Goal: Task Accomplishment & Management: Manage account settings

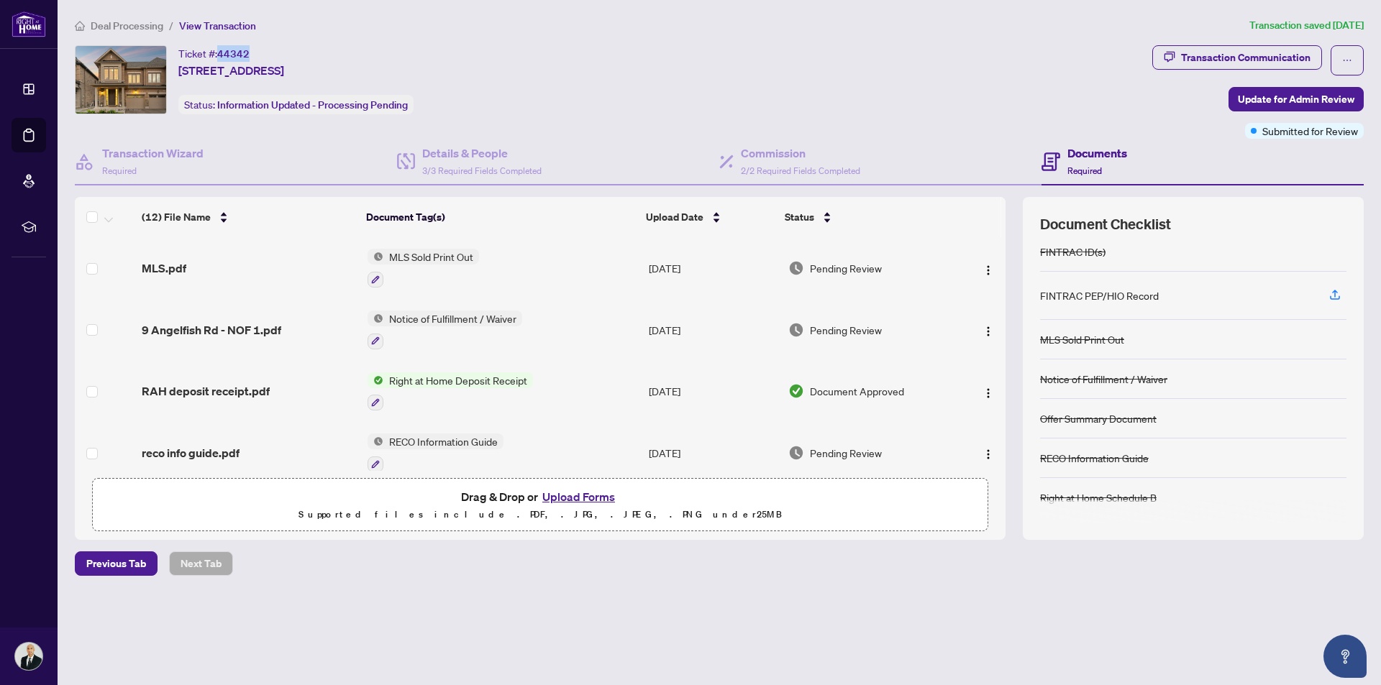
drag, startPoint x: 252, startPoint y: 53, endPoint x: 219, endPoint y: 51, distance: 33.9
click at [219, 51] on div "Ticket #: 44342 [STREET_ADDRESS]" at bounding box center [231, 62] width 106 height 34
copy span "44342"
drag, startPoint x: 452, startPoint y: 72, endPoint x: 178, endPoint y: 71, distance: 273.2
click at [178, 71] on div "Ticket #: 44342 [STREET_ADDRESS] Status: Information Updated - Processing Pendi…" at bounding box center [610, 79] width 1071 height 69
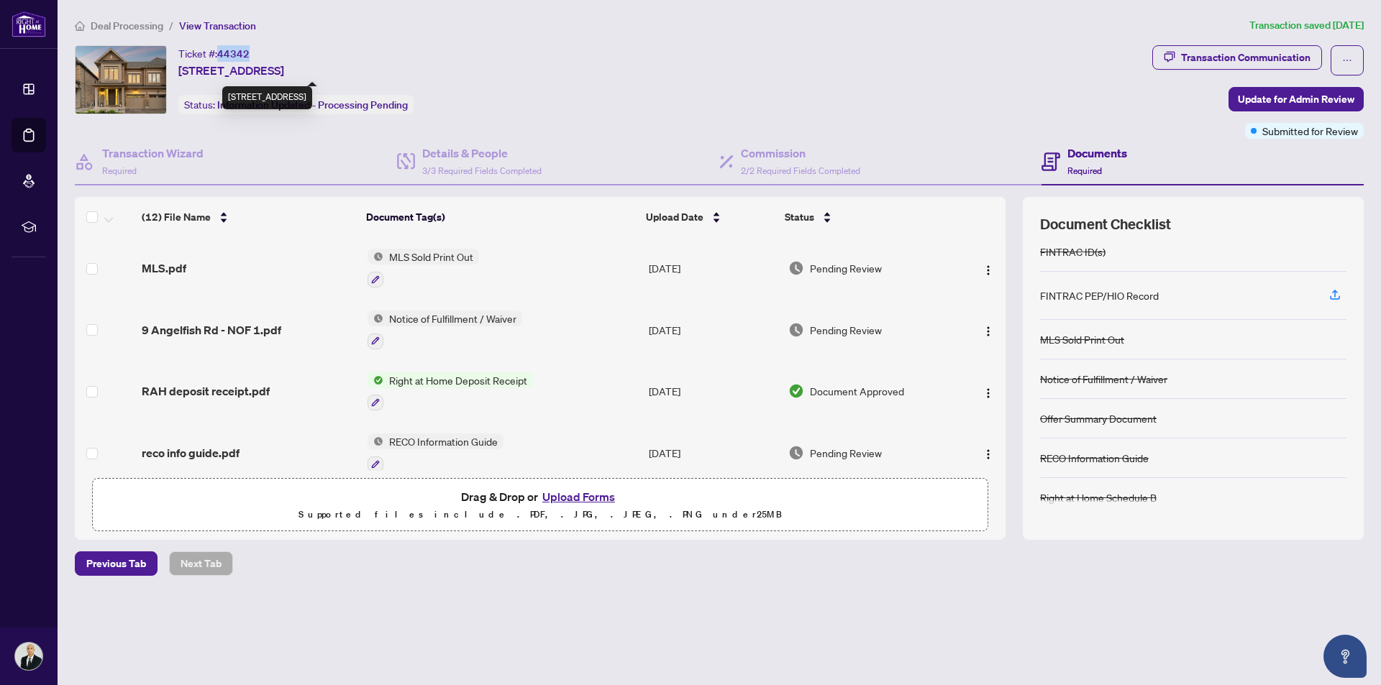
copy span "[STREET_ADDRESS]"
click at [581, 493] on button "Upload Forms" at bounding box center [578, 497] width 81 height 19
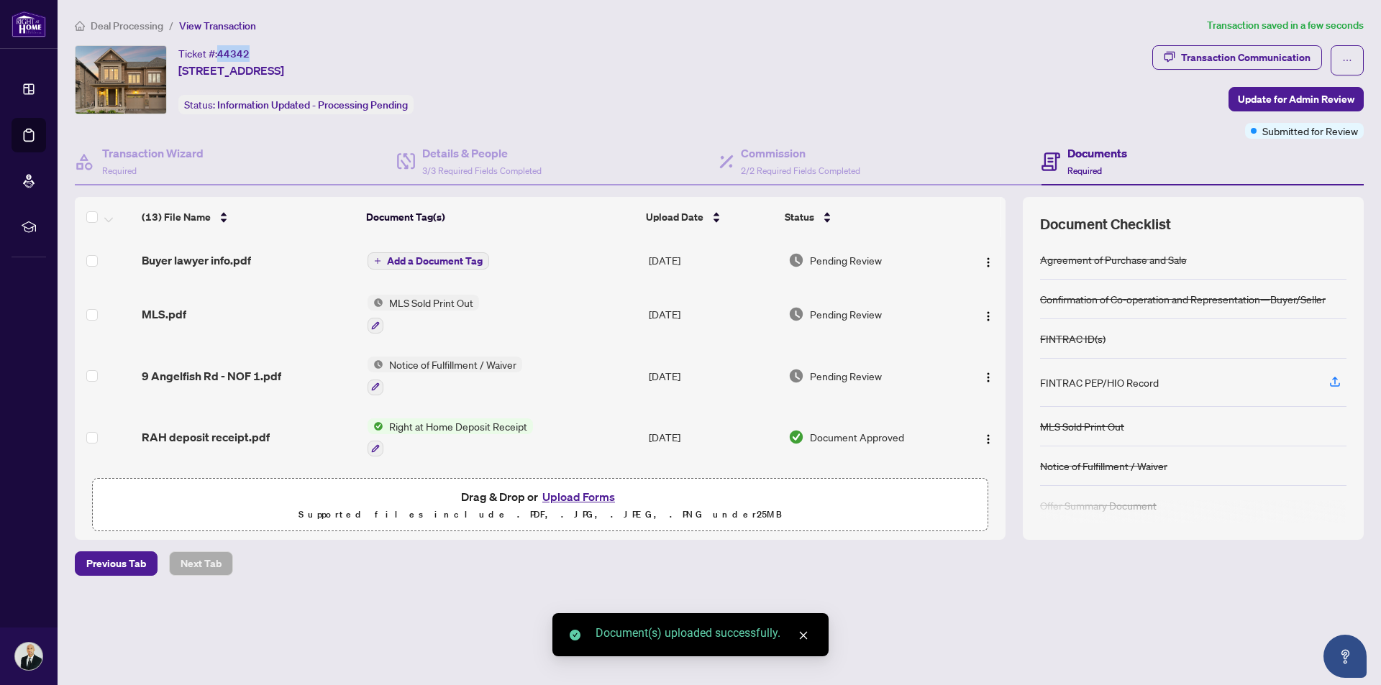
click at [589, 491] on button "Upload Forms" at bounding box center [578, 497] width 81 height 19
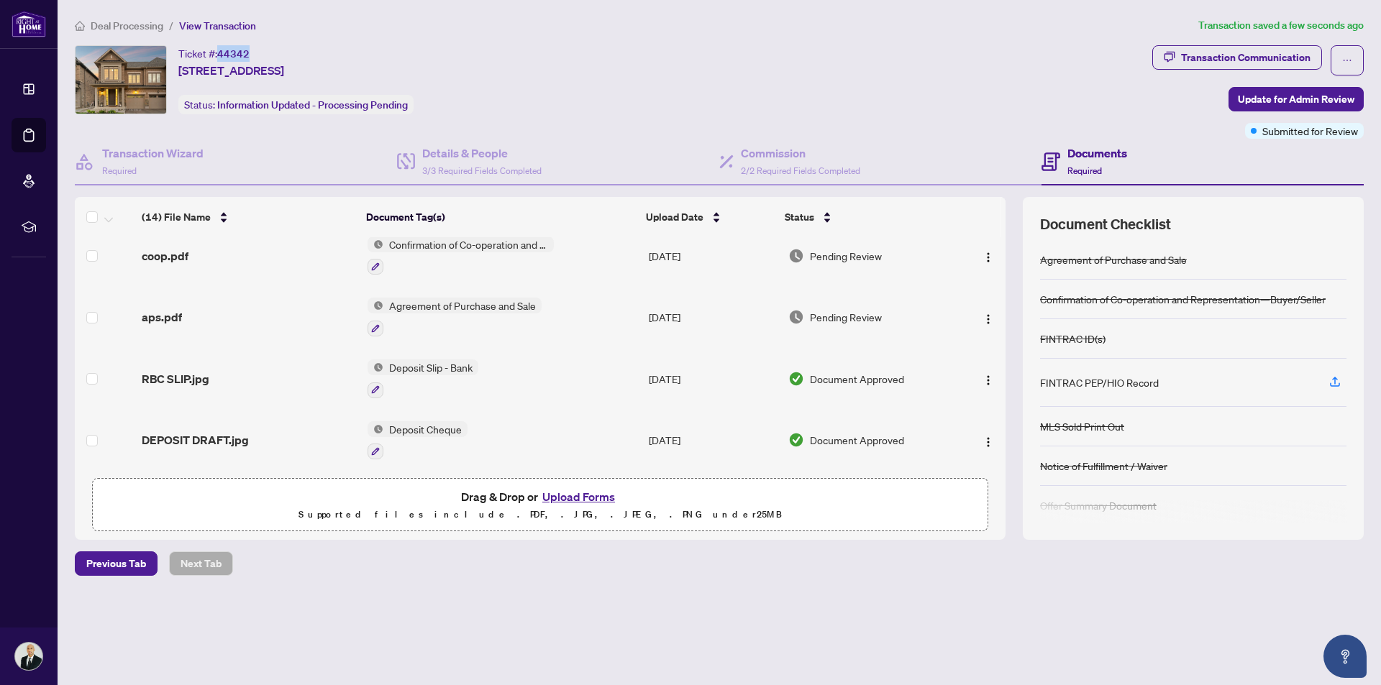
scroll to position [584, 0]
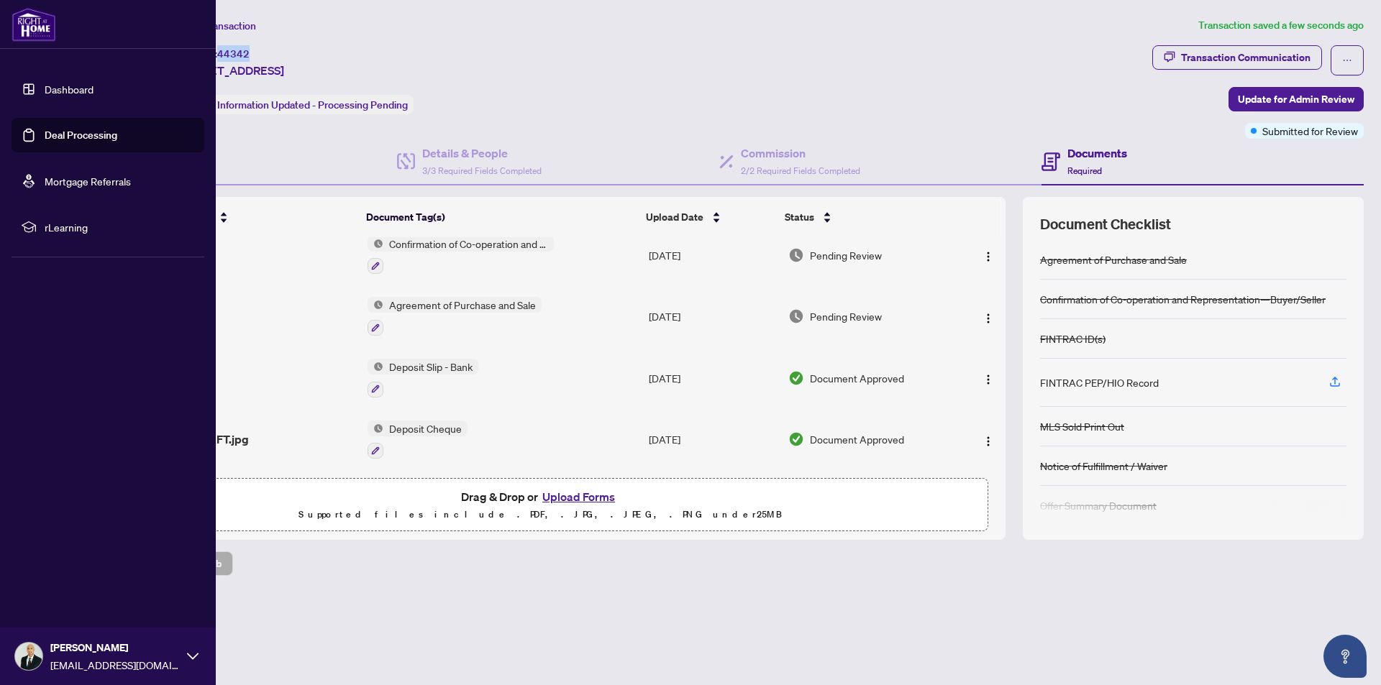
click at [49, 139] on link "Deal Processing" at bounding box center [81, 135] width 73 height 13
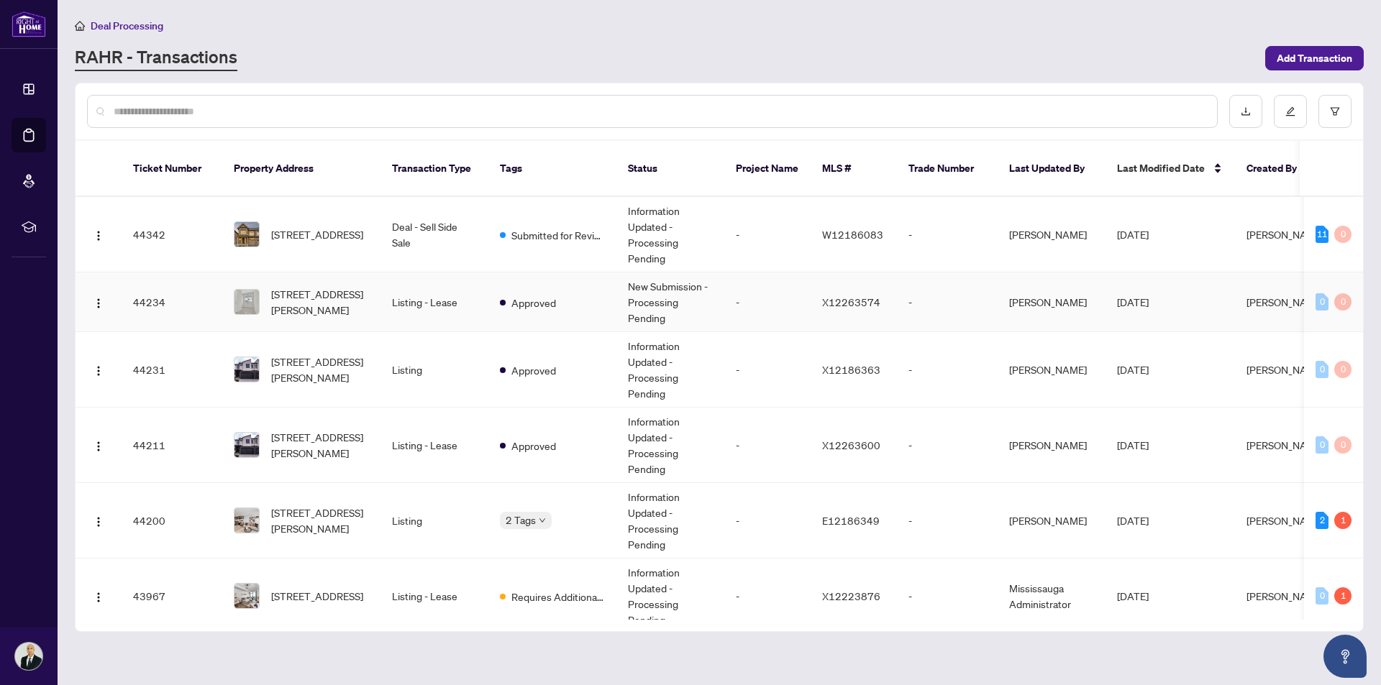
click at [442, 291] on td "Listing - Lease" at bounding box center [434, 303] width 108 height 60
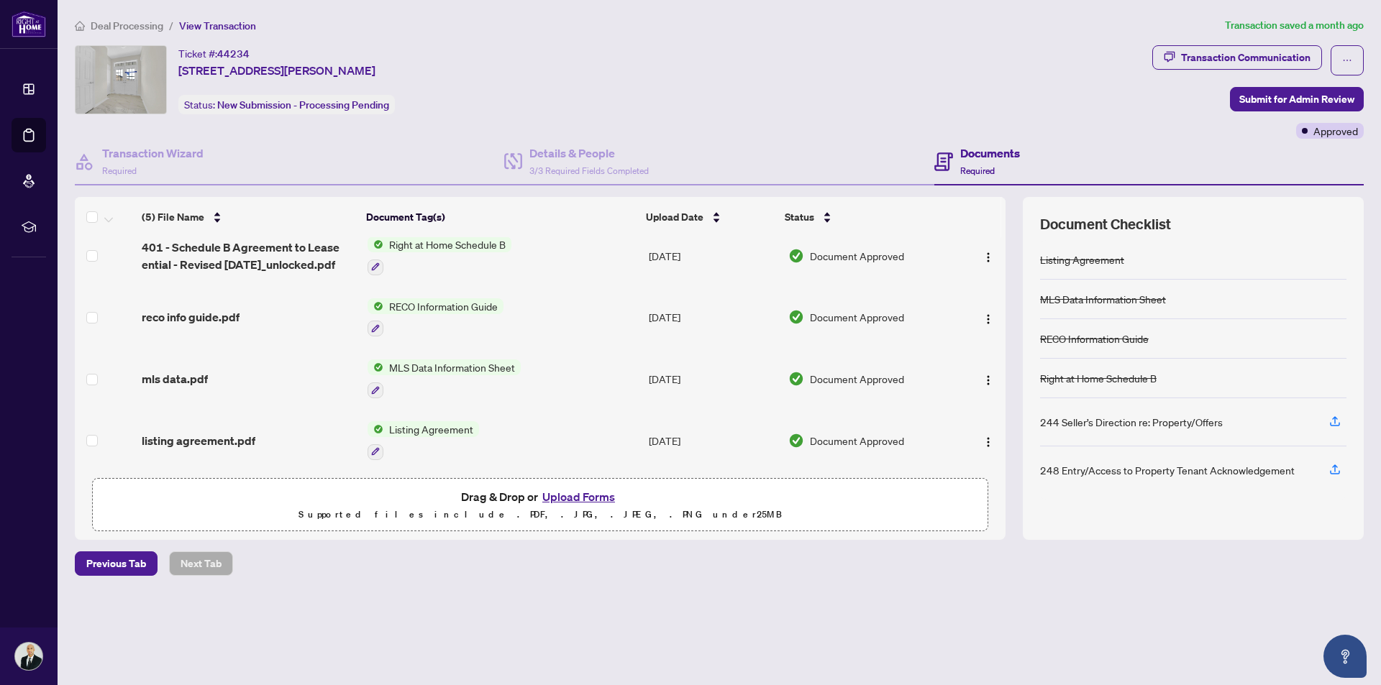
scroll to position [78, 0]
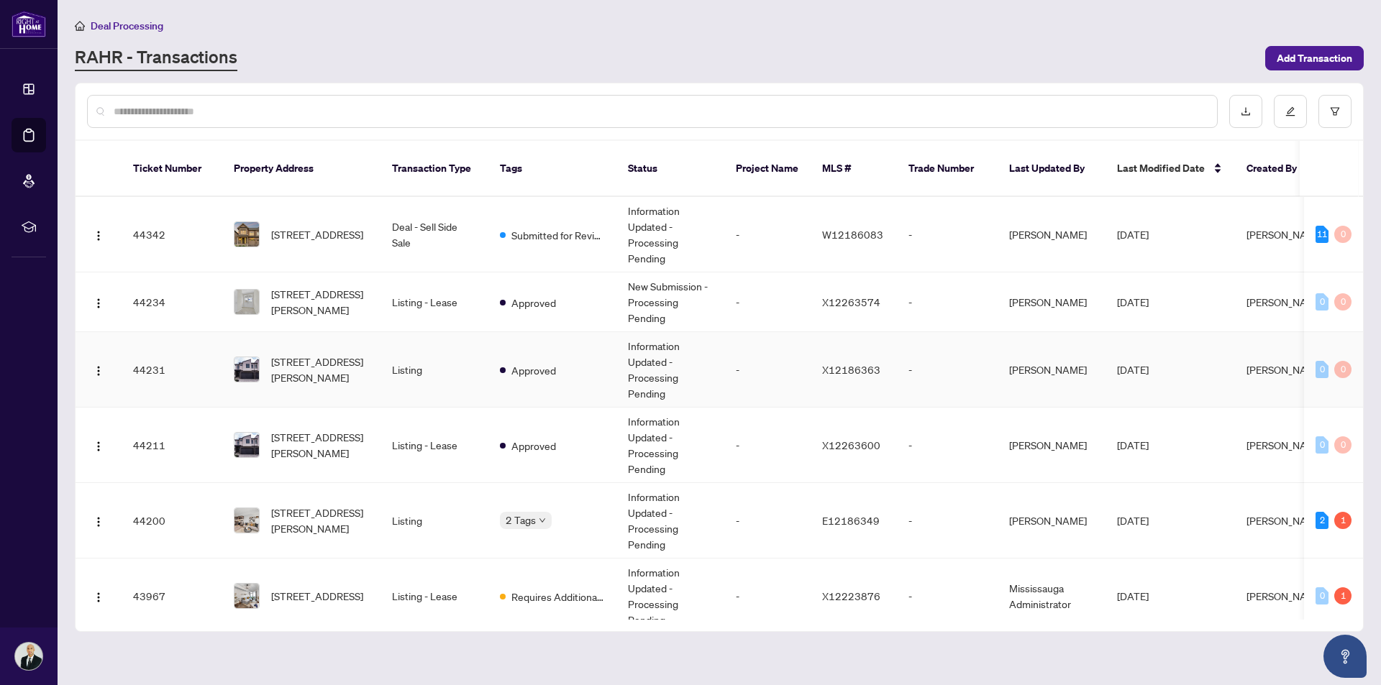
click at [462, 354] on td "Listing" at bounding box center [434, 370] width 108 height 76
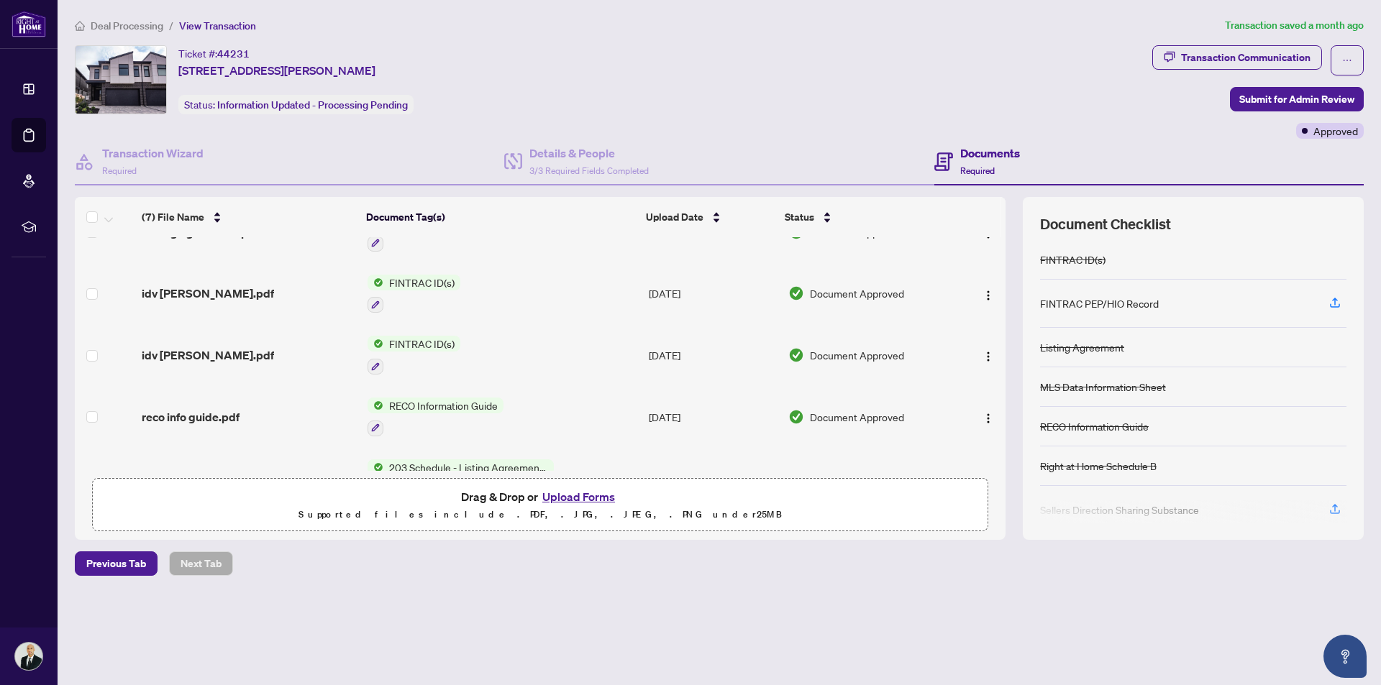
scroll to position [201, 0]
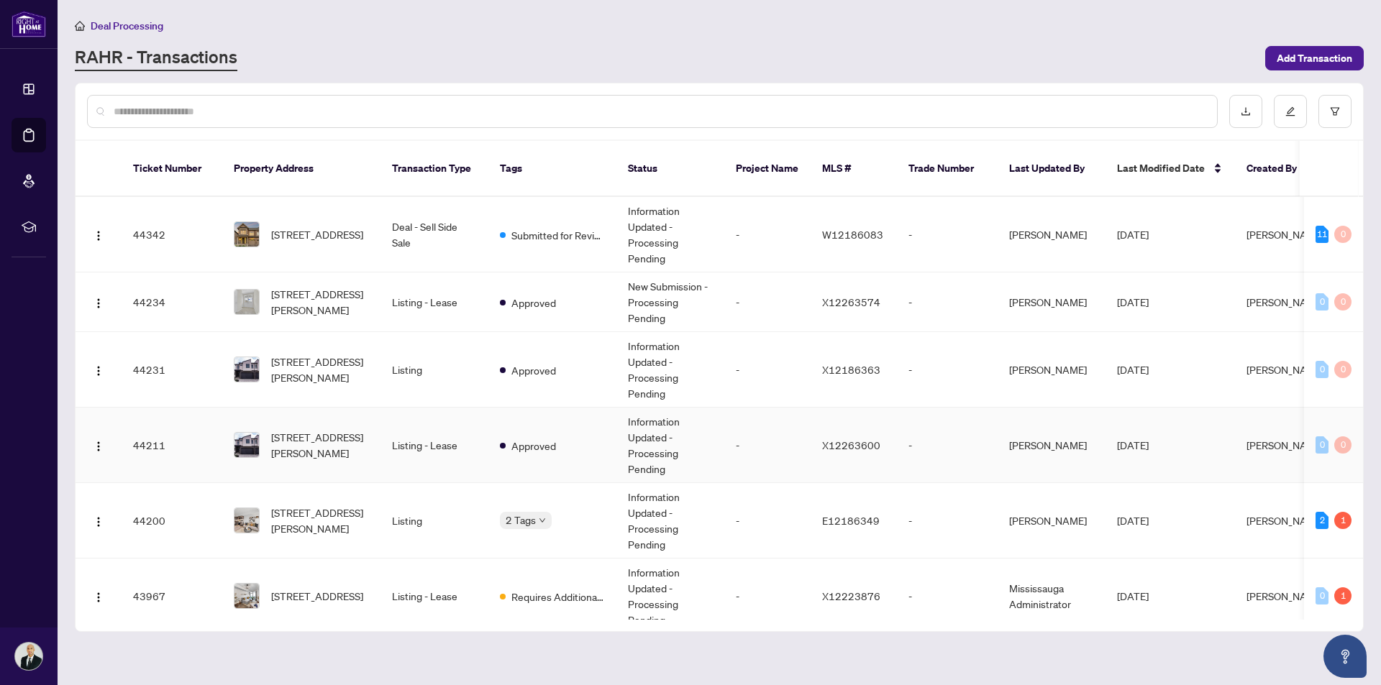
scroll to position [72, 0]
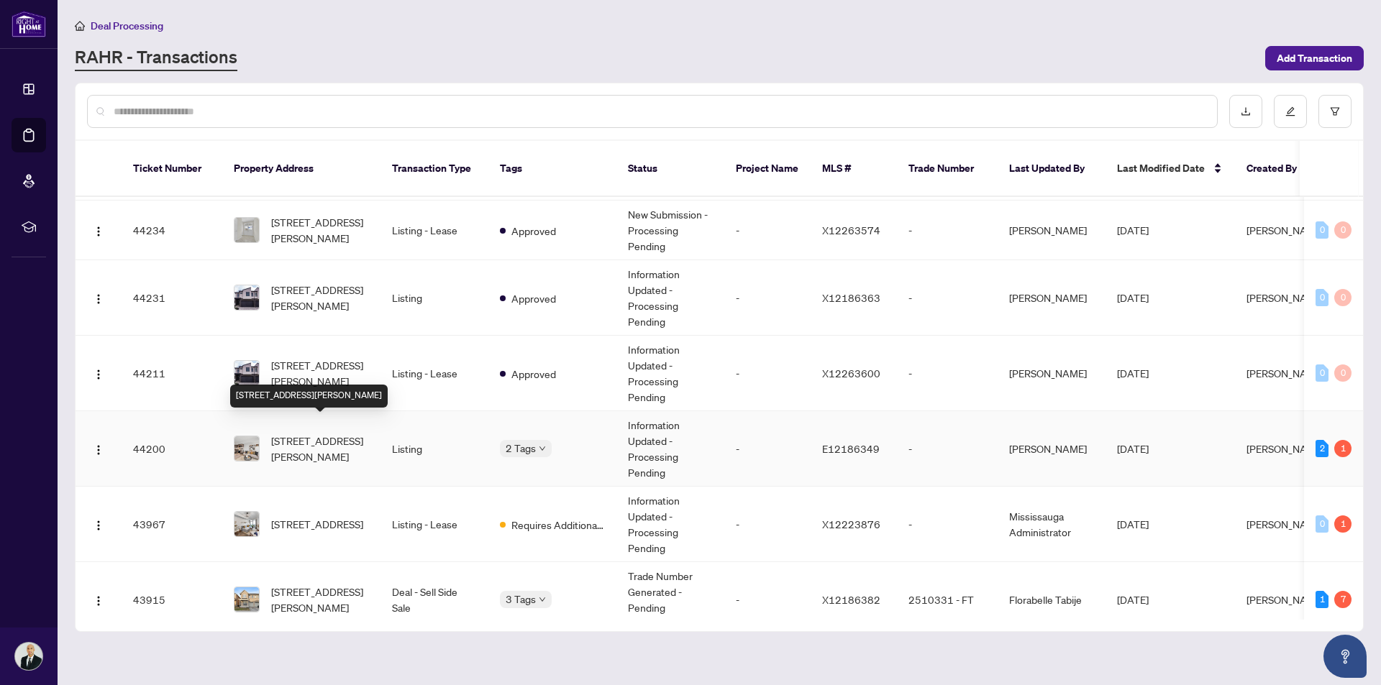
click at [323, 433] on span "[STREET_ADDRESS][PERSON_NAME]" at bounding box center [320, 449] width 98 height 32
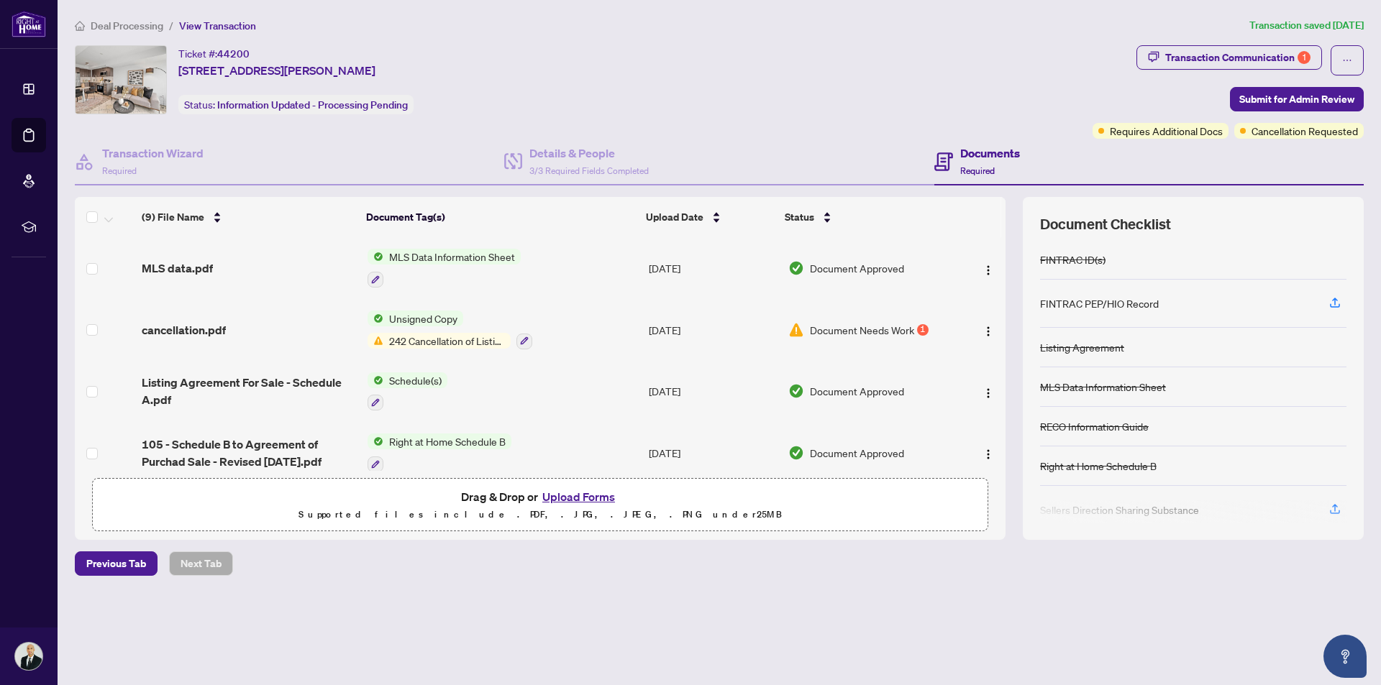
click at [877, 332] on span "Document Needs Work" at bounding box center [862, 330] width 104 height 16
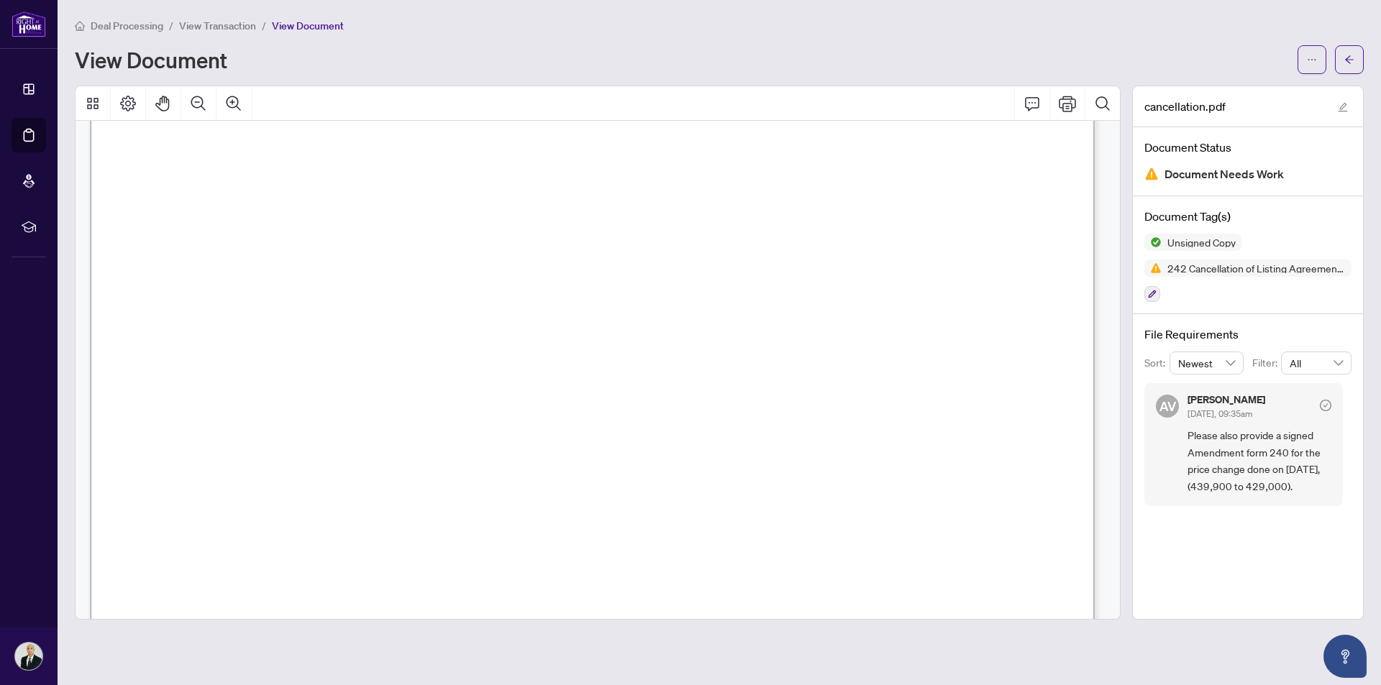
scroll to position [144, 0]
click at [1355, 67] on button "button" at bounding box center [1349, 59] width 29 height 29
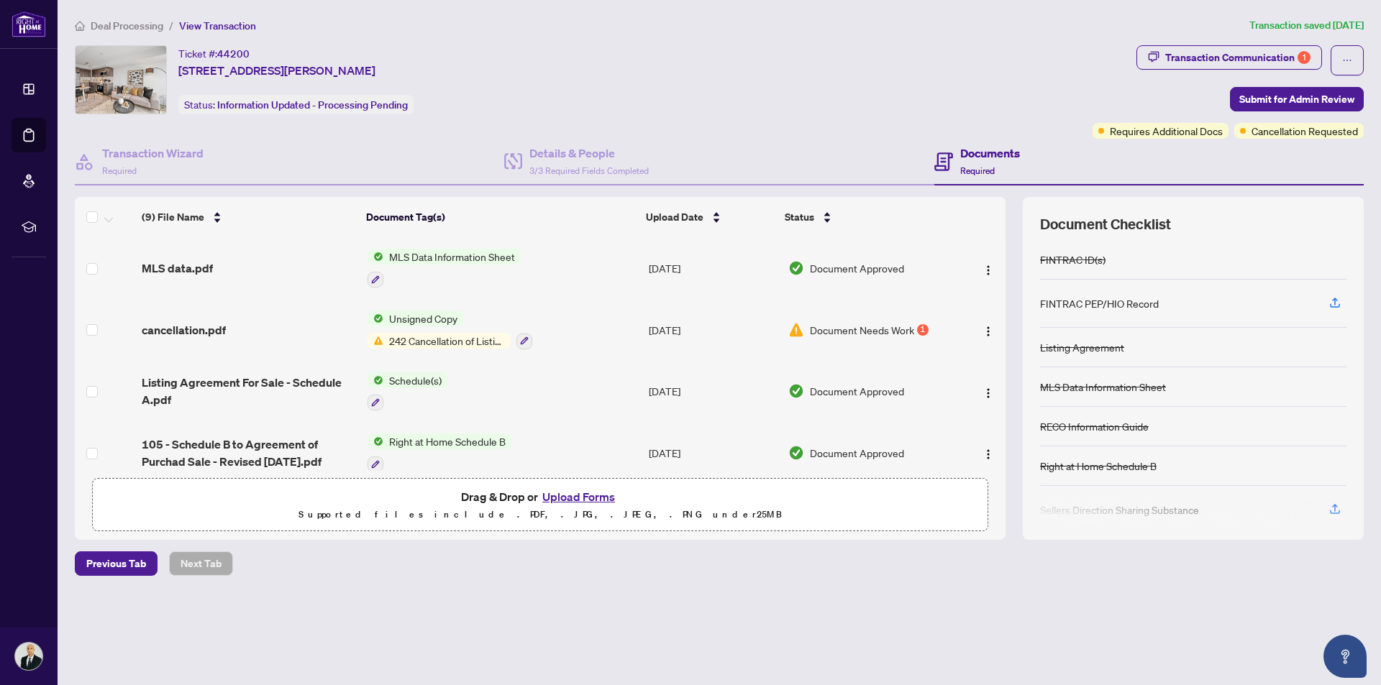
click at [598, 497] on button "Upload Forms" at bounding box center [578, 497] width 81 height 19
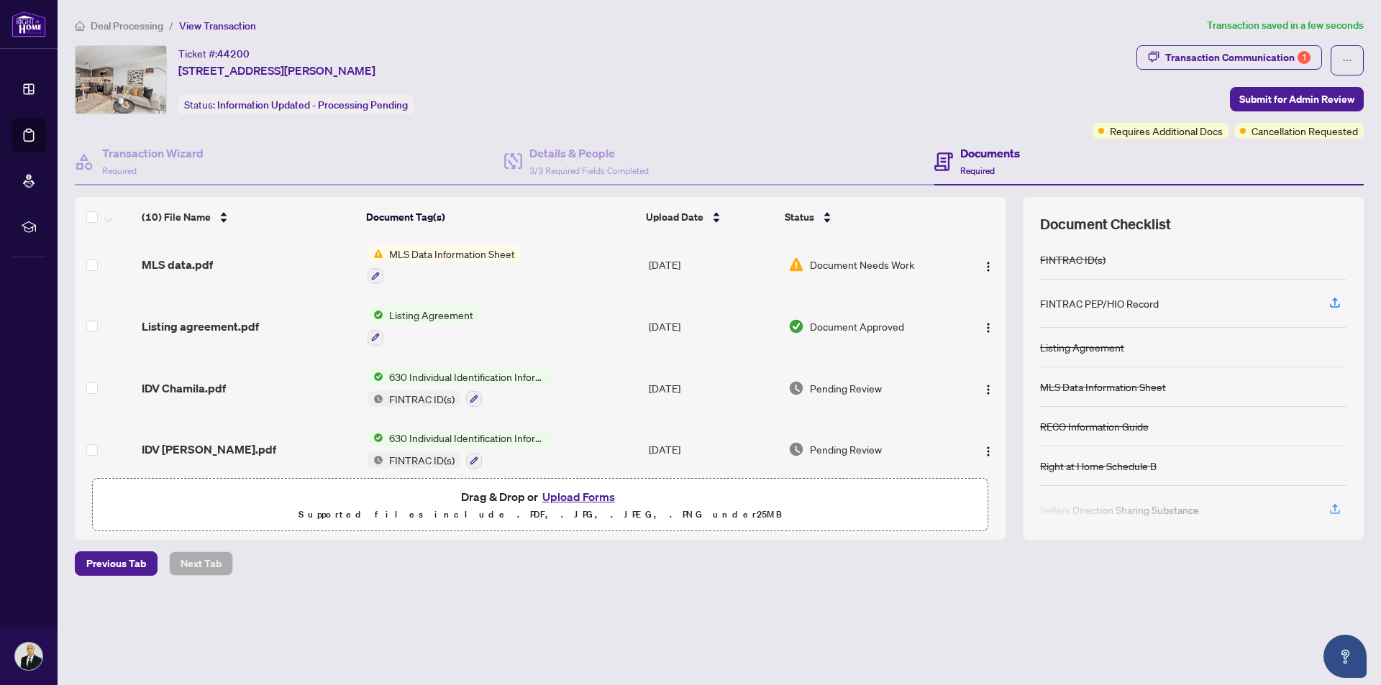
scroll to position [360, 0]
click at [835, 265] on span "Document Needs Work" at bounding box center [862, 263] width 104 height 16
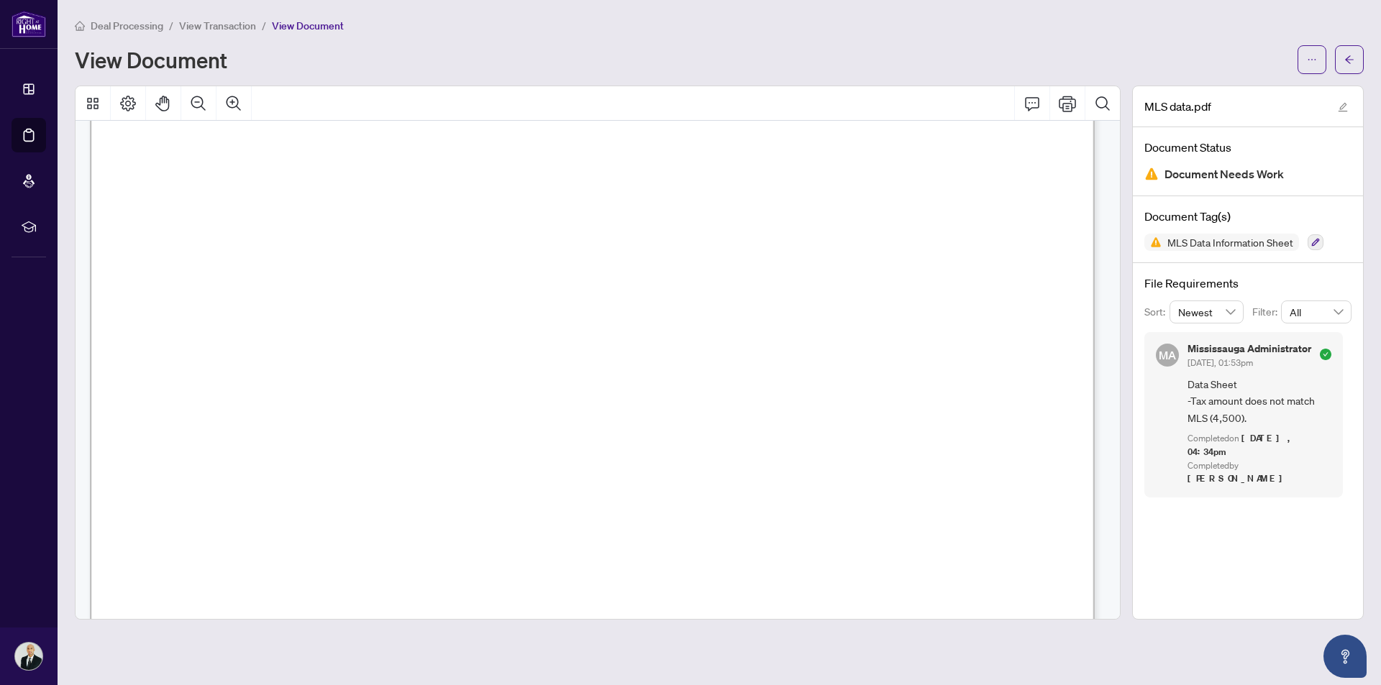
scroll to position [1726, 0]
click at [1350, 61] on icon "arrow-left" at bounding box center [1349, 60] width 10 height 10
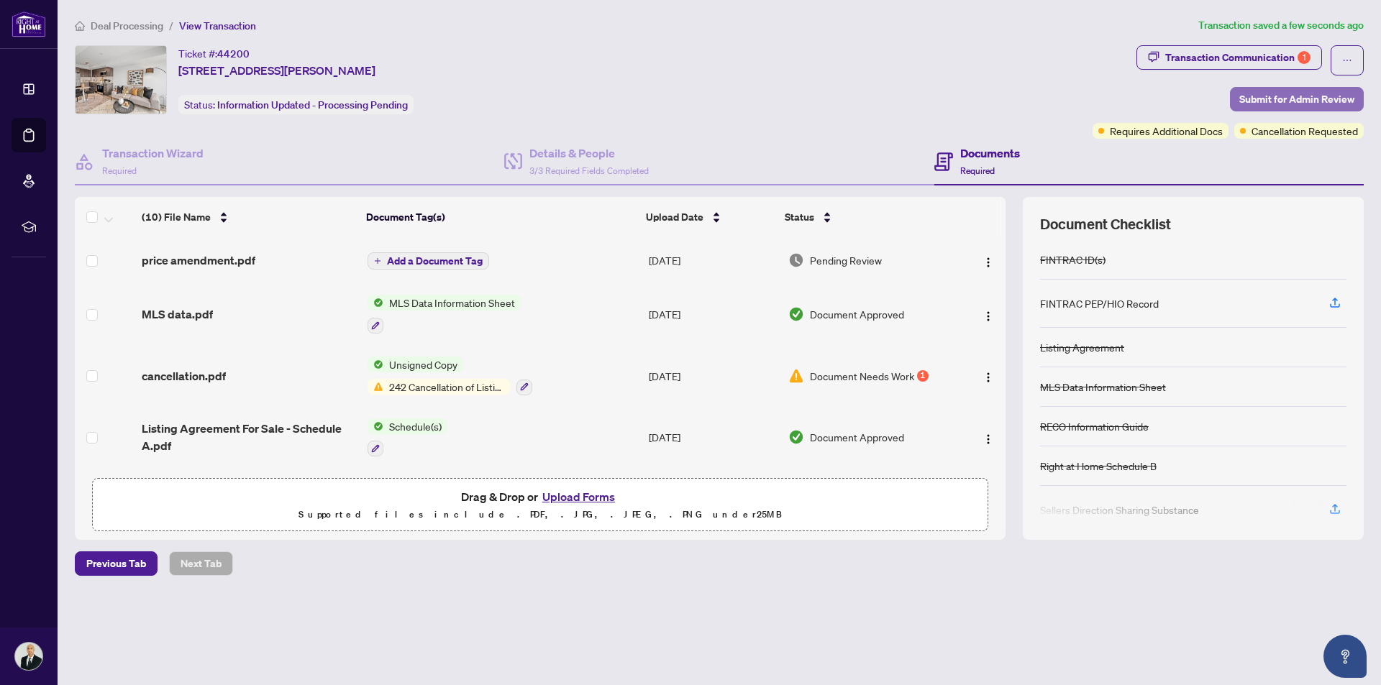
click at [1300, 96] on span "Submit for Admin Review" at bounding box center [1296, 99] width 115 height 23
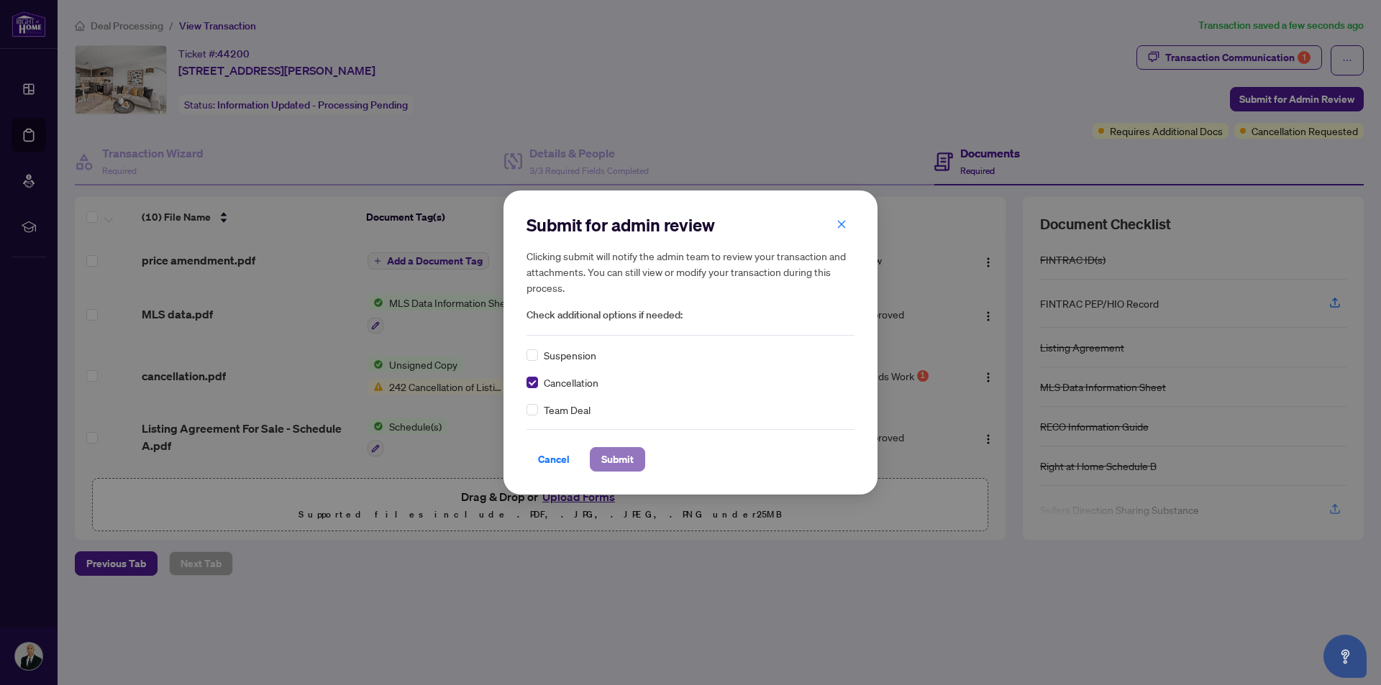
click at [621, 462] on span "Submit" at bounding box center [617, 459] width 32 height 23
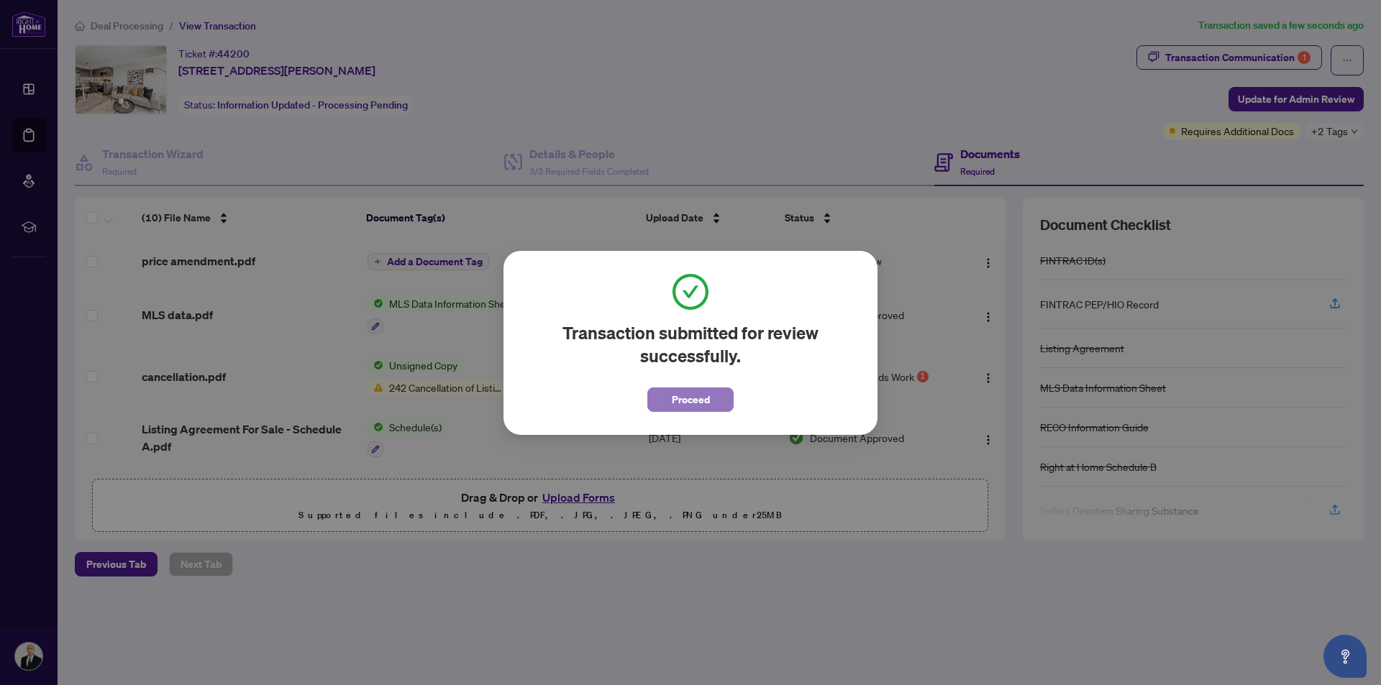
click at [683, 398] on span "Proceed" at bounding box center [691, 399] width 38 height 23
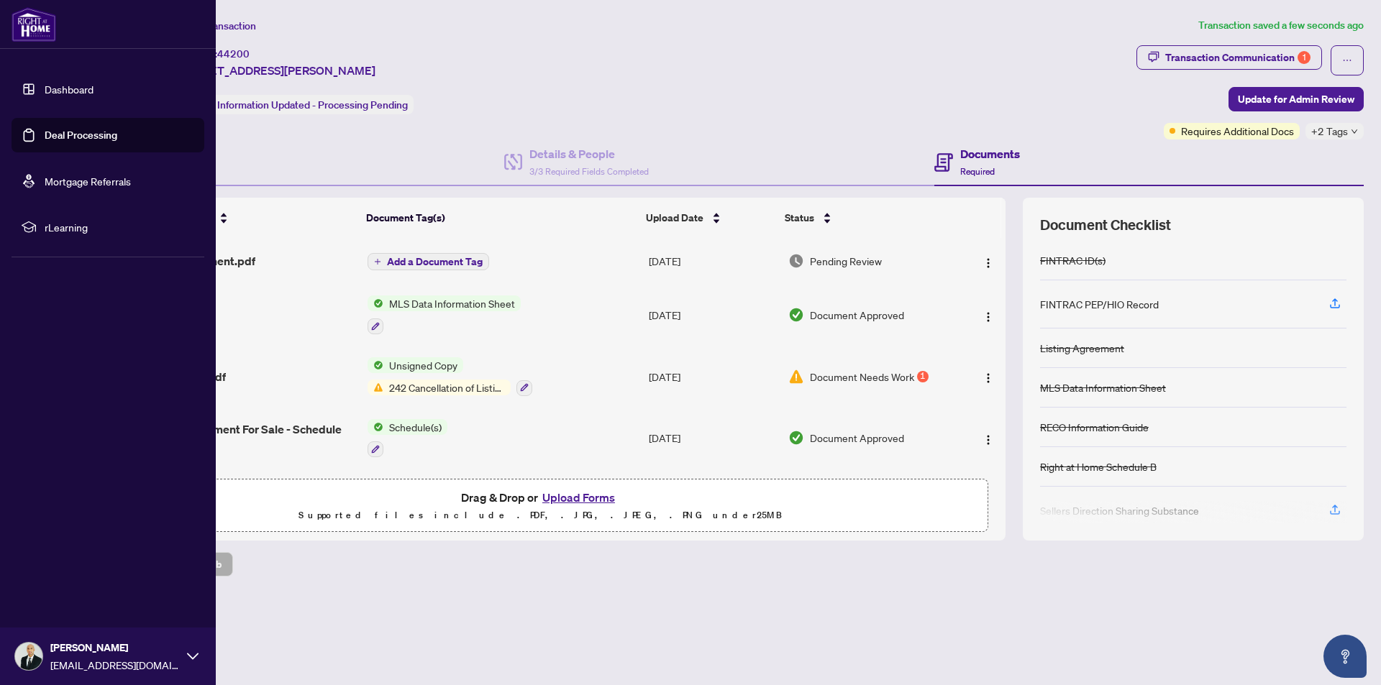
click at [45, 131] on link "Deal Processing" at bounding box center [81, 135] width 73 height 13
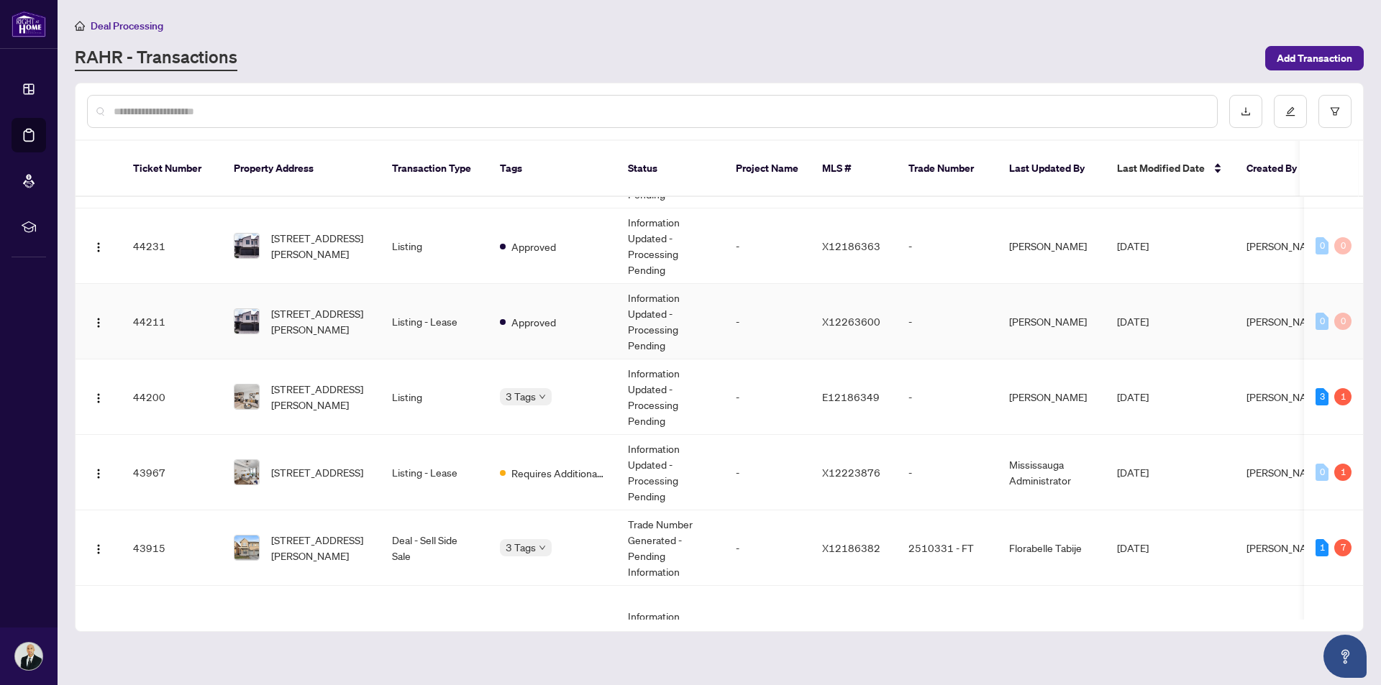
scroll to position [144, 0]
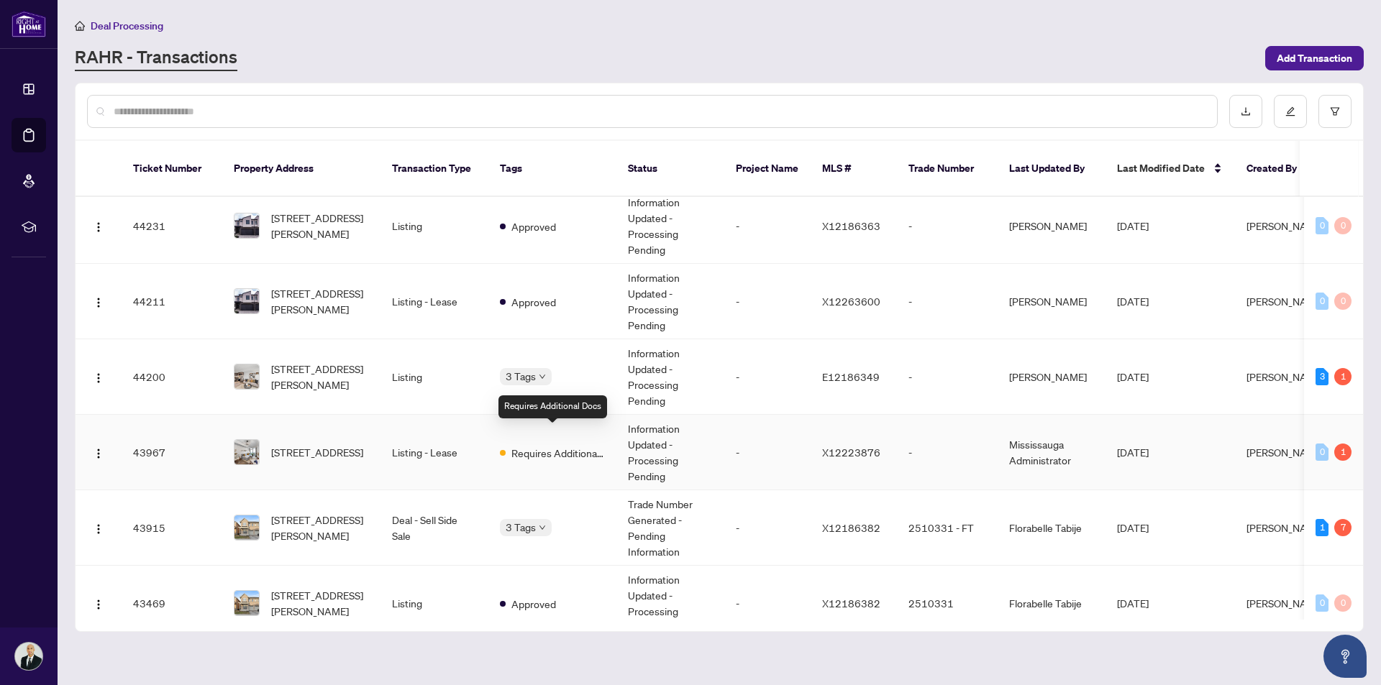
click at [562, 445] on span "Requires Additional Docs" at bounding box center [557, 453] width 93 height 16
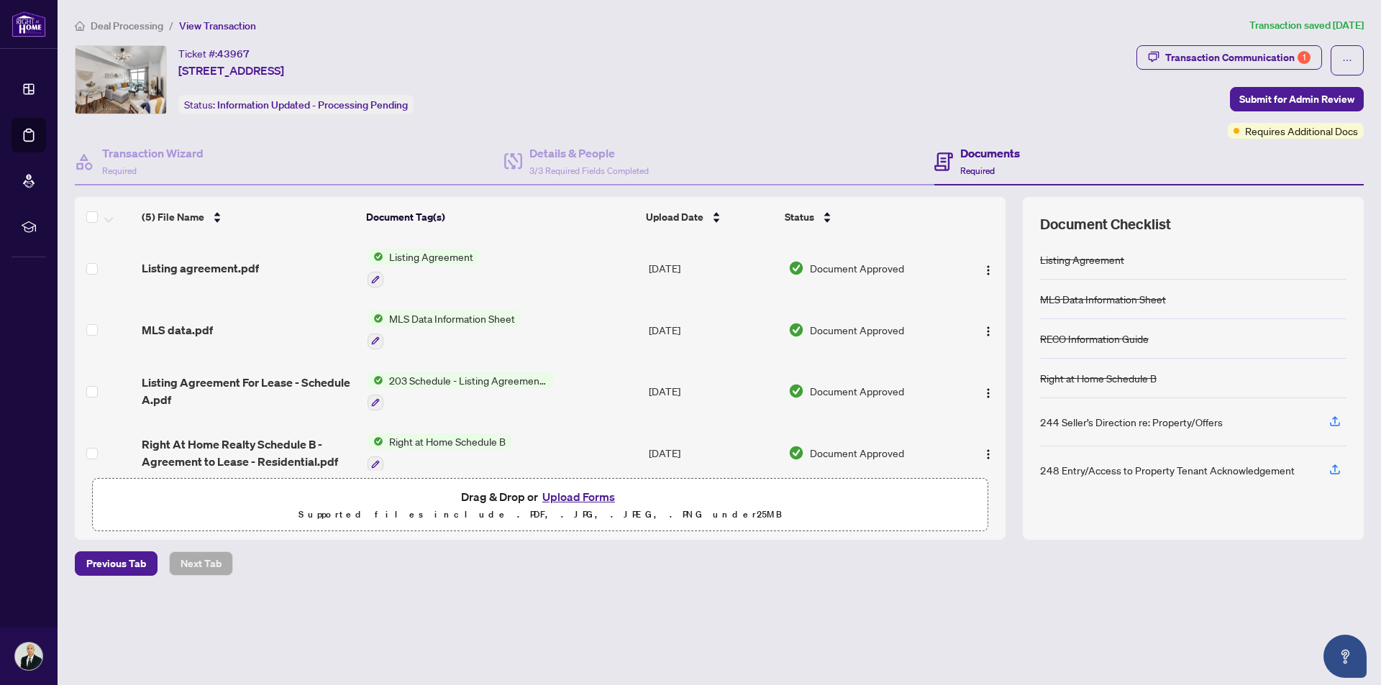
click at [1302, 132] on span "Requires Additional Docs" at bounding box center [1301, 131] width 113 height 16
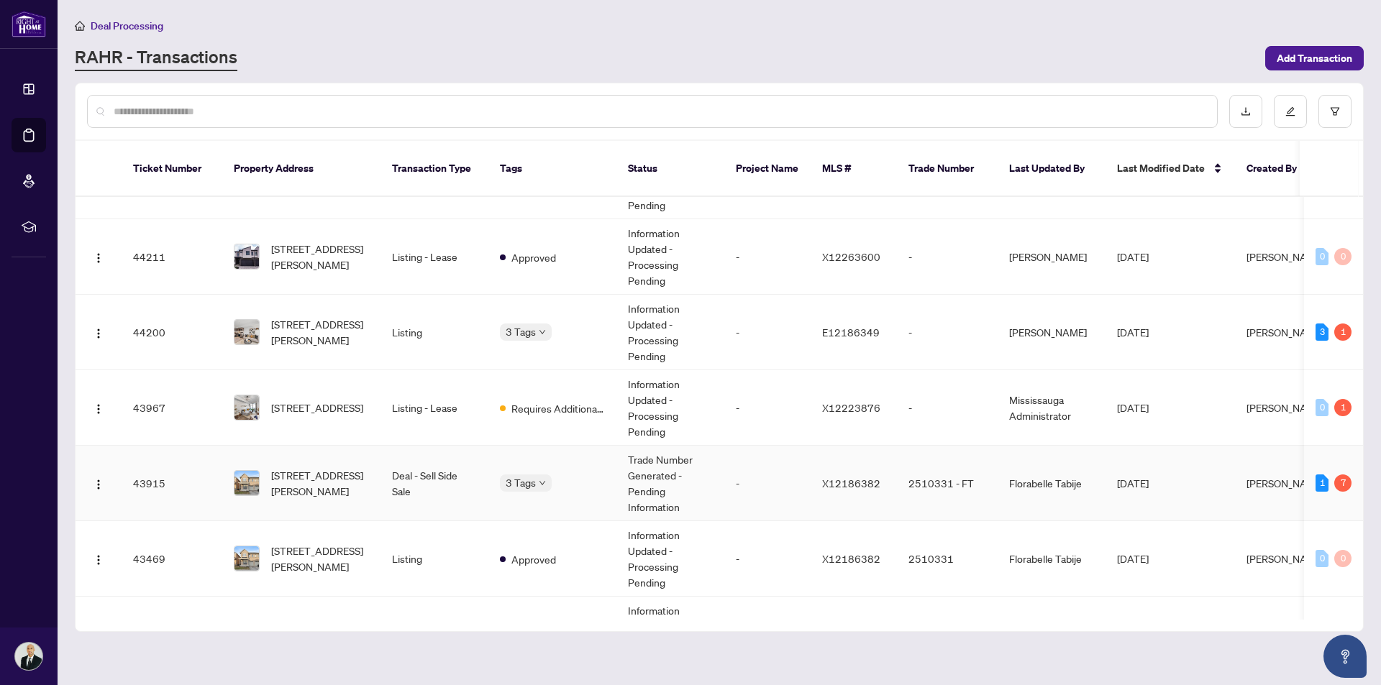
scroll to position [216, 0]
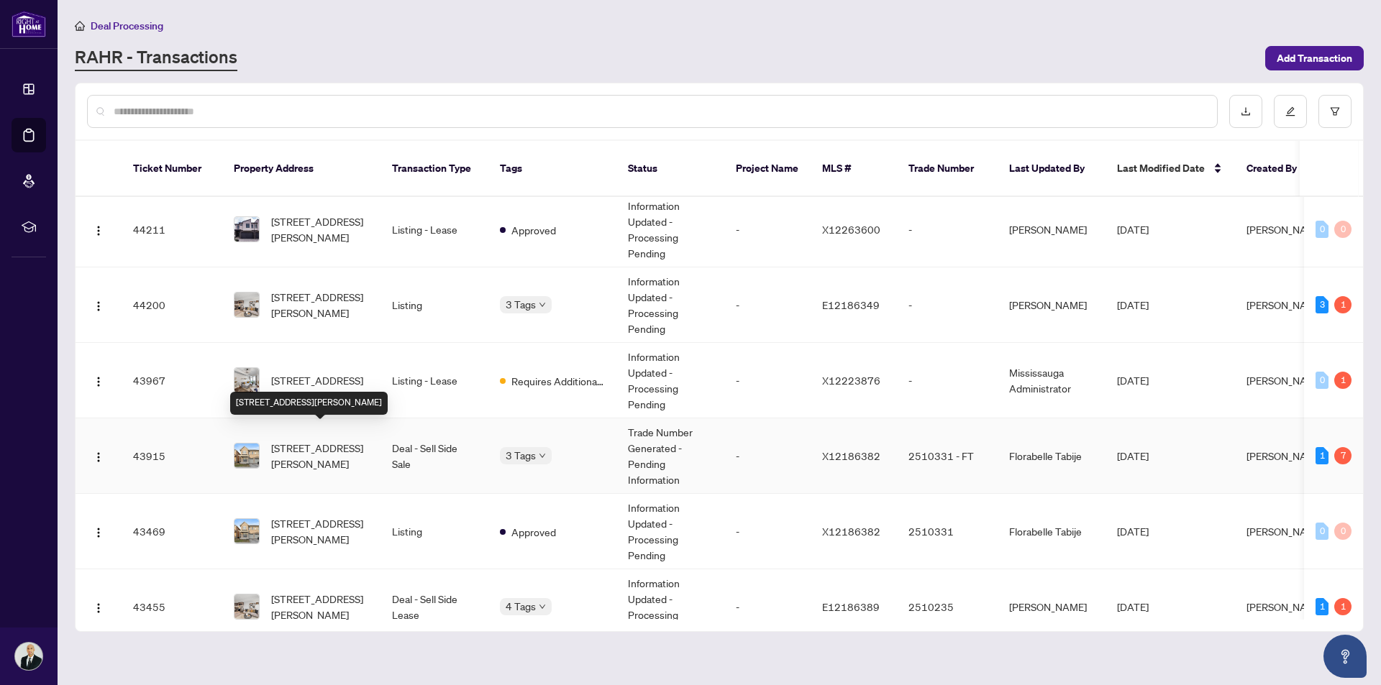
click at [303, 440] on span "[STREET_ADDRESS][PERSON_NAME]" at bounding box center [320, 456] width 98 height 32
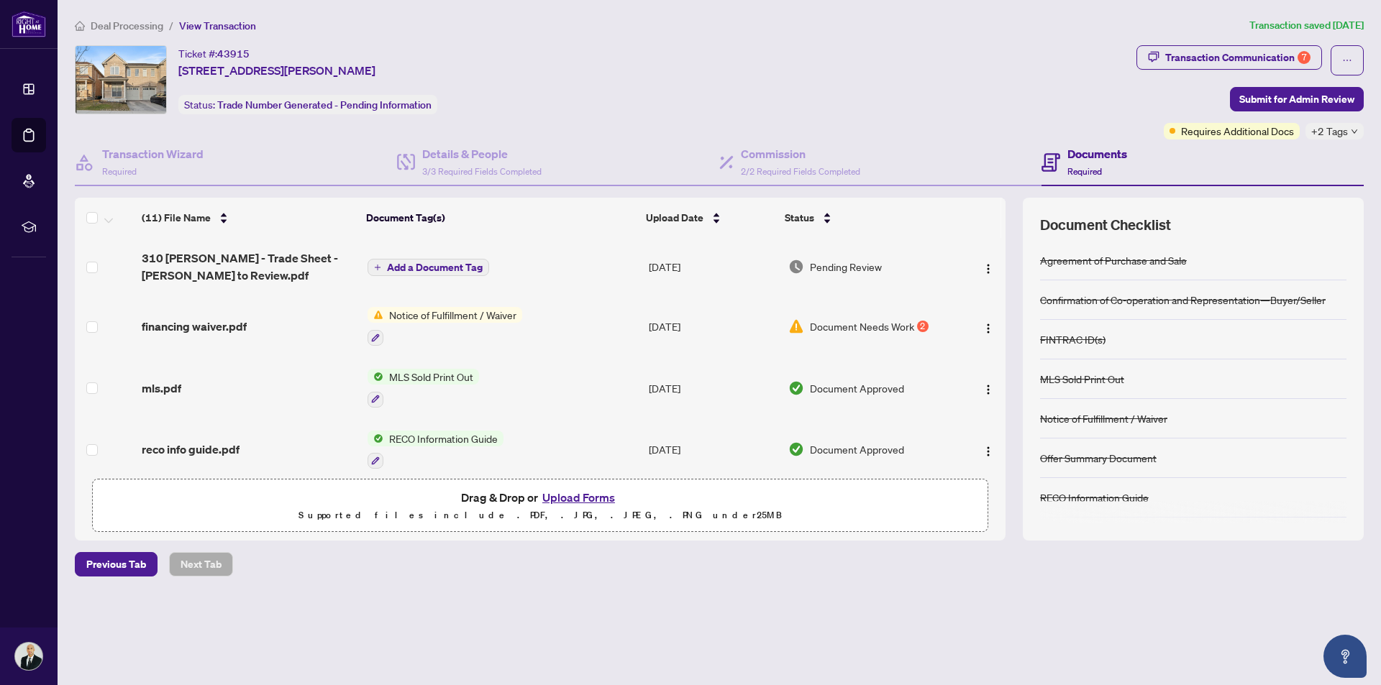
click at [874, 324] on span "Document Needs Work" at bounding box center [862, 327] width 104 height 16
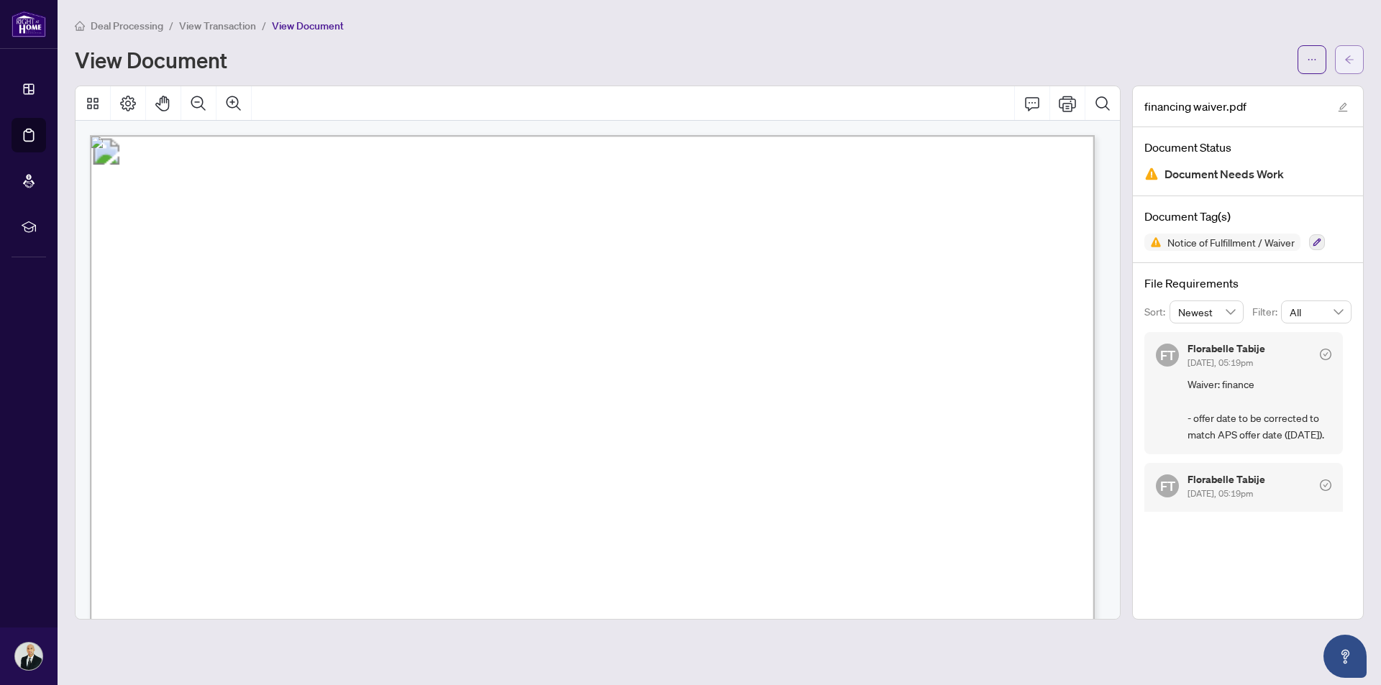
click at [1340, 59] on button "button" at bounding box center [1349, 59] width 29 height 29
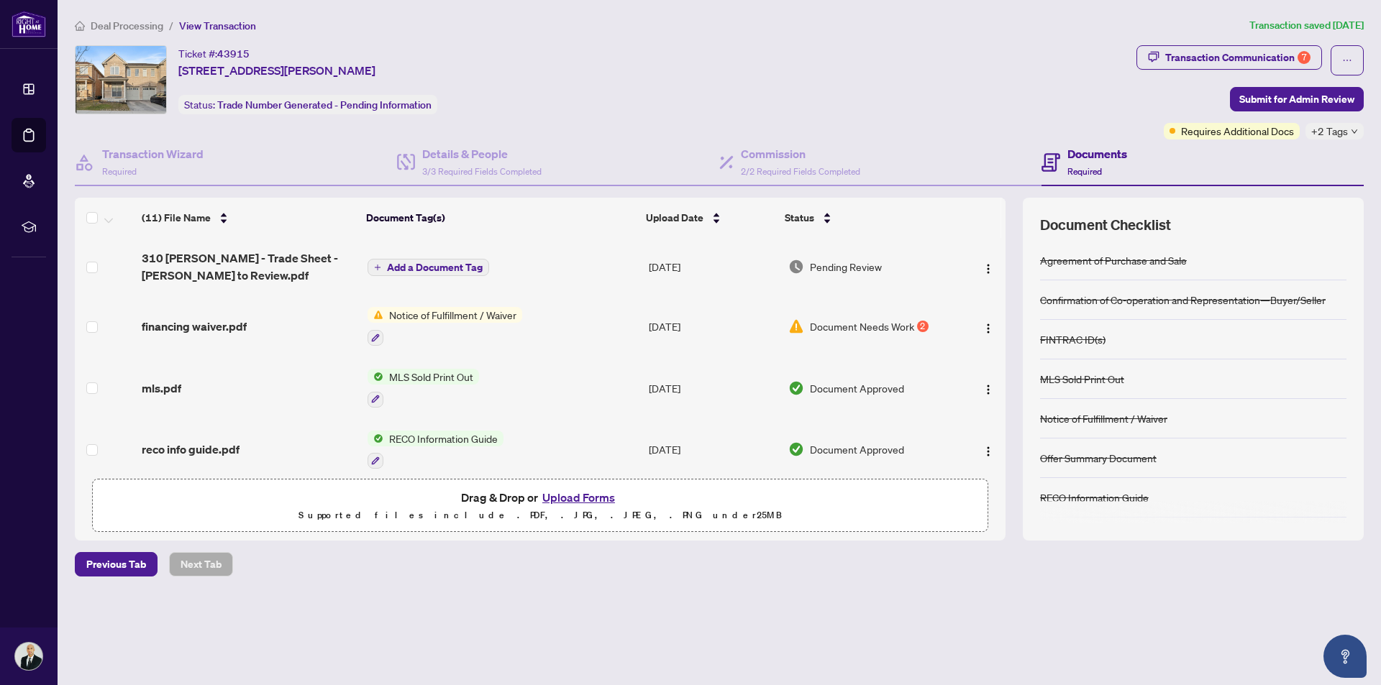
click at [587, 501] on button "Upload Forms" at bounding box center [578, 497] width 81 height 19
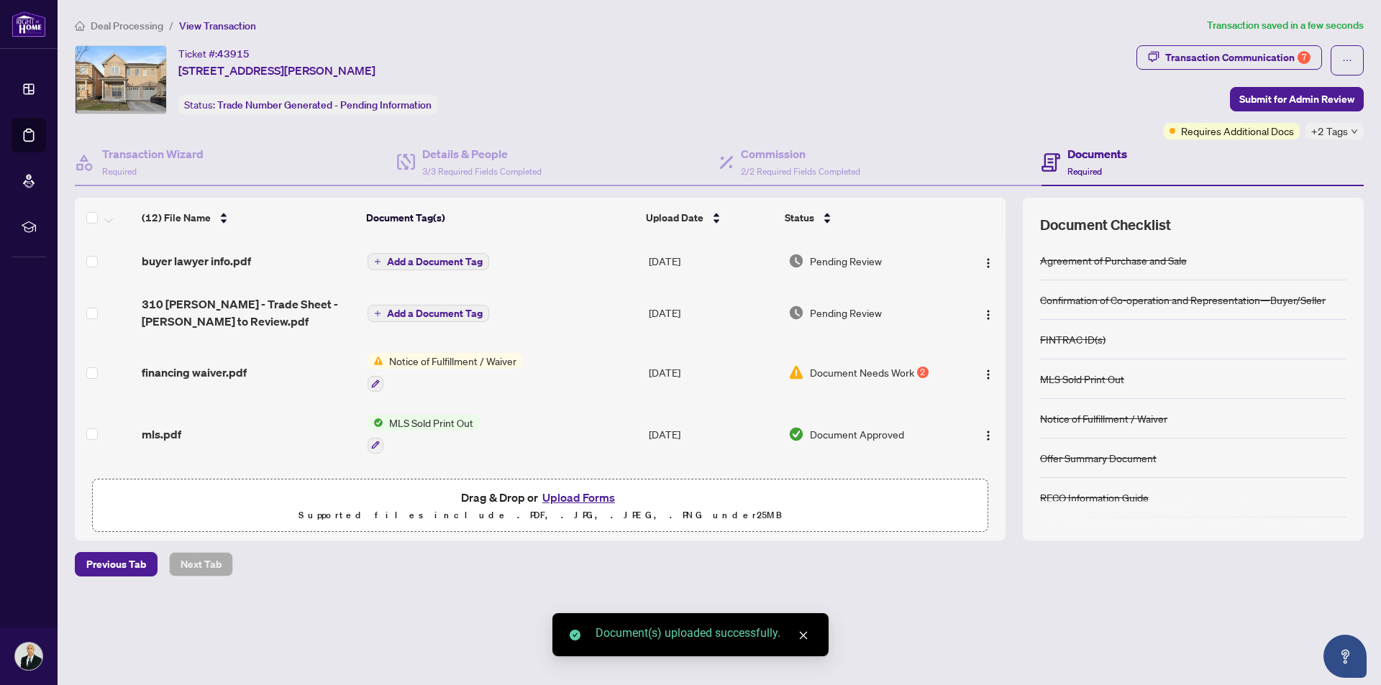
click at [569, 501] on button "Upload Forms" at bounding box center [578, 497] width 81 height 19
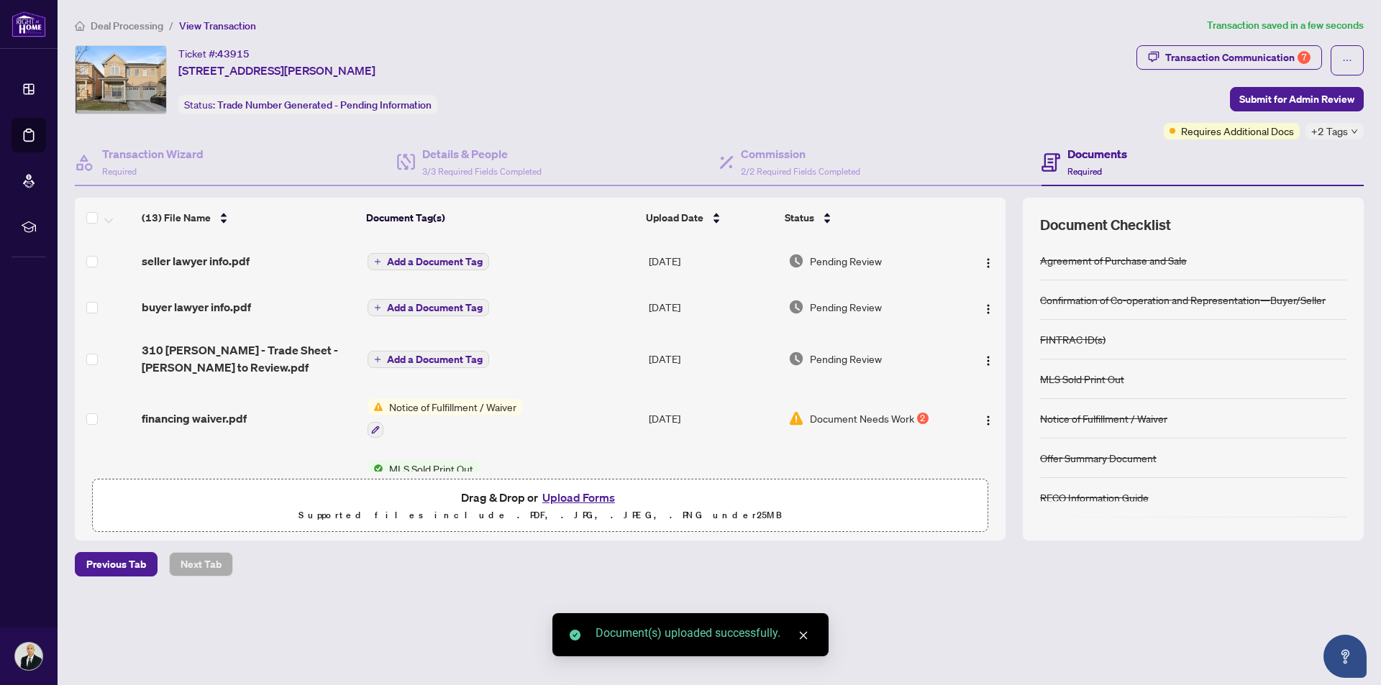
click at [586, 498] on button "Upload Forms" at bounding box center [578, 497] width 81 height 19
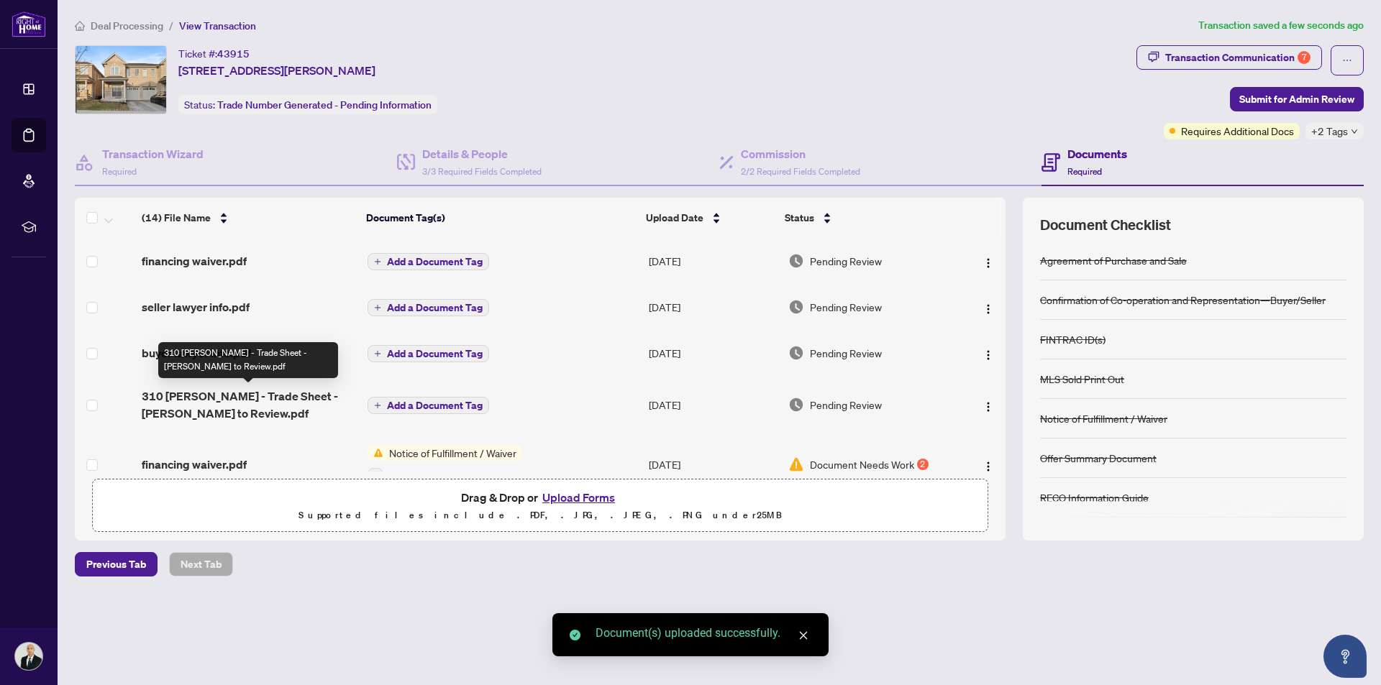
click at [293, 399] on span "310 [PERSON_NAME] - Trade Sheet - [PERSON_NAME] to Review.pdf" at bounding box center [249, 405] width 214 height 35
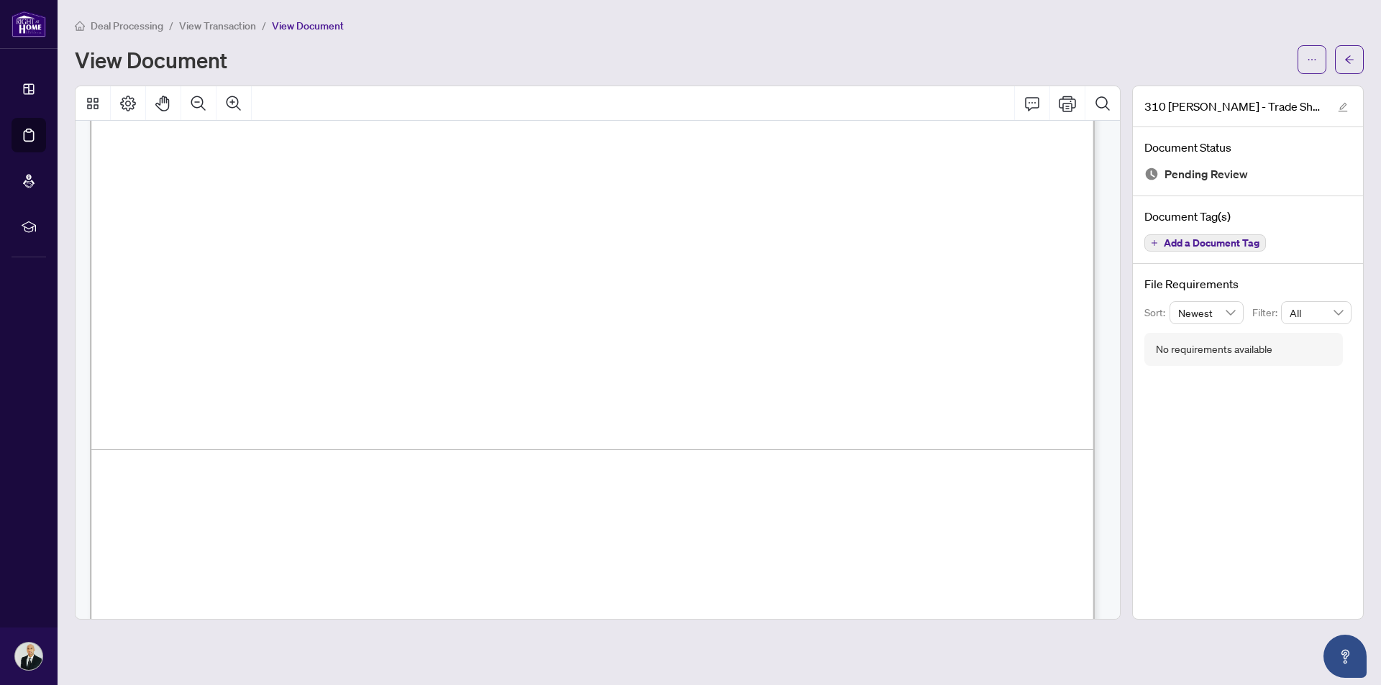
scroll to position [791, 0]
click at [1311, 68] on span "button" at bounding box center [1312, 59] width 10 height 23
click at [1265, 89] on span "Download" at bounding box center [1259, 91] width 109 height 16
click at [1348, 65] on span "button" at bounding box center [1349, 59] width 10 height 23
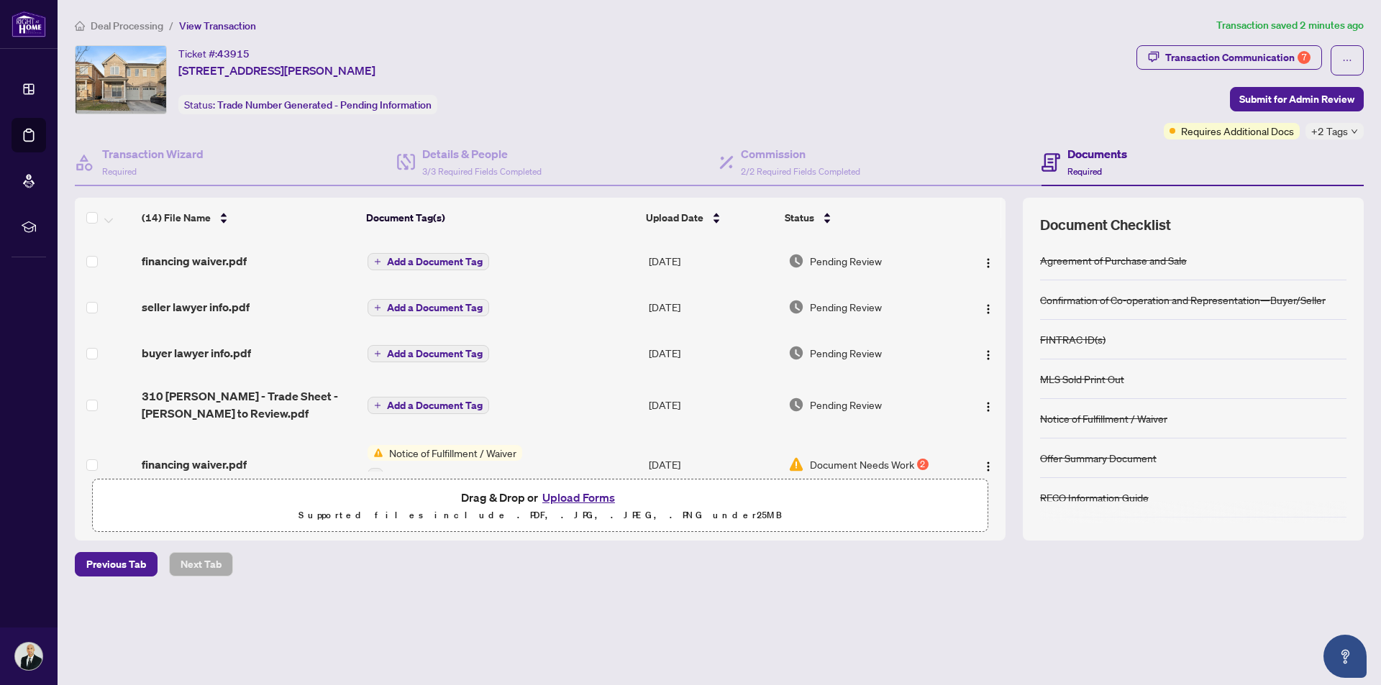
click at [554, 496] on button "Upload Forms" at bounding box center [578, 497] width 81 height 19
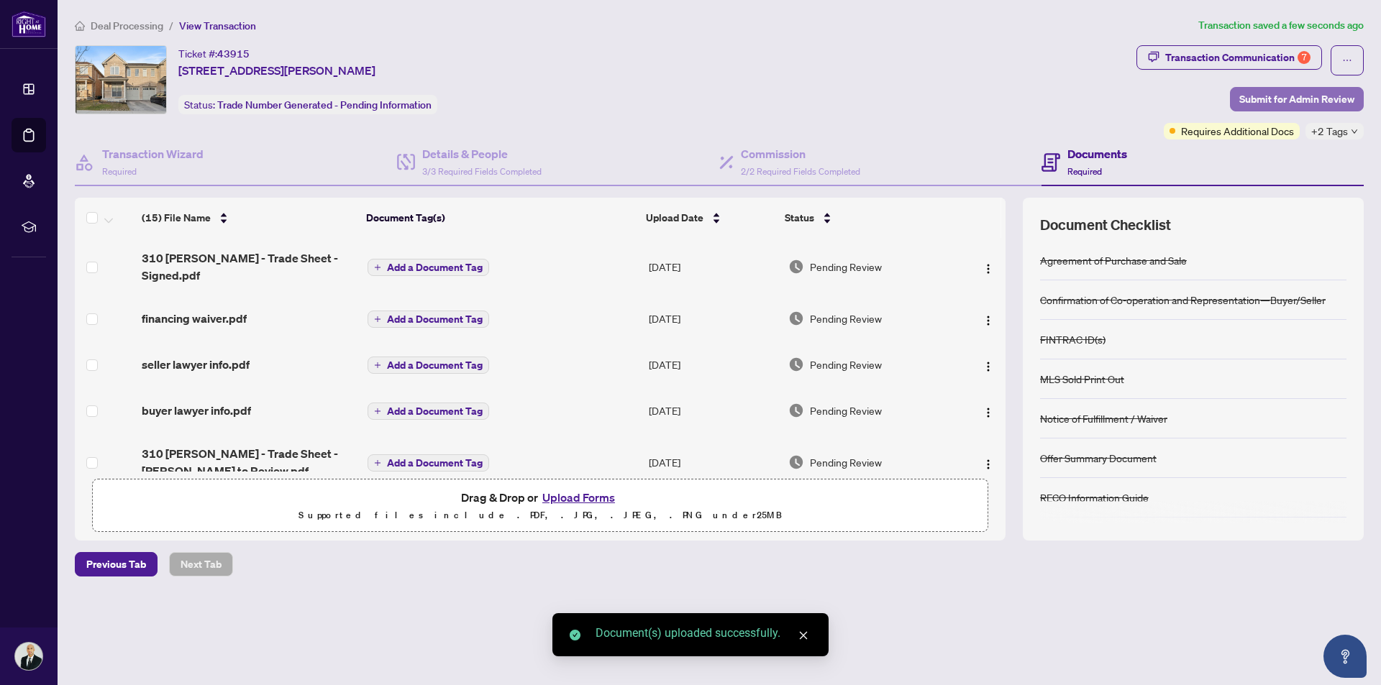
click at [1261, 93] on span "Submit for Admin Review" at bounding box center [1296, 99] width 115 height 23
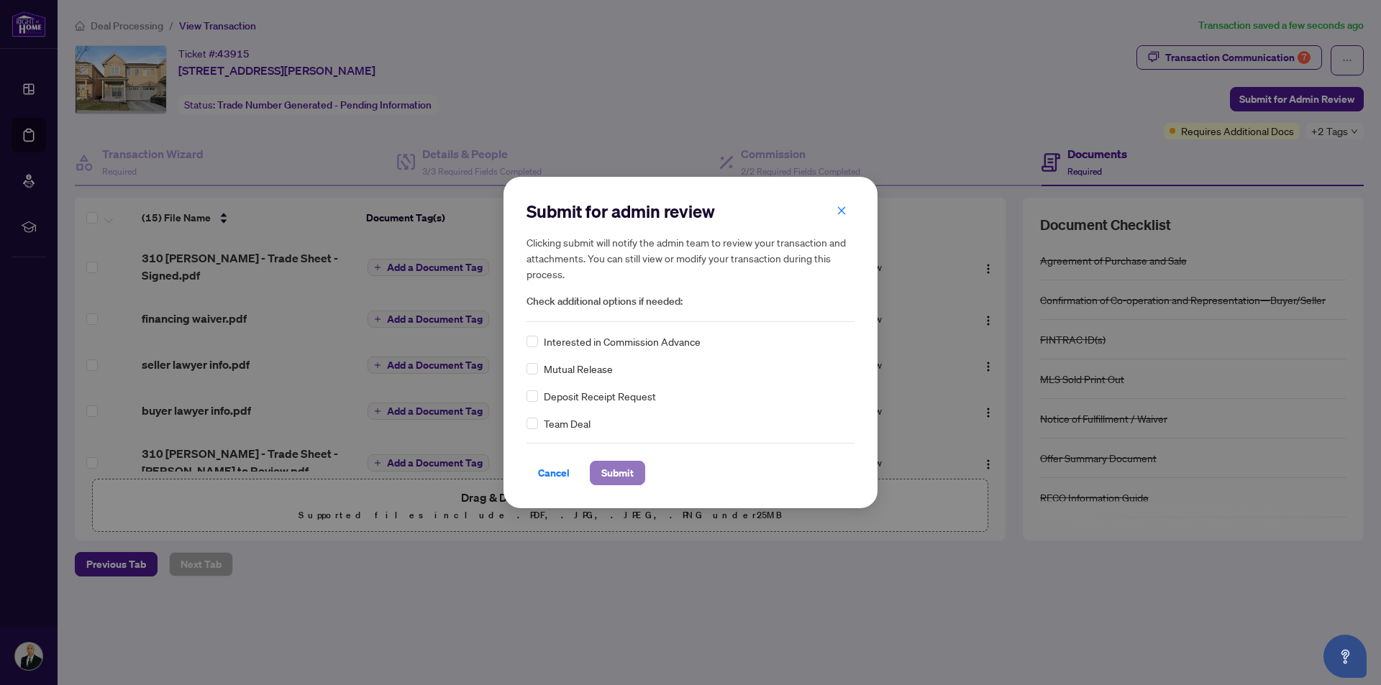
click at [633, 476] on span "Submit" at bounding box center [617, 473] width 32 height 23
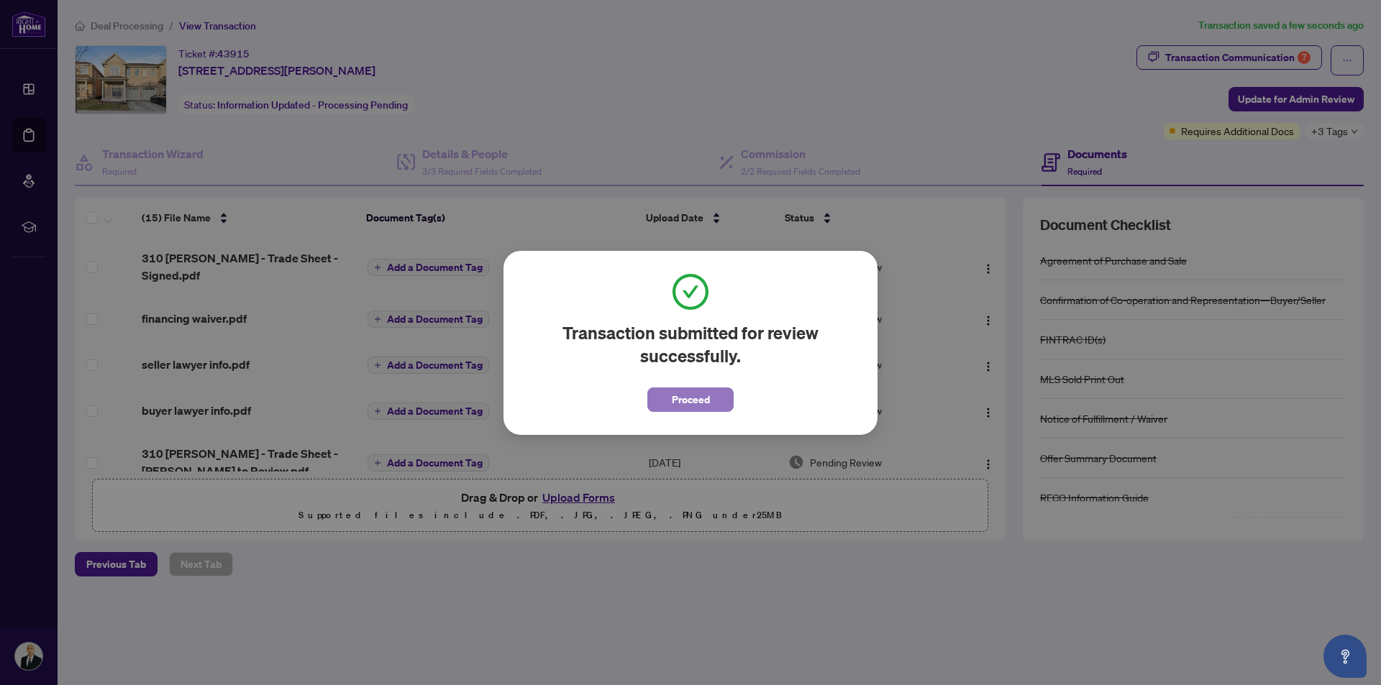
click at [687, 388] on span "Proceed" at bounding box center [691, 399] width 38 height 23
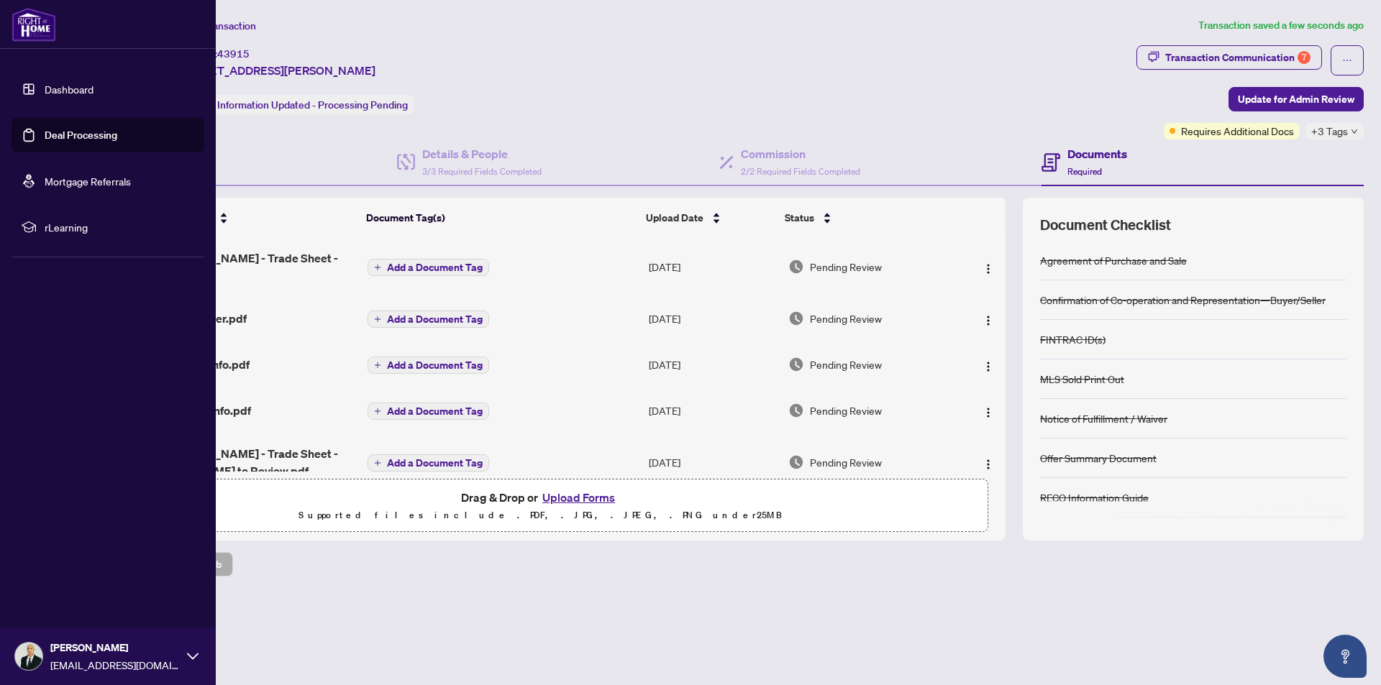
click at [63, 138] on link "Deal Processing" at bounding box center [81, 135] width 73 height 13
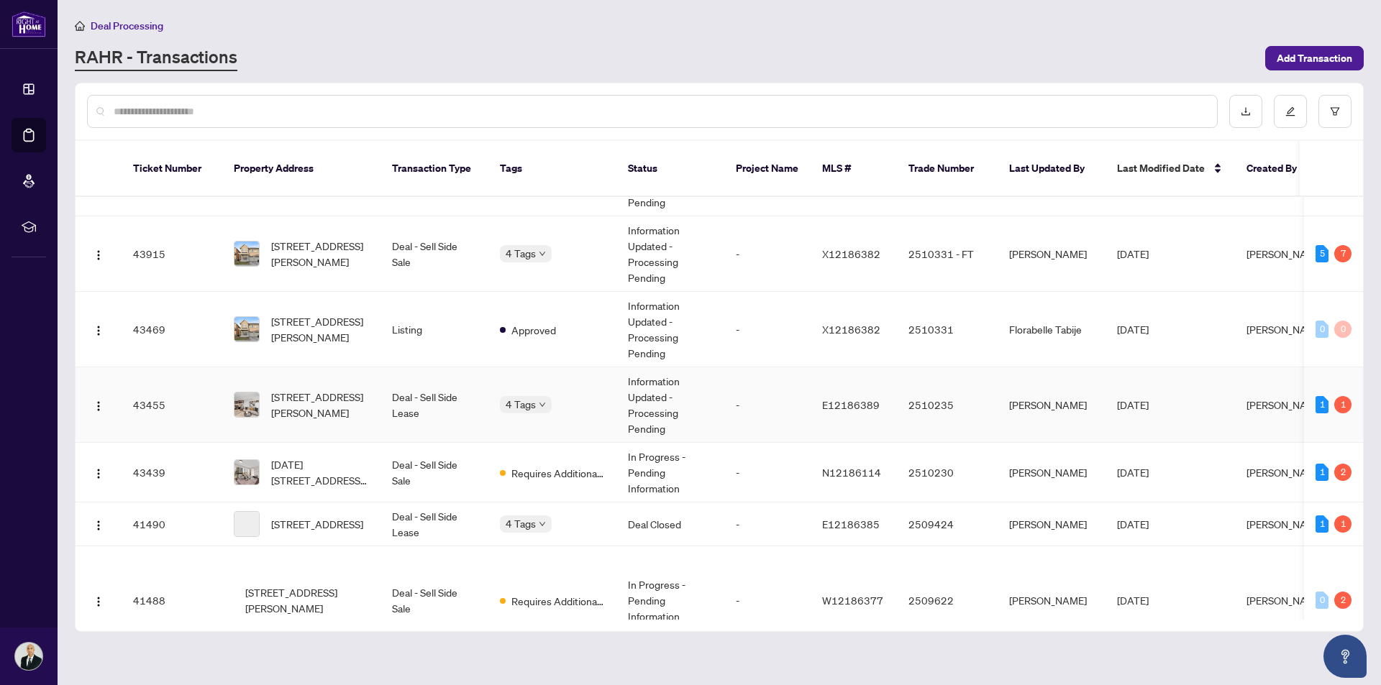
scroll to position [431, 0]
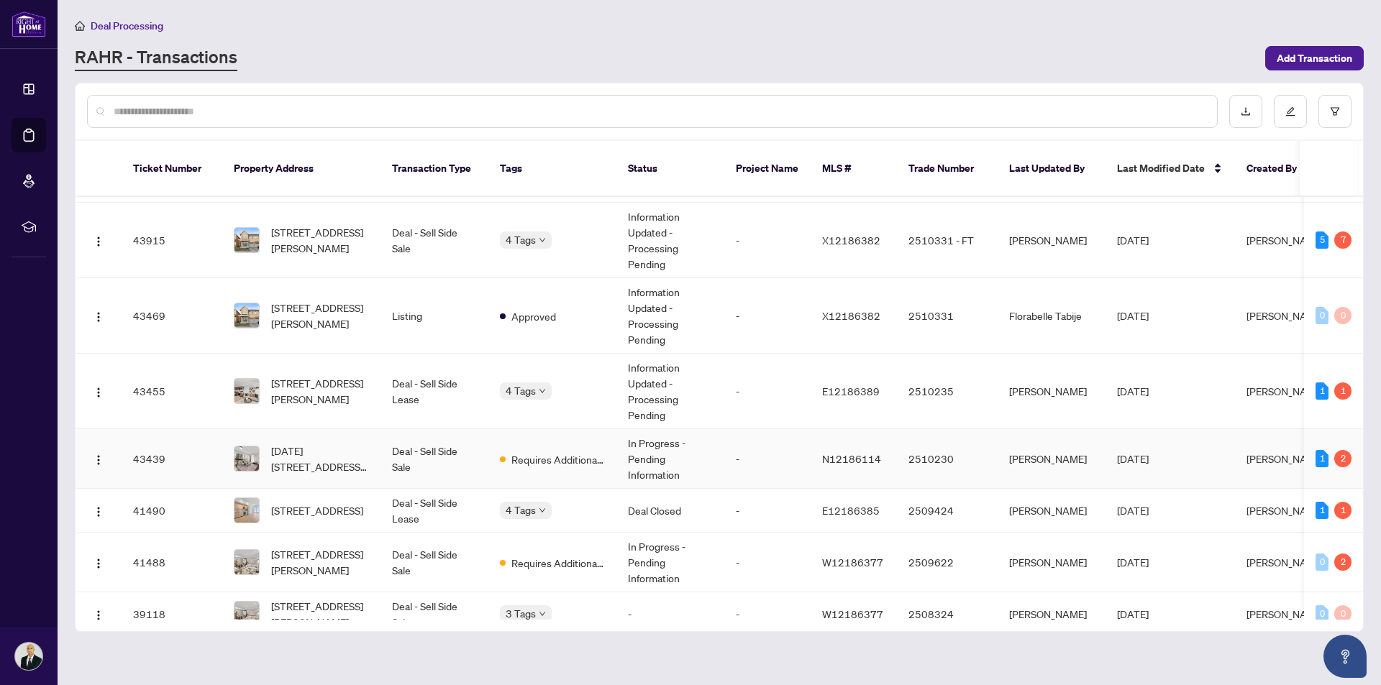
click at [401, 448] on td "Deal - Sell Side Sale" at bounding box center [434, 459] width 108 height 60
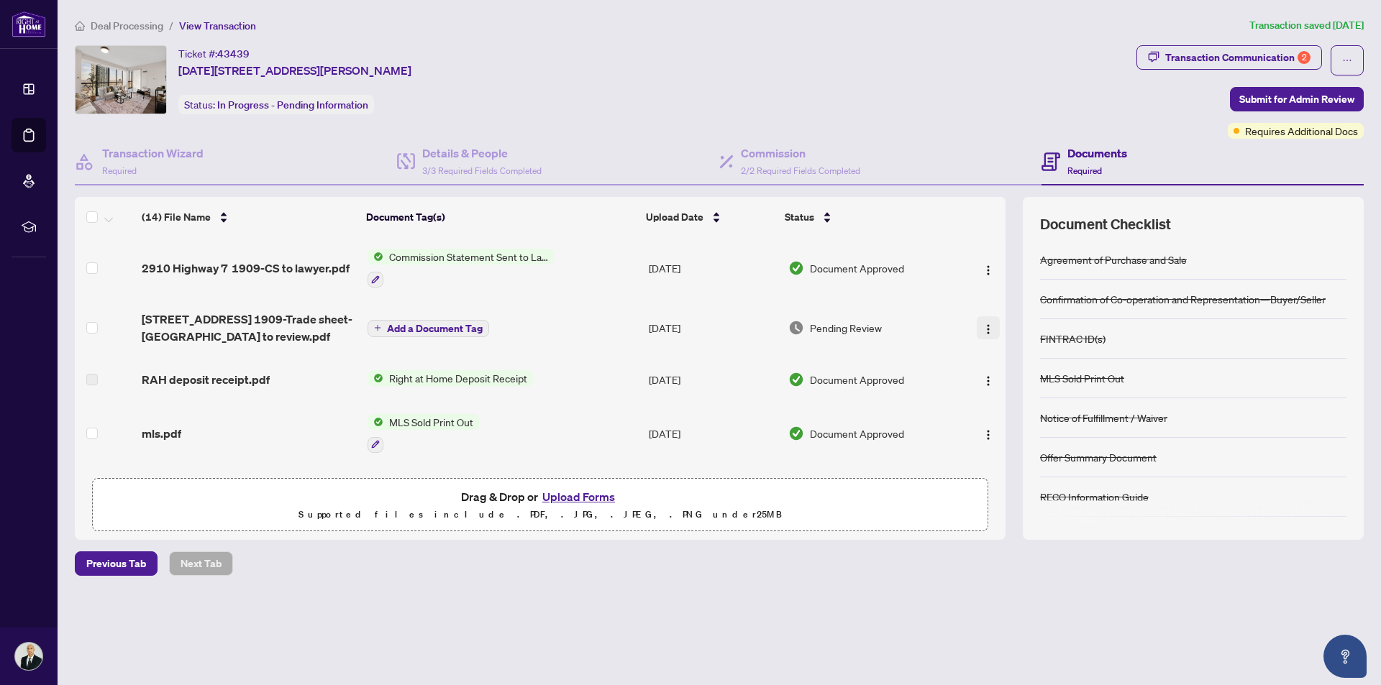
click at [988, 331] on img "button" at bounding box center [988, 330] width 12 height 12
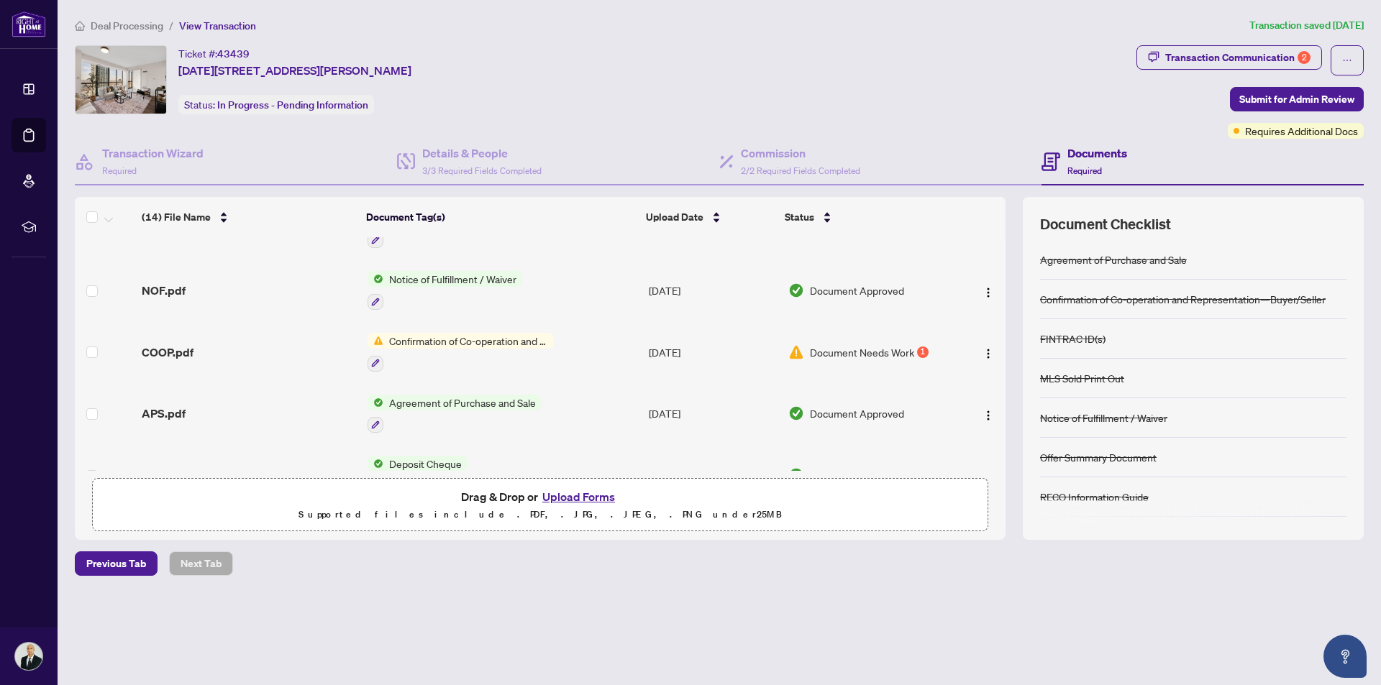
scroll to position [610, 0]
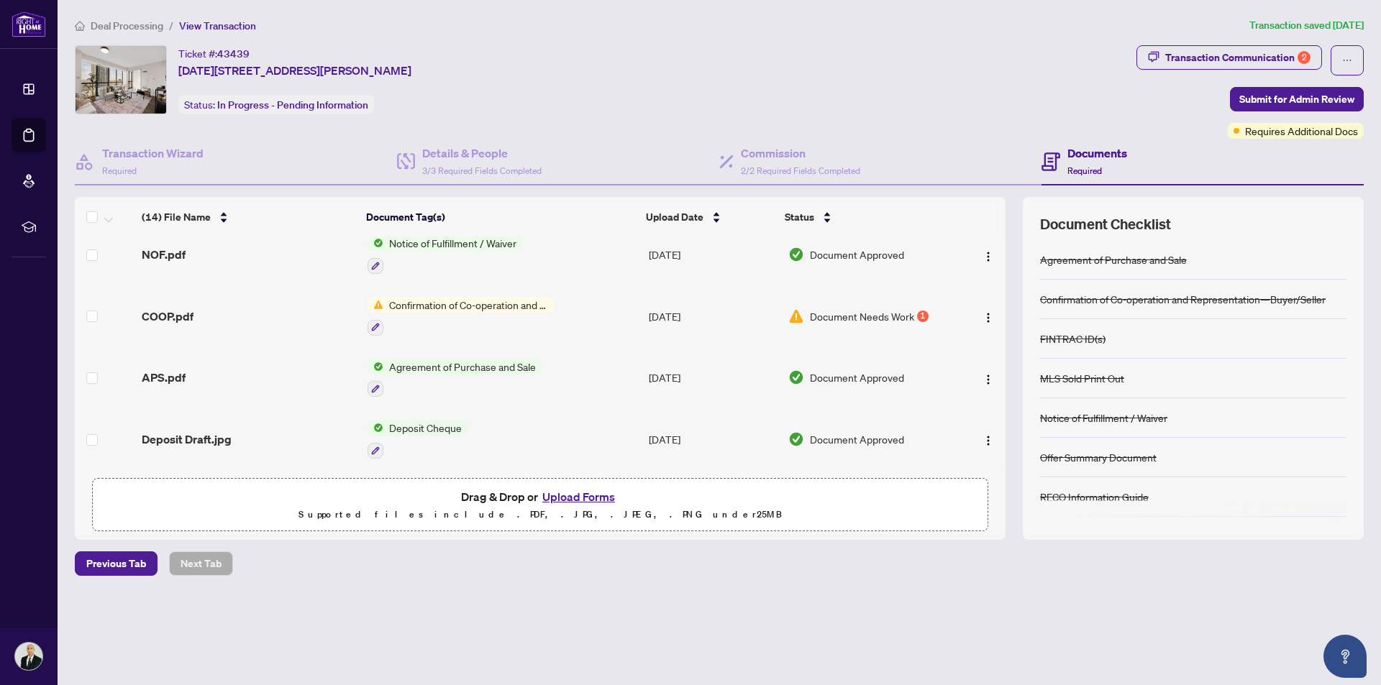
click at [872, 316] on span "Document Needs Work" at bounding box center [862, 316] width 104 height 16
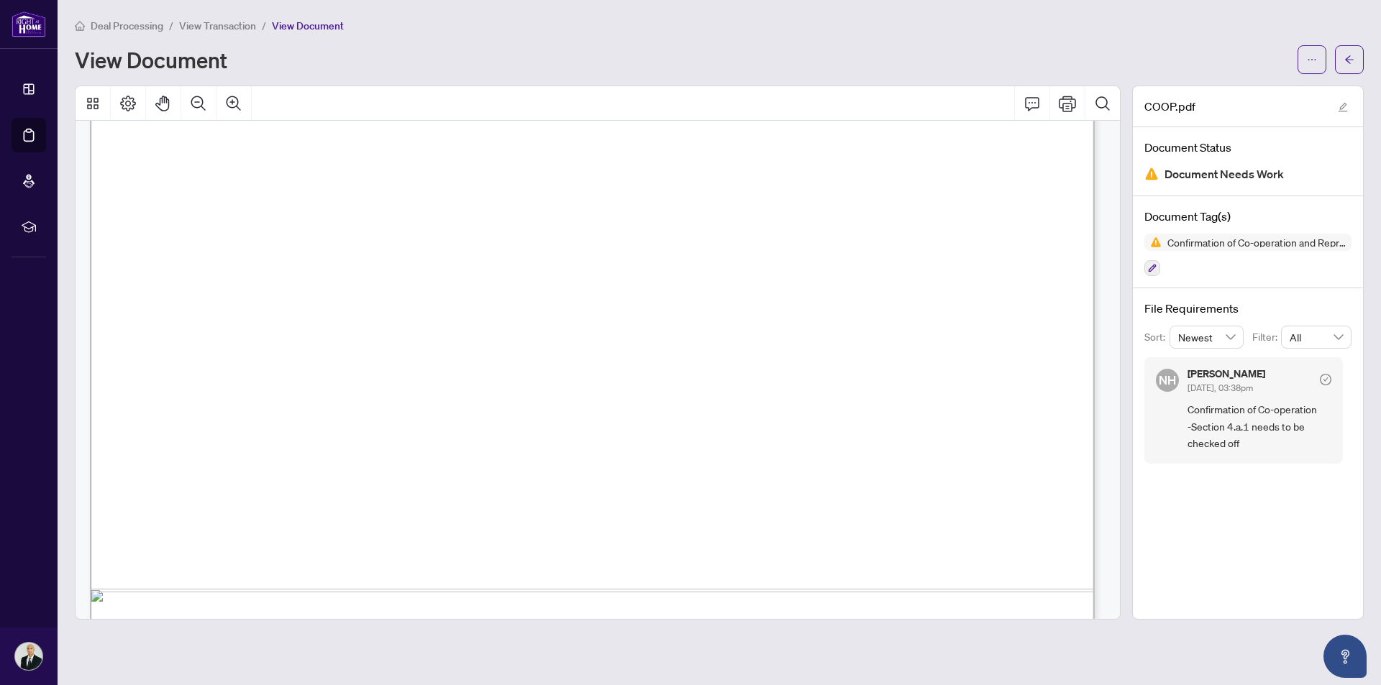
scroll to position [1007, 0]
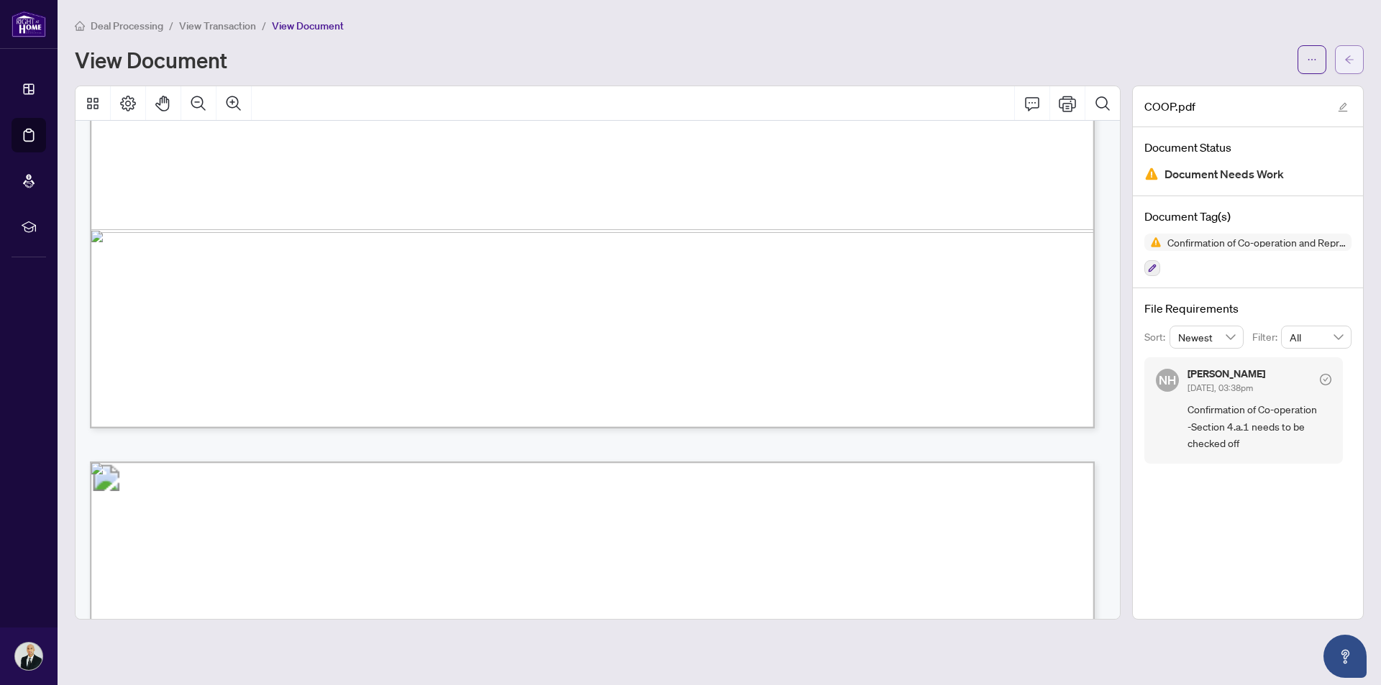
click at [1350, 55] on icon "arrow-left" at bounding box center [1349, 60] width 10 height 10
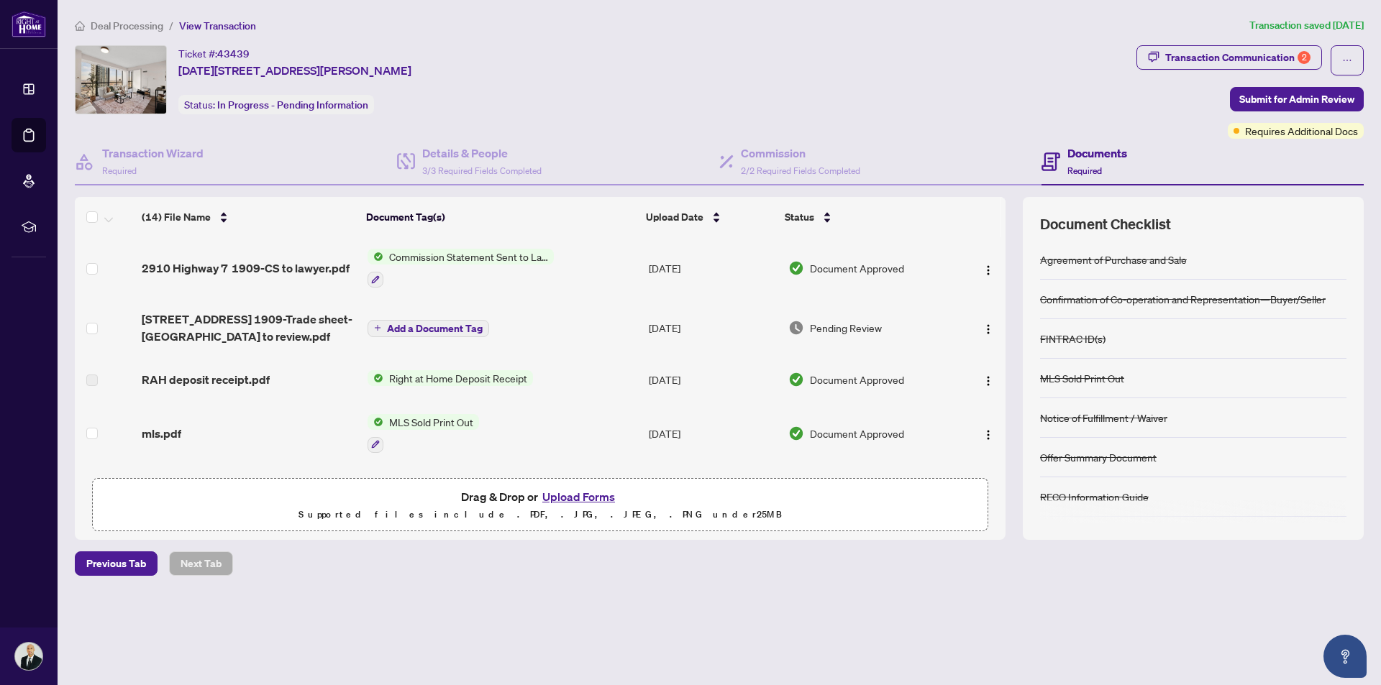
click at [155, 339] on span "[STREET_ADDRESS] 1909-Trade sheet-[GEOGRAPHIC_DATA] to review.pdf" at bounding box center [249, 328] width 214 height 35
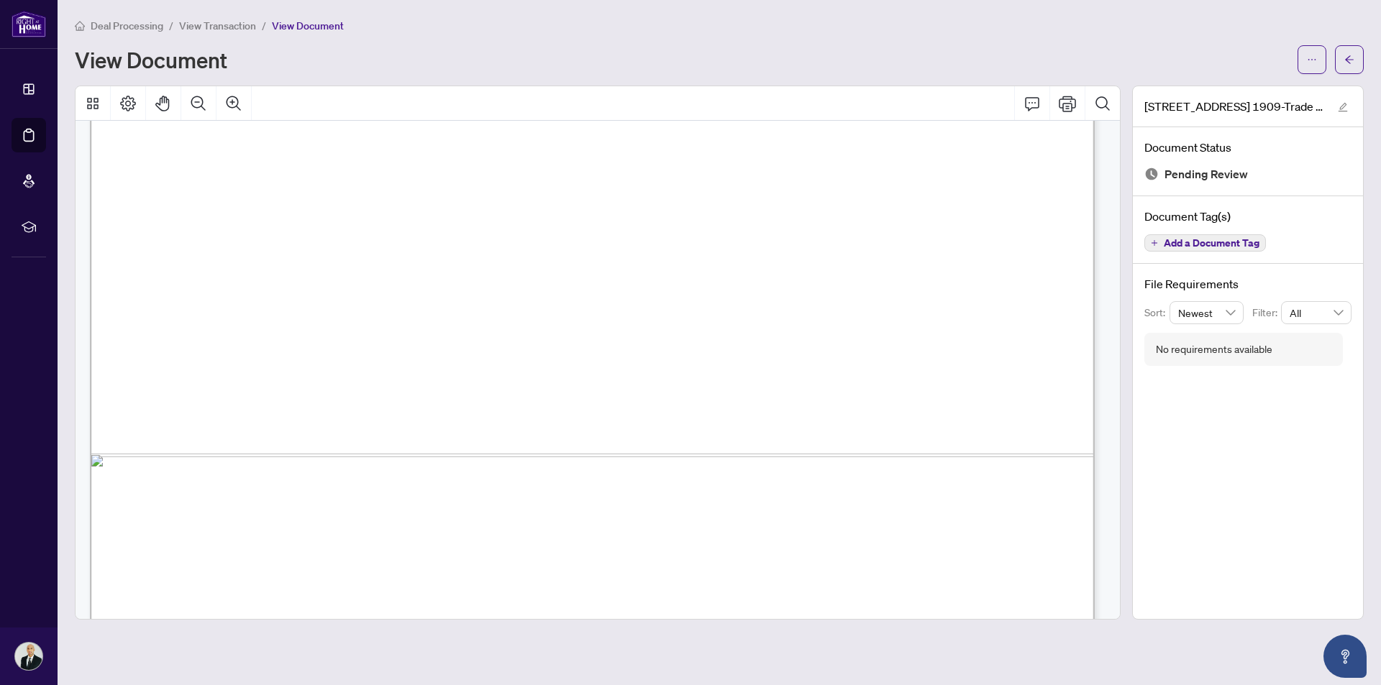
scroll to position [791, 0]
click at [1304, 63] on button "button" at bounding box center [1311, 59] width 29 height 29
click at [1271, 92] on span "Download" at bounding box center [1259, 91] width 109 height 16
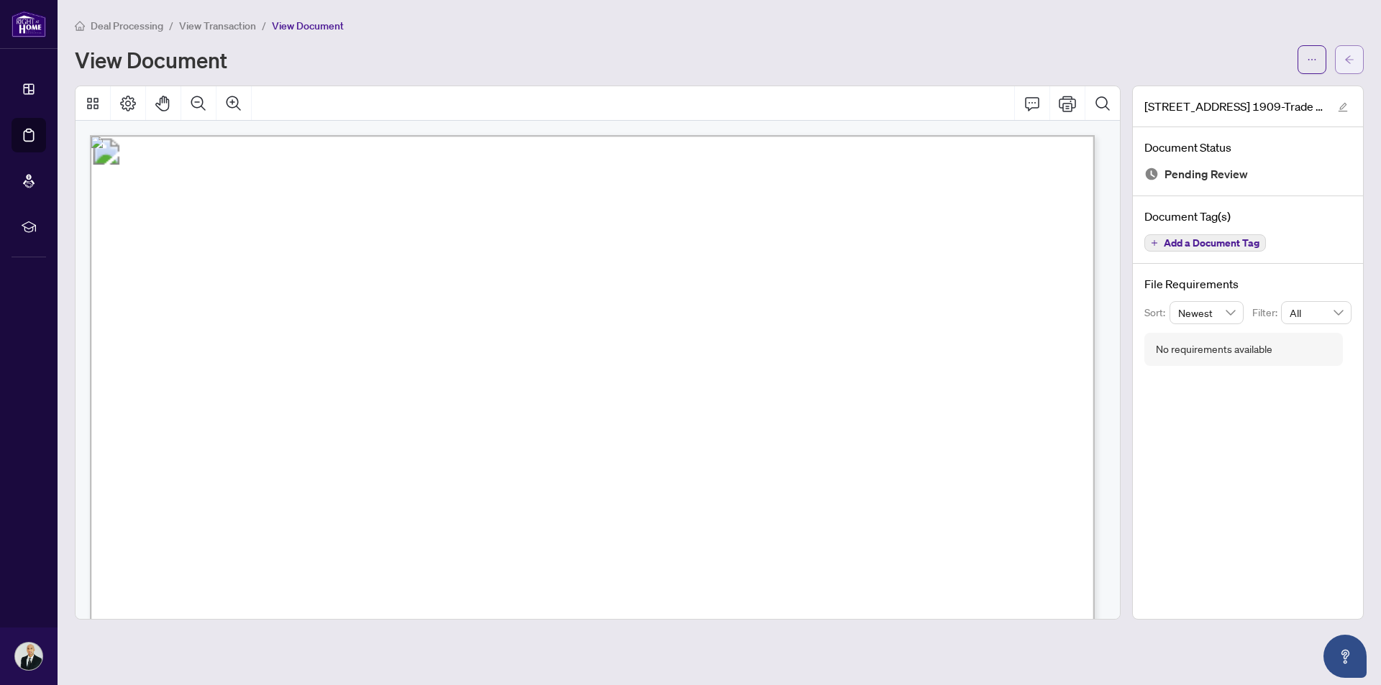
click at [1347, 64] on icon "arrow-left" at bounding box center [1349, 60] width 10 height 10
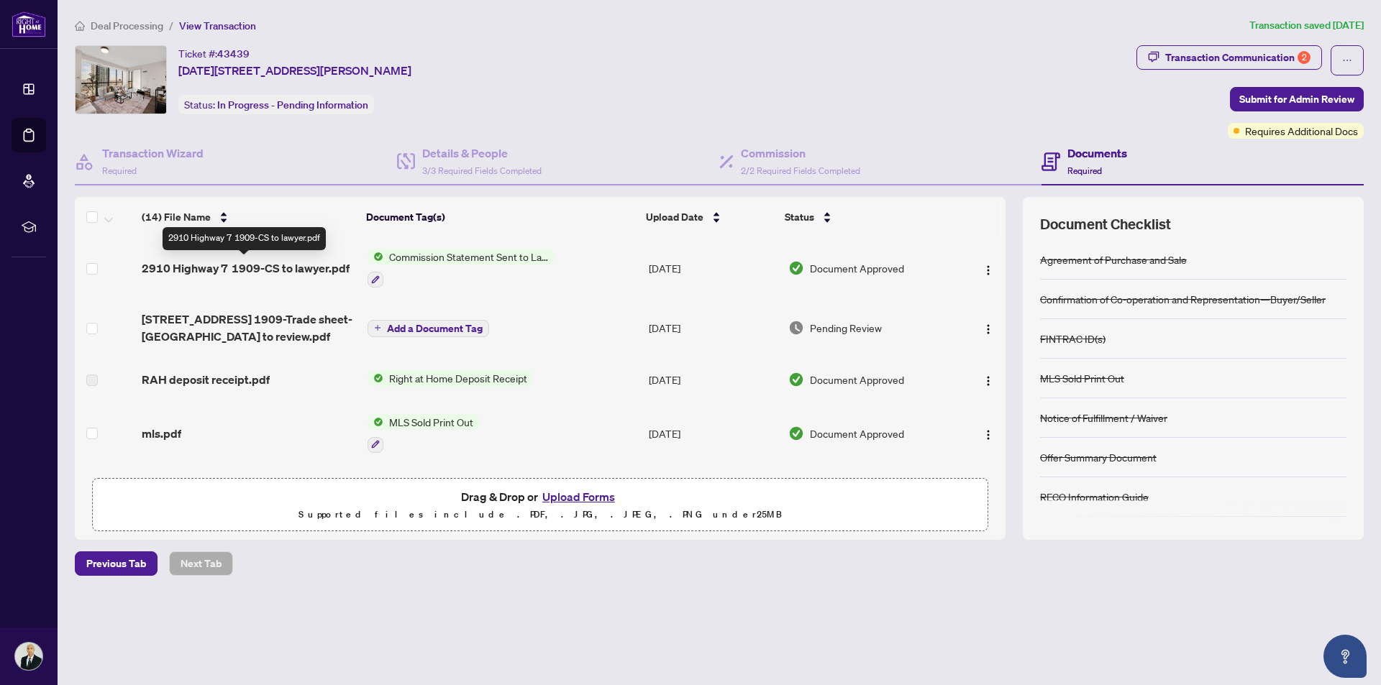
click at [275, 263] on span "2910 Highway 7 1909-CS to lawyer.pdf" at bounding box center [246, 268] width 208 height 17
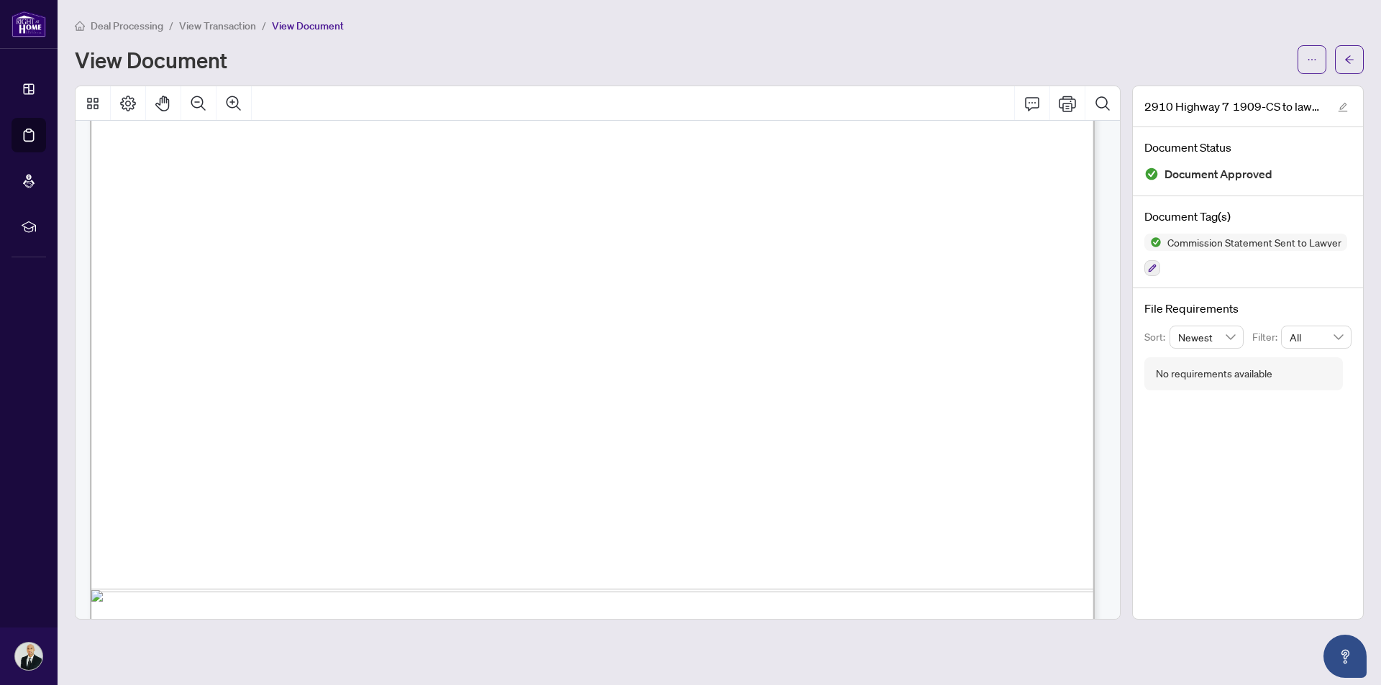
scroll to position [791, 0]
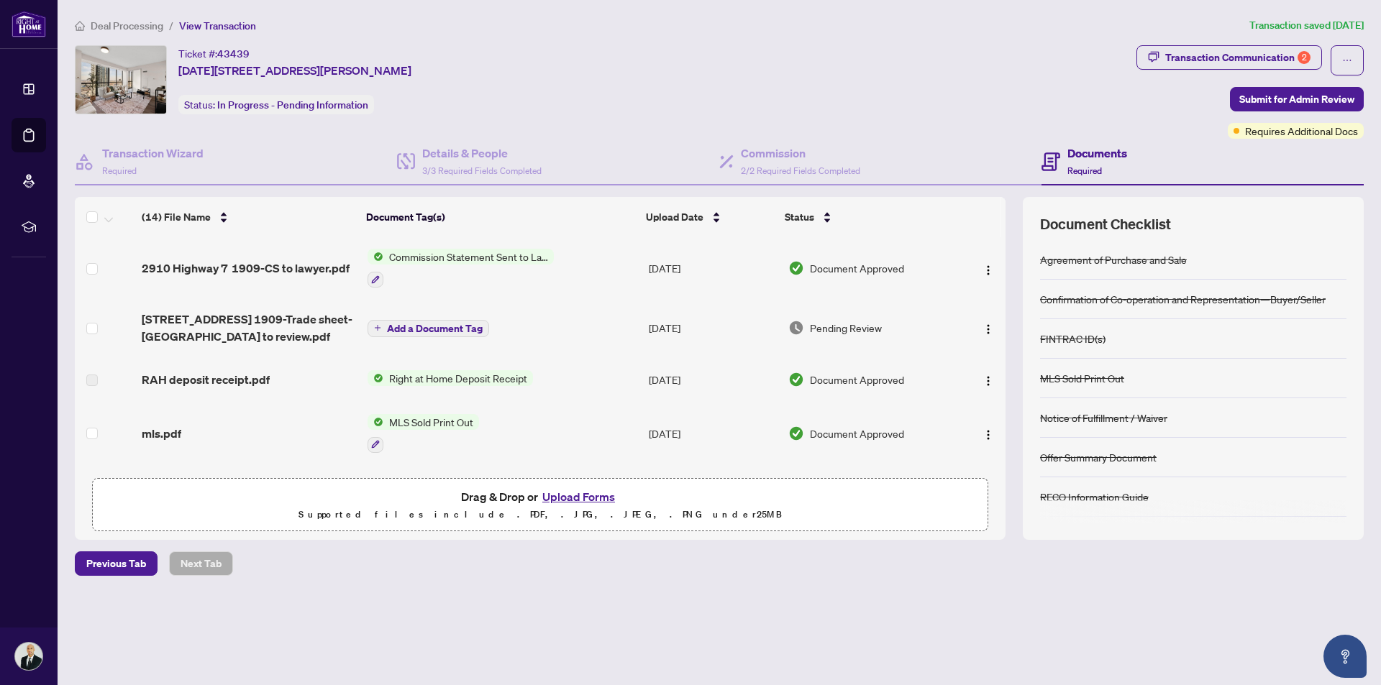
click at [585, 493] on button "Upload Forms" at bounding box center [578, 497] width 81 height 19
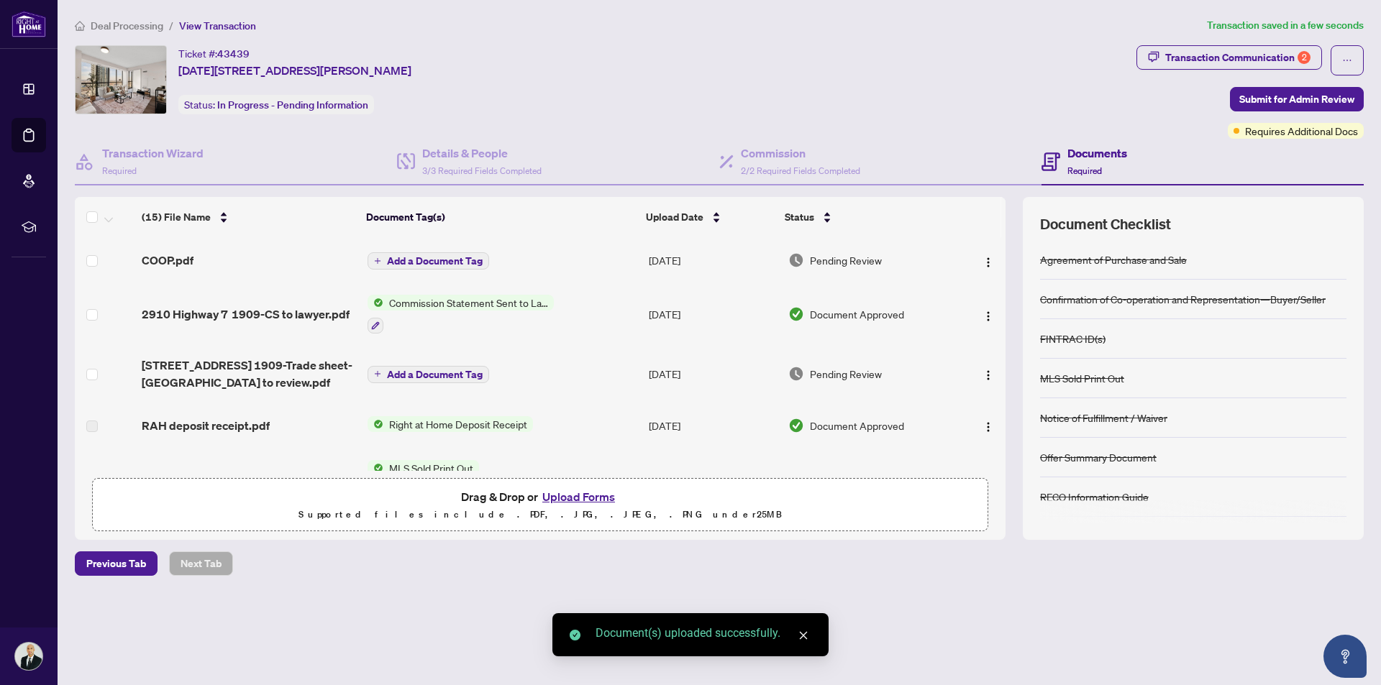
click at [594, 498] on button "Upload Forms" at bounding box center [578, 497] width 81 height 19
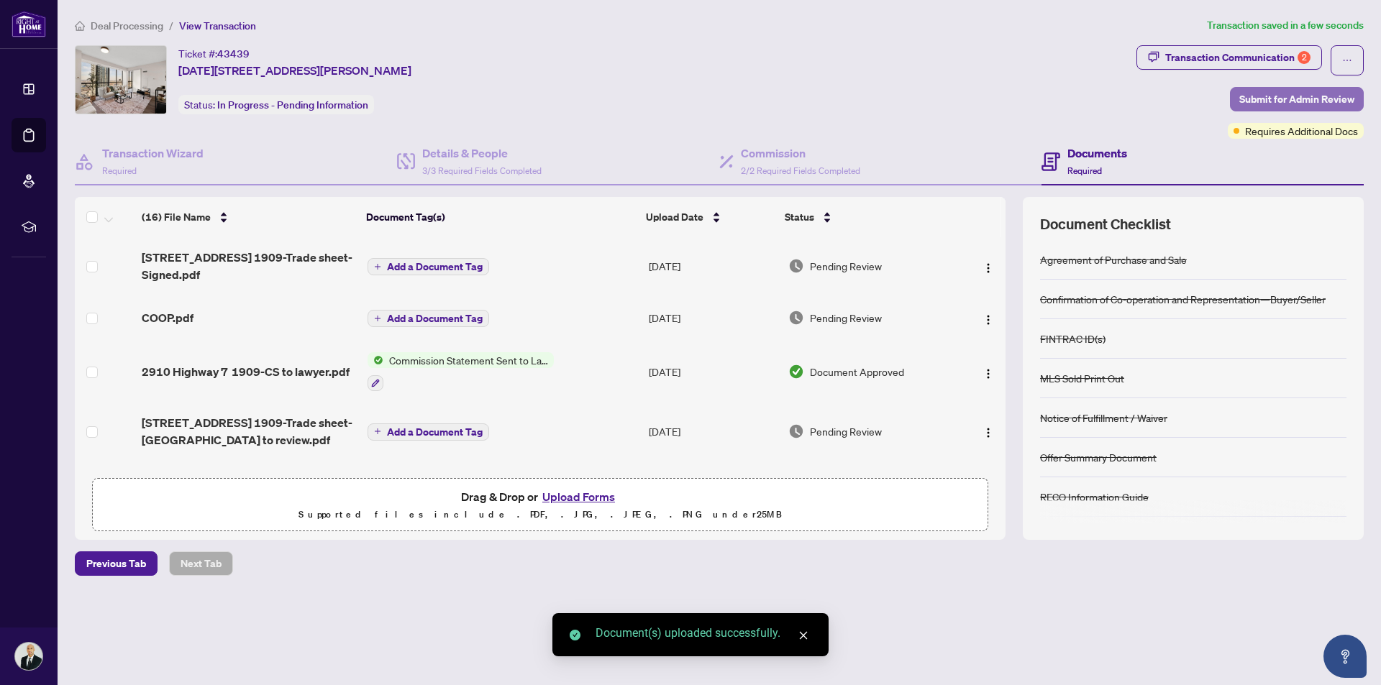
click at [1299, 99] on span "Submit for Admin Review" at bounding box center [1296, 99] width 115 height 23
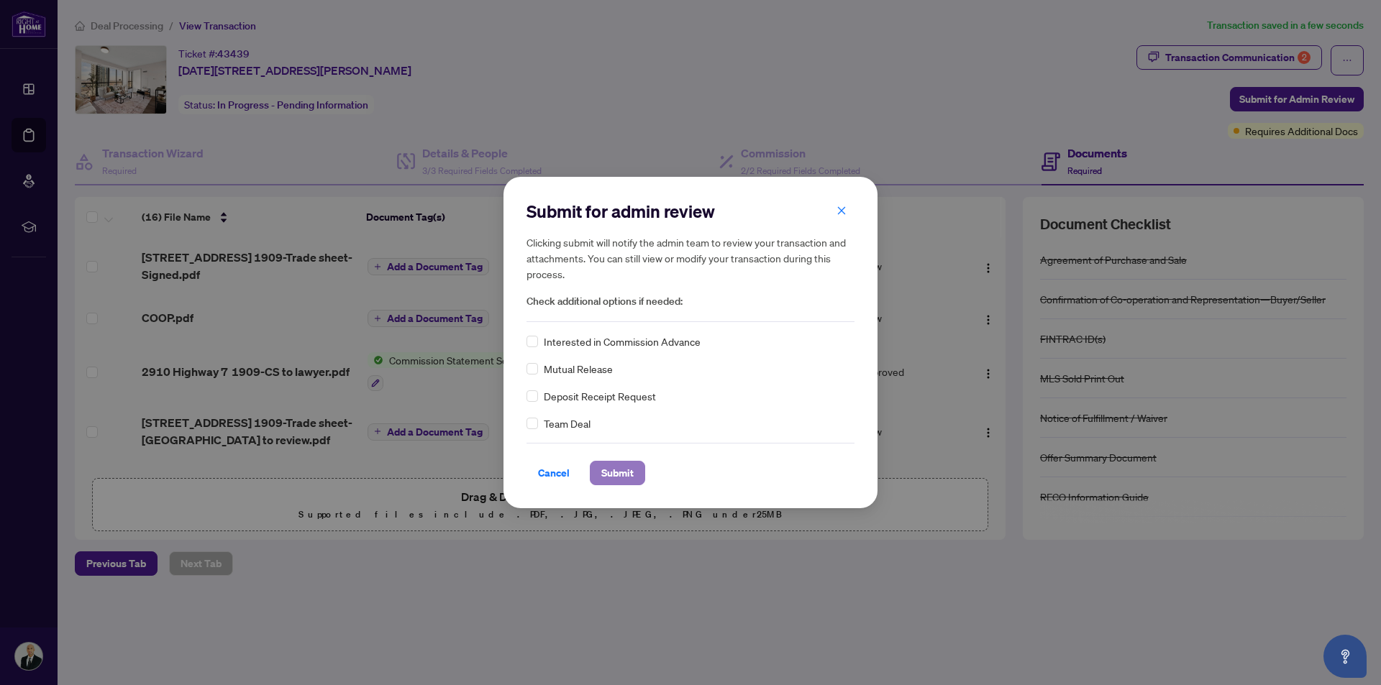
click at [639, 482] on button "Submit" at bounding box center [617, 473] width 55 height 24
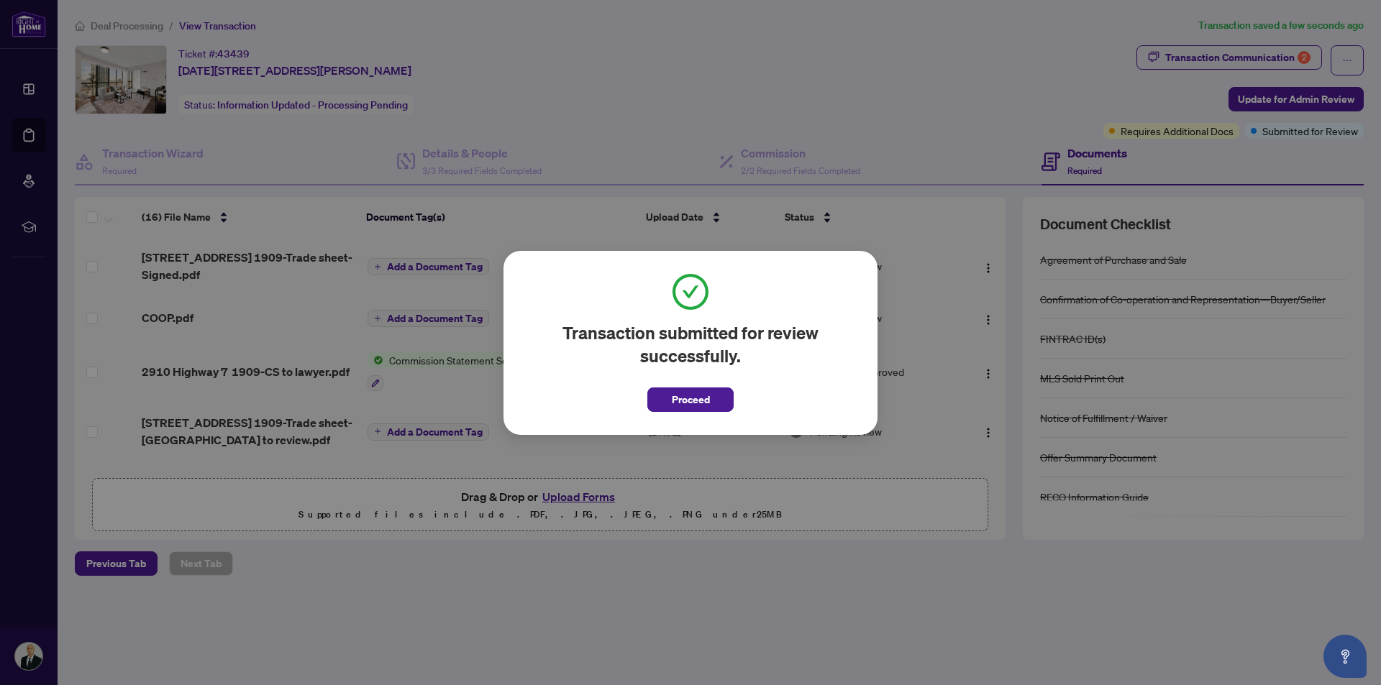
click at [695, 386] on span "Proceed" at bounding box center [690, 395] width 86 height 33
click at [699, 395] on span "Proceed" at bounding box center [691, 399] width 38 height 23
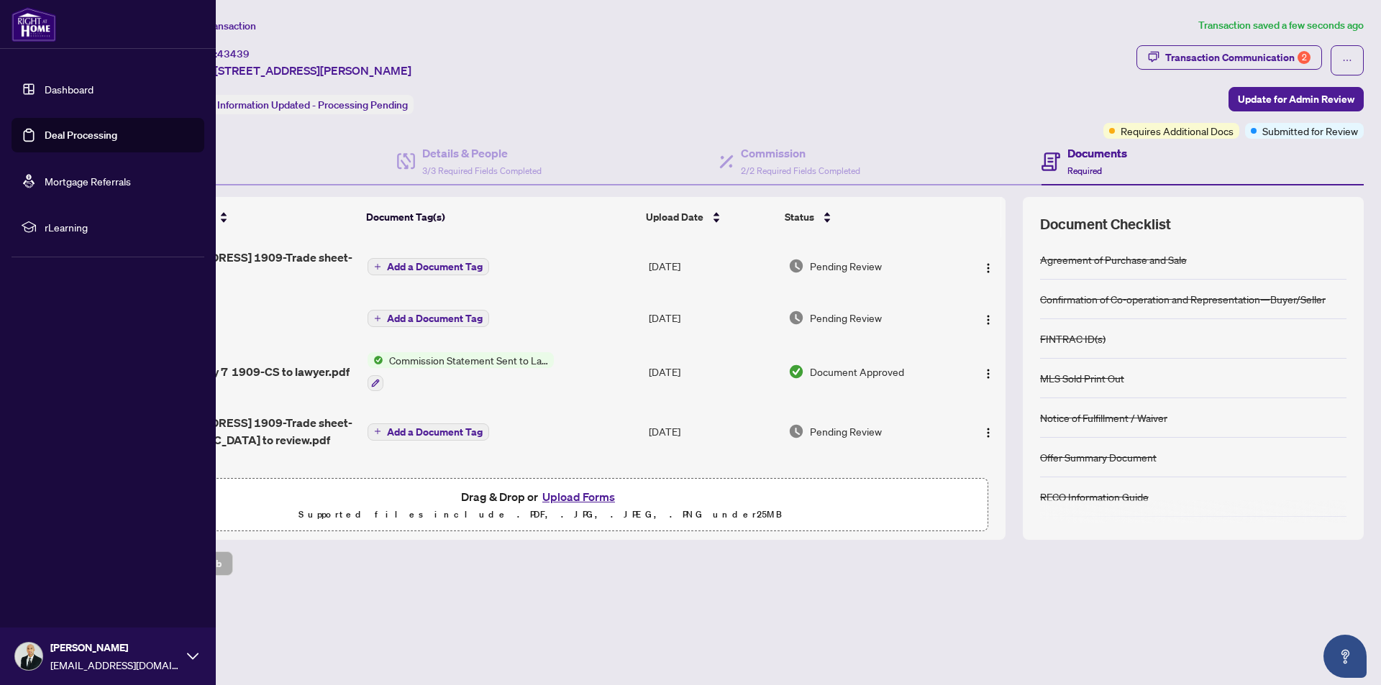
click at [78, 135] on link "Deal Processing" at bounding box center [81, 135] width 73 height 13
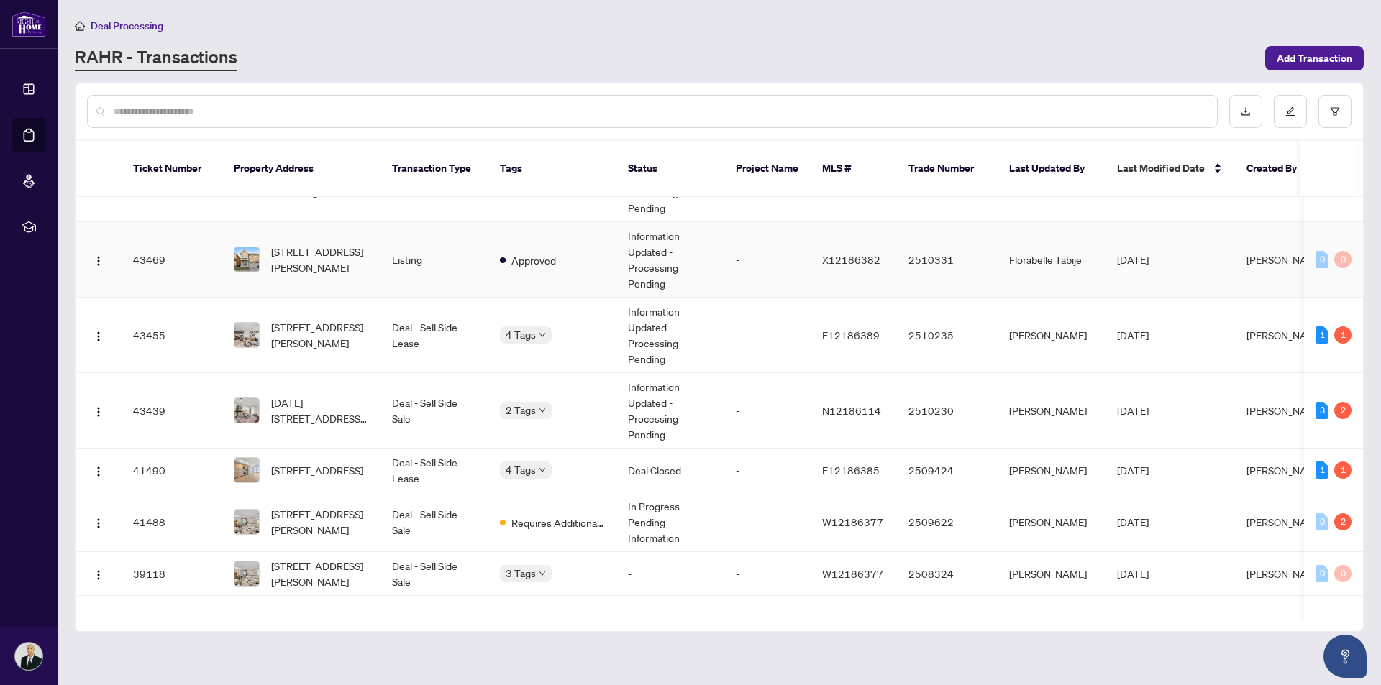
scroll to position [503, 0]
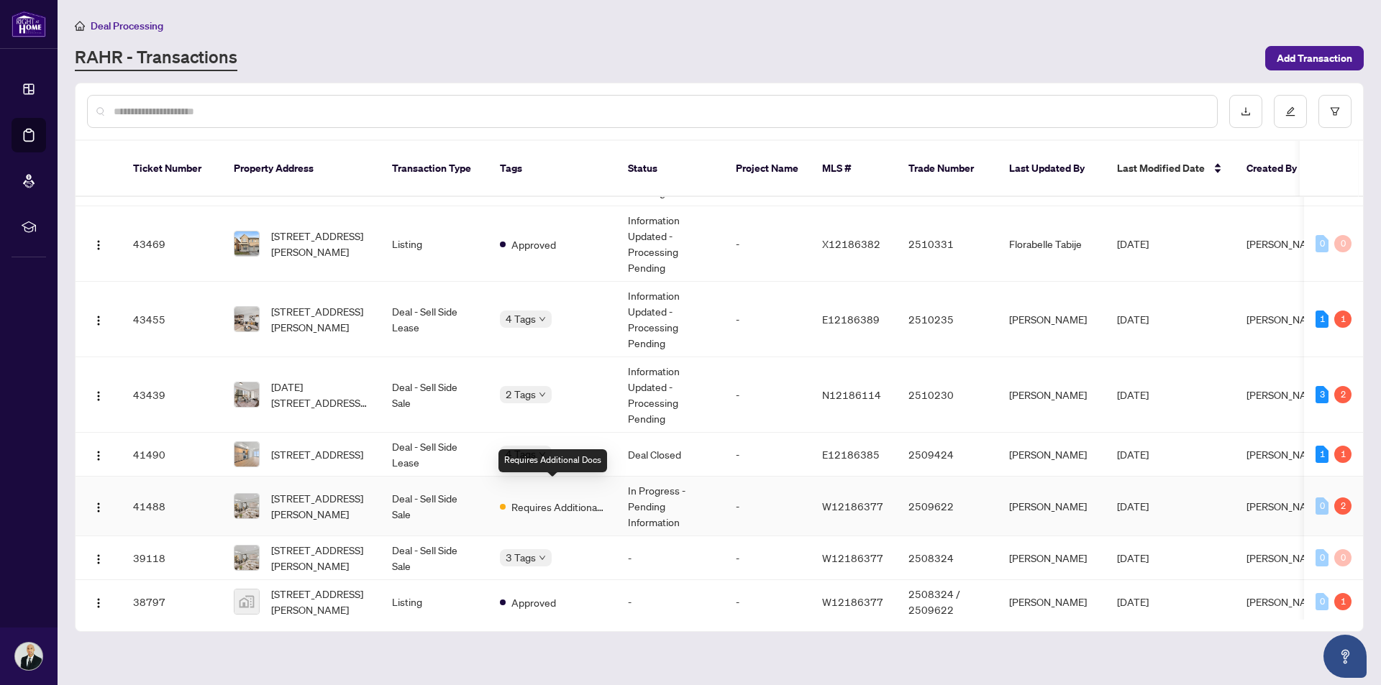
click at [554, 499] on span "Requires Additional Docs" at bounding box center [557, 507] width 93 height 16
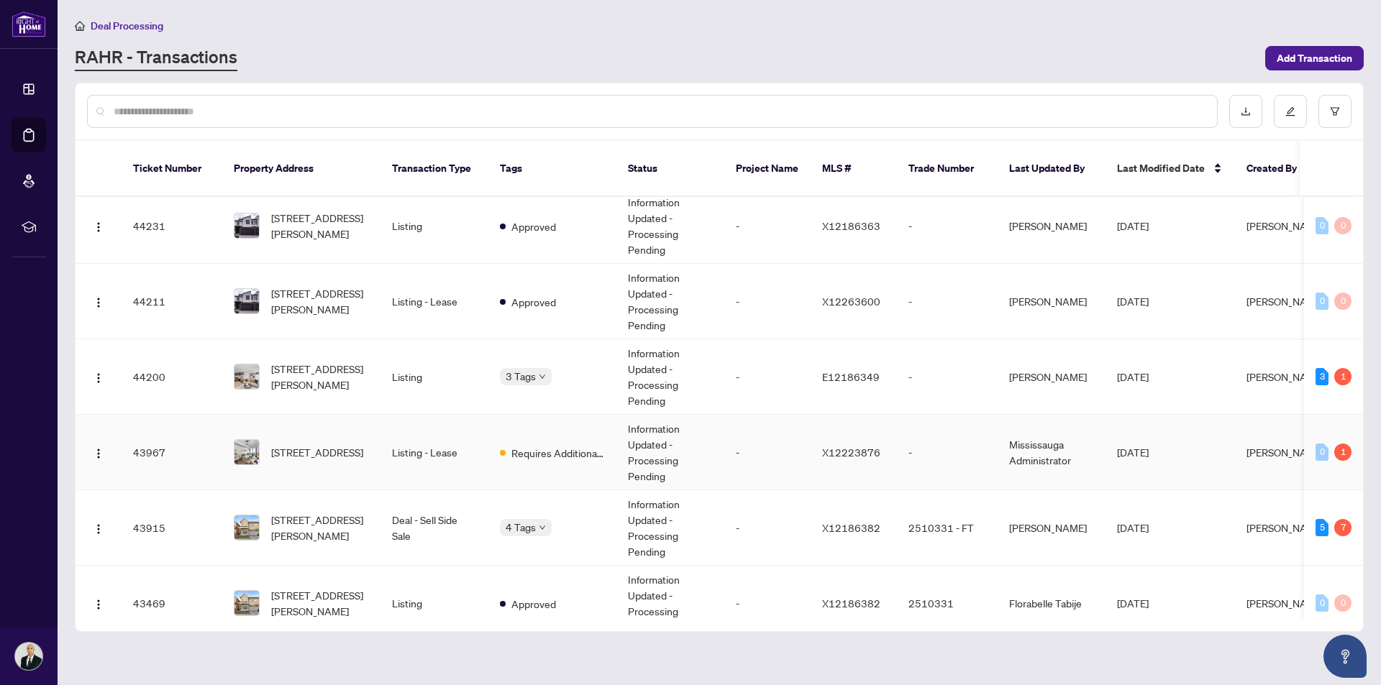
scroll to position [216, 0]
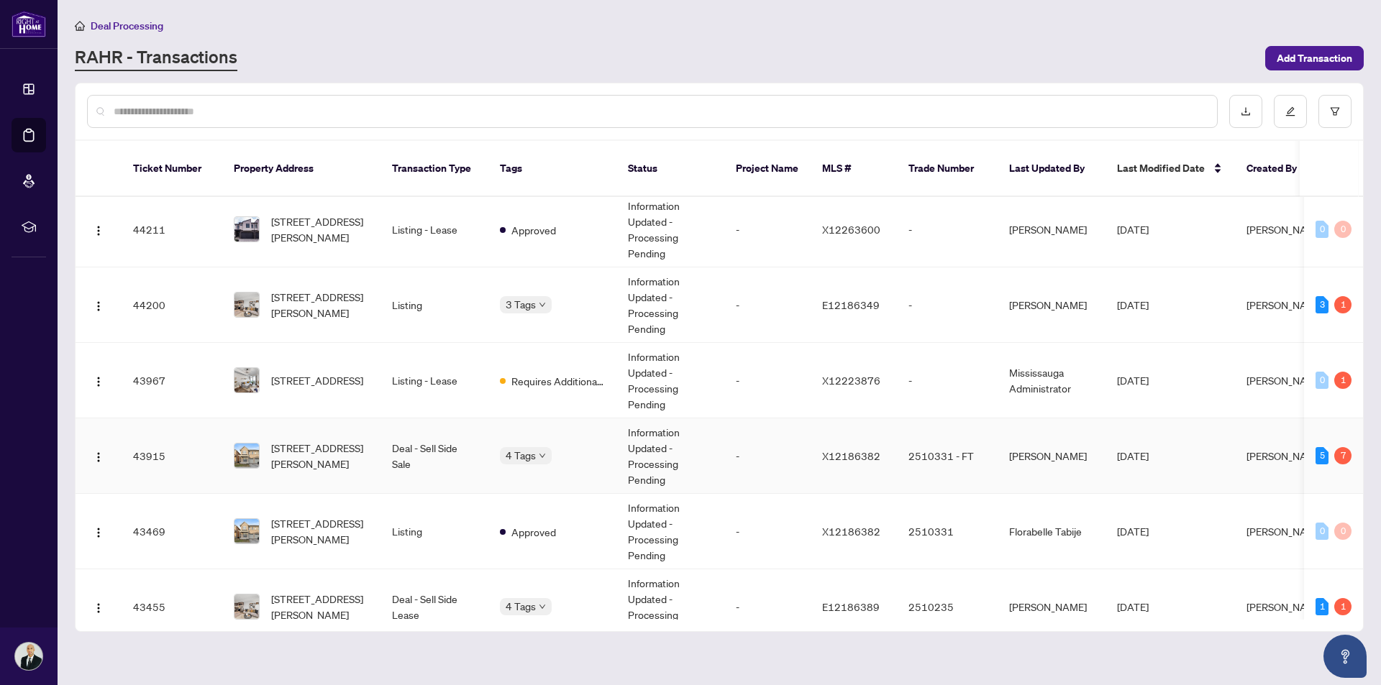
click at [415, 459] on td "Deal - Sell Side Sale" at bounding box center [434, 456] width 108 height 76
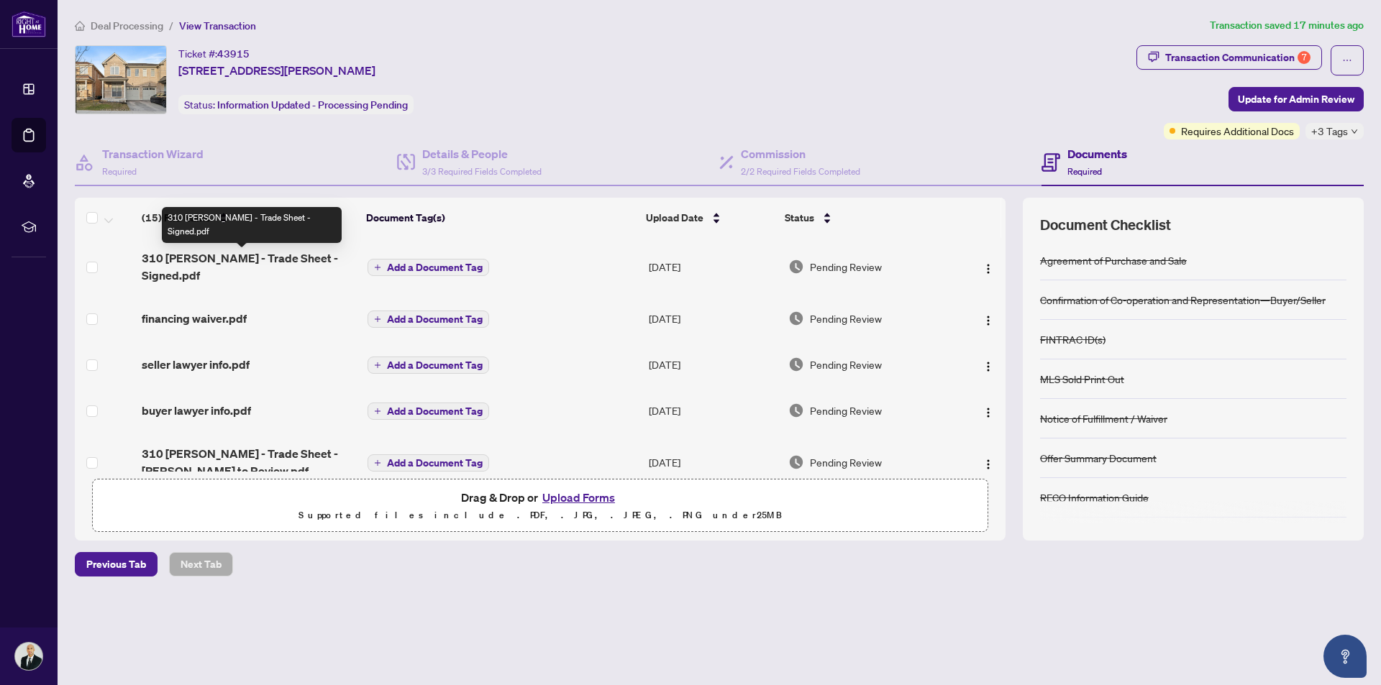
click at [247, 260] on span "310 [PERSON_NAME] - Trade Sheet - Signed.pdf" at bounding box center [249, 267] width 214 height 35
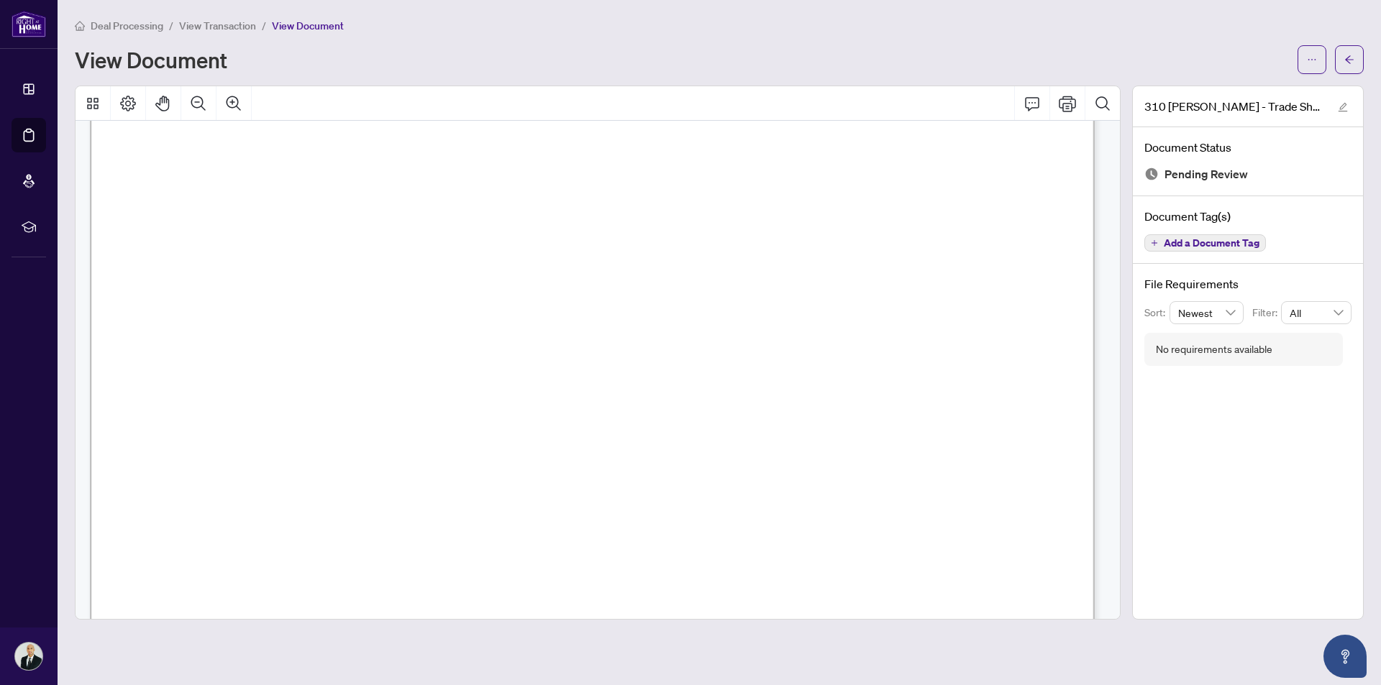
scroll to position [431, 0]
click at [1348, 59] on icon "arrow-left" at bounding box center [1349, 60] width 10 height 10
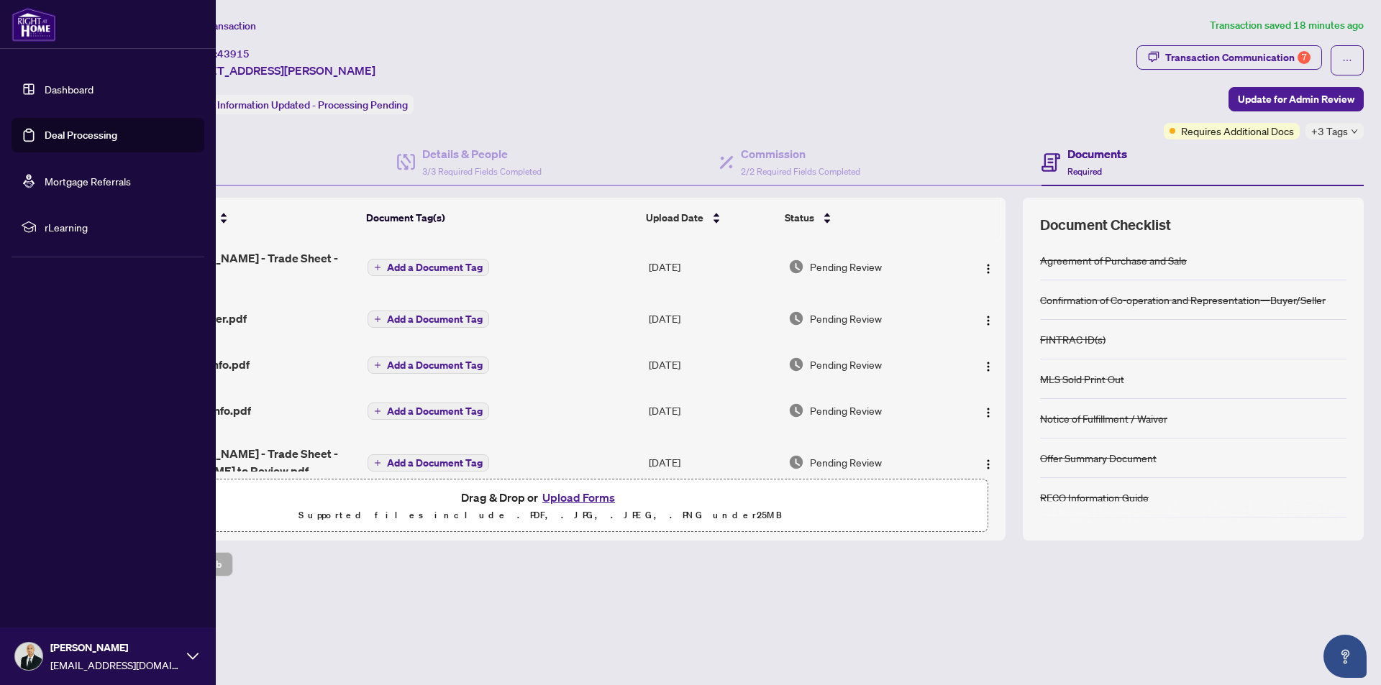
click at [76, 131] on link "Deal Processing" at bounding box center [81, 135] width 73 height 13
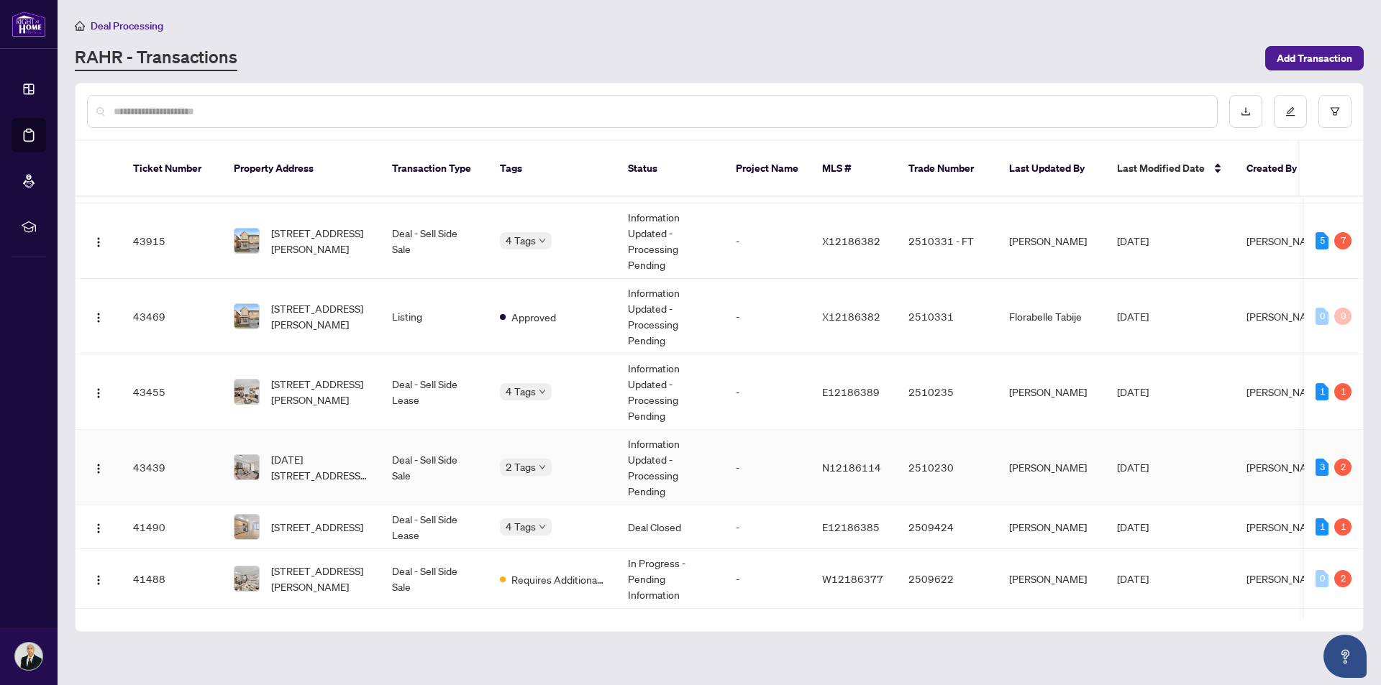
scroll to position [431, 0]
click at [398, 452] on td "Deal - Sell Side Sale" at bounding box center [434, 467] width 108 height 76
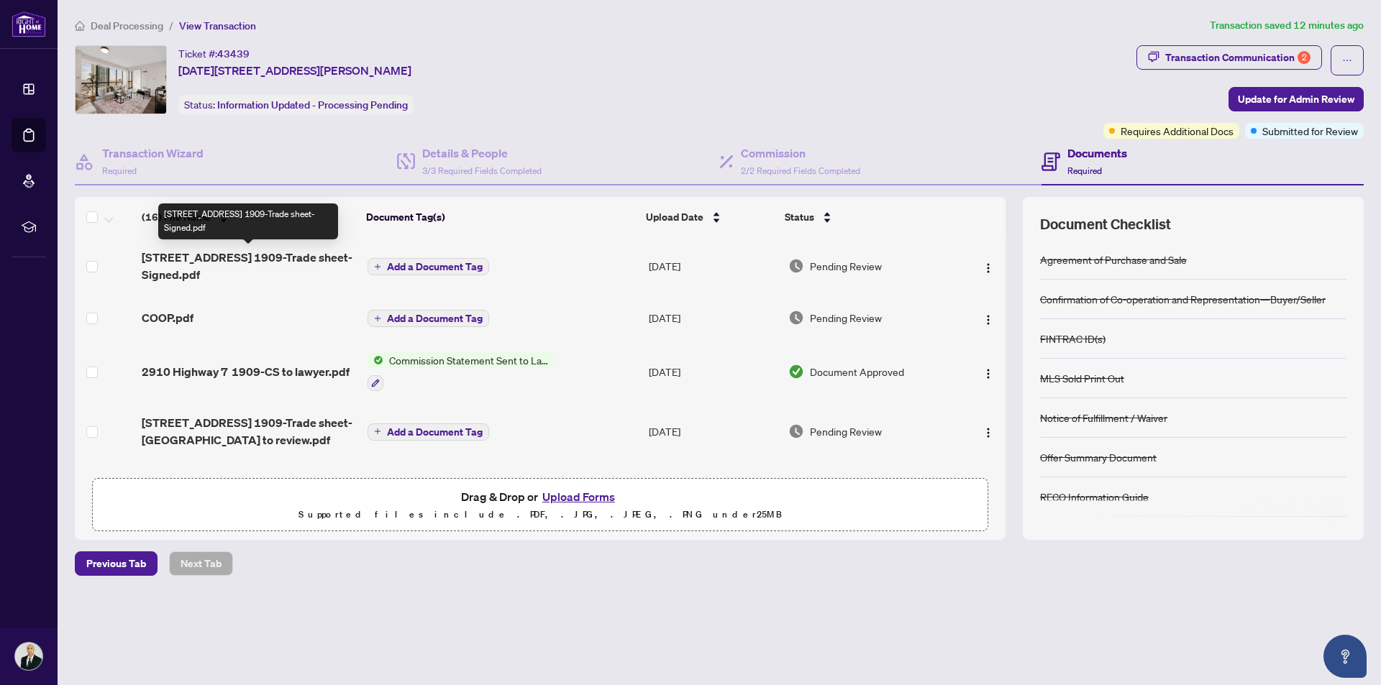
click at [266, 262] on span "[STREET_ADDRESS] 1909-Trade sheet-Signed.pdf" at bounding box center [249, 266] width 214 height 35
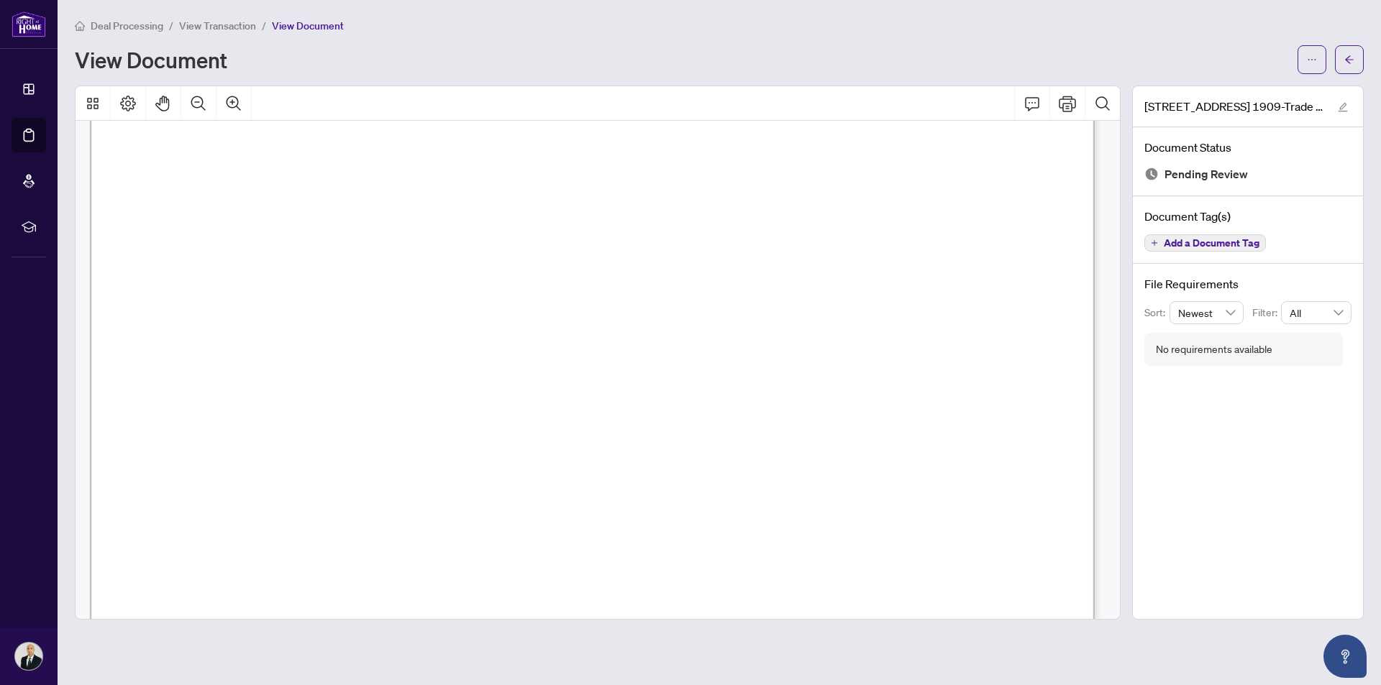
scroll to position [647, 0]
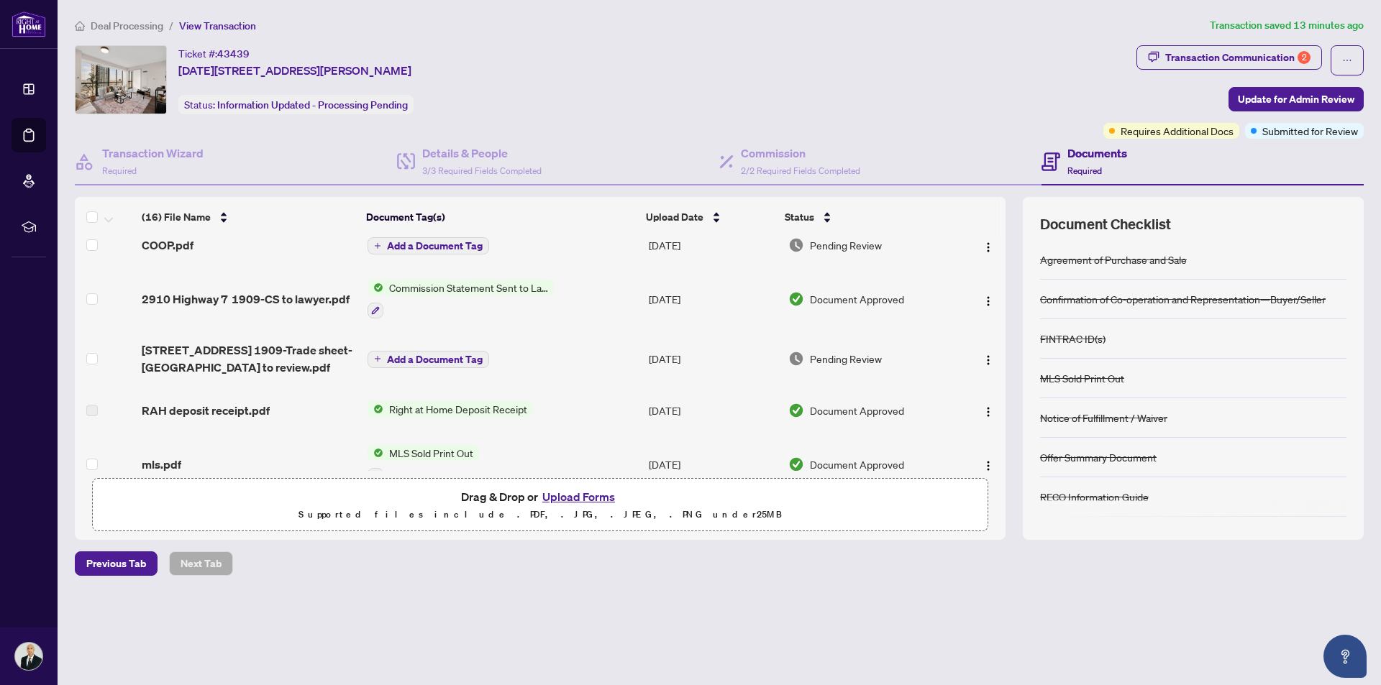
scroll to position [144, 0]
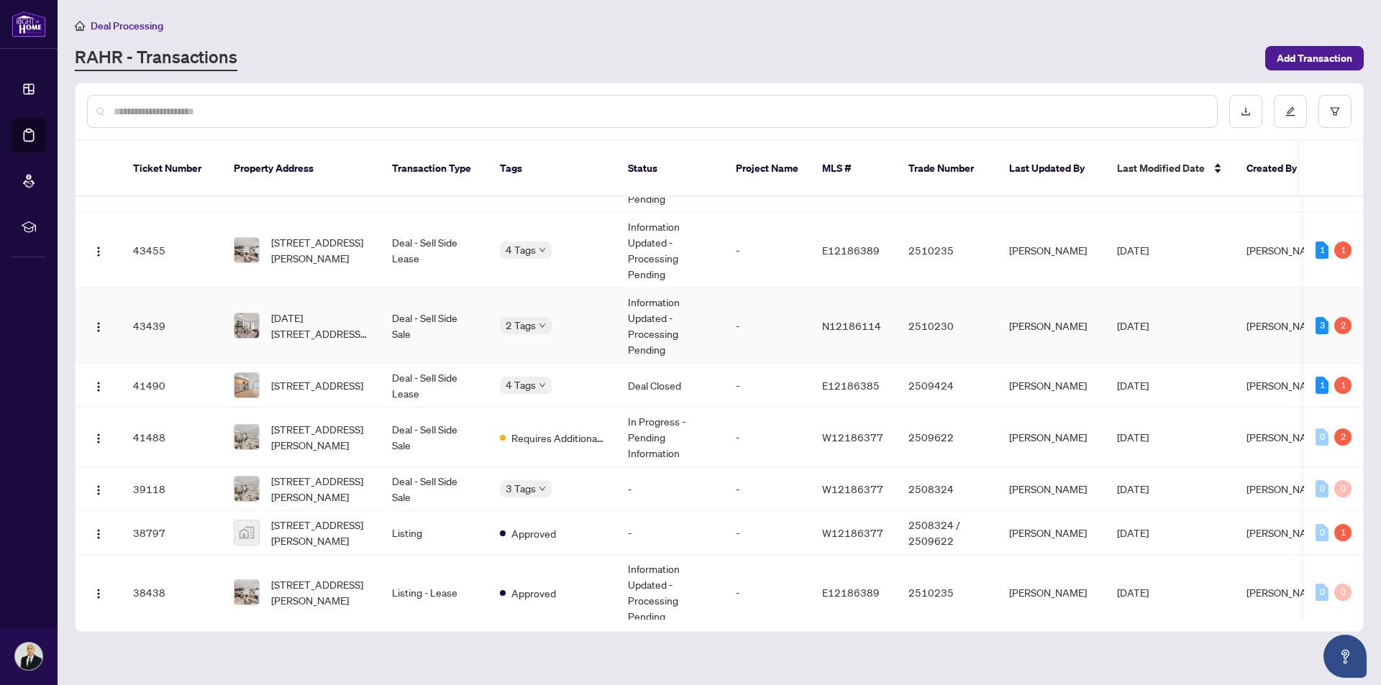
scroll to position [575, 0]
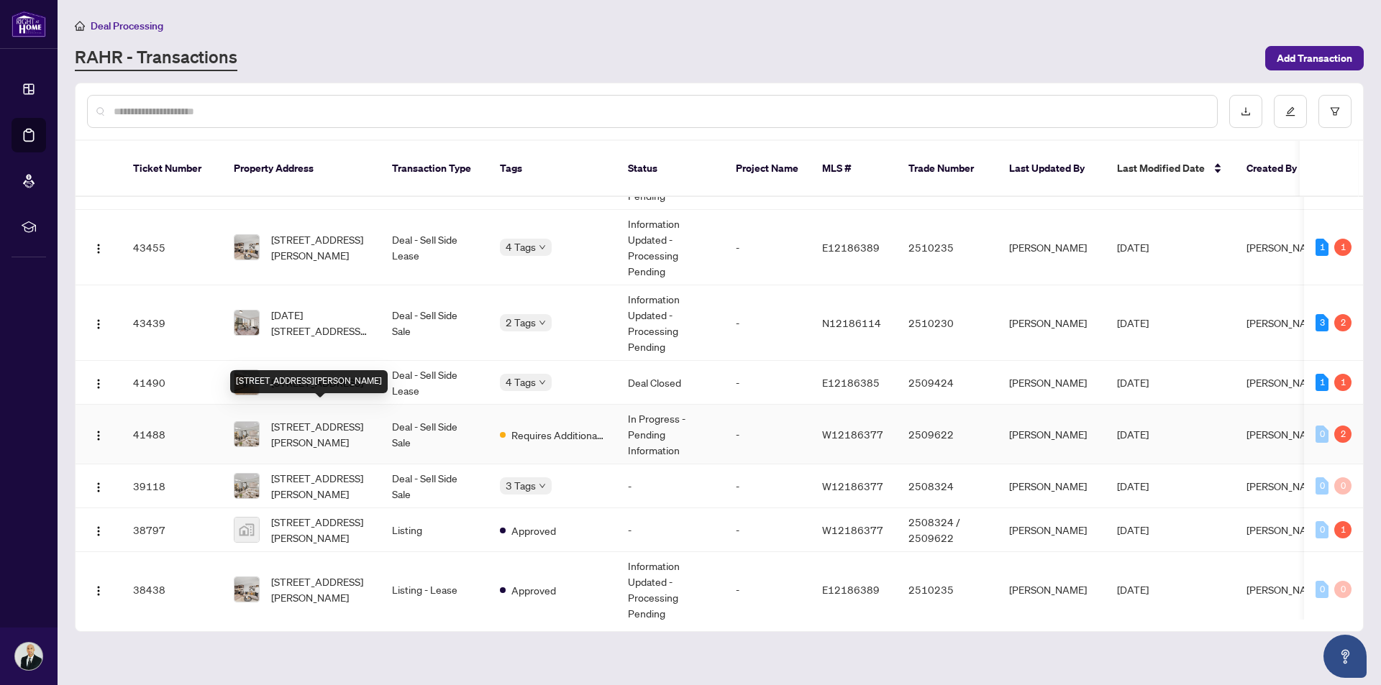
click at [326, 419] on span "[STREET_ADDRESS][PERSON_NAME]" at bounding box center [320, 434] width 98 height 32
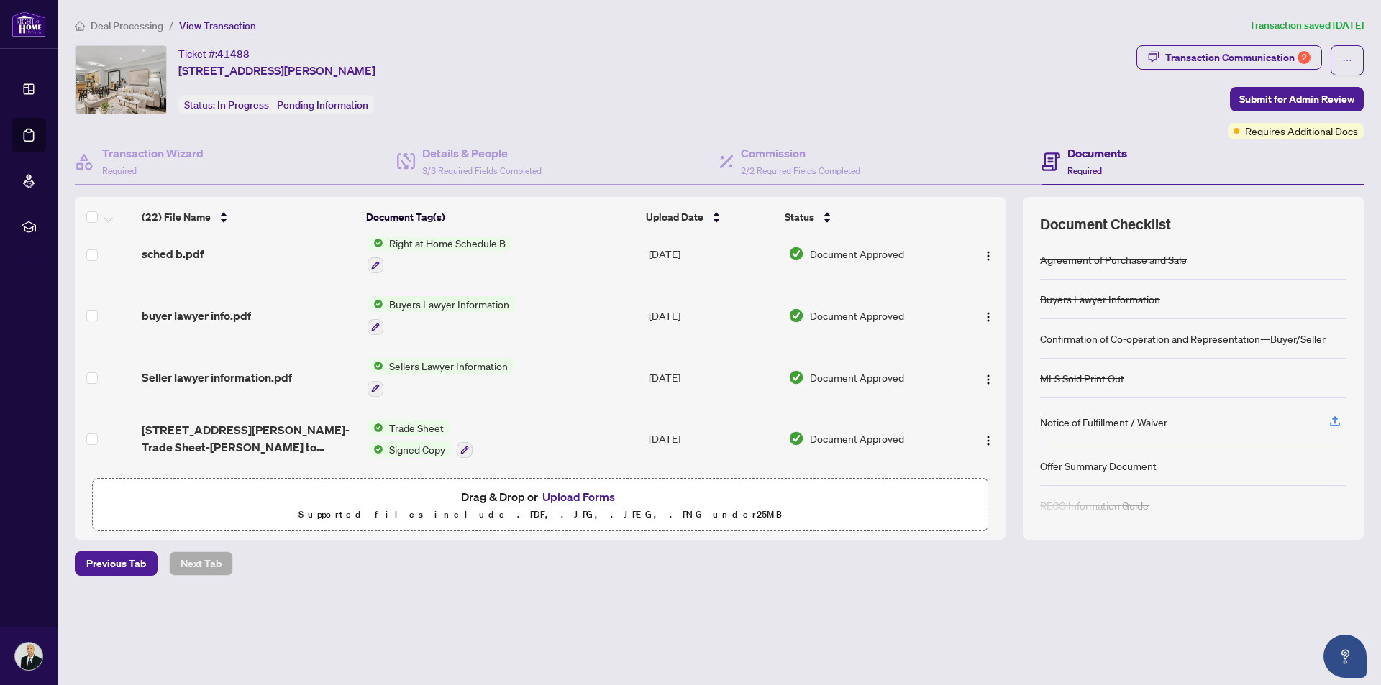
scroll to position [216, 0]
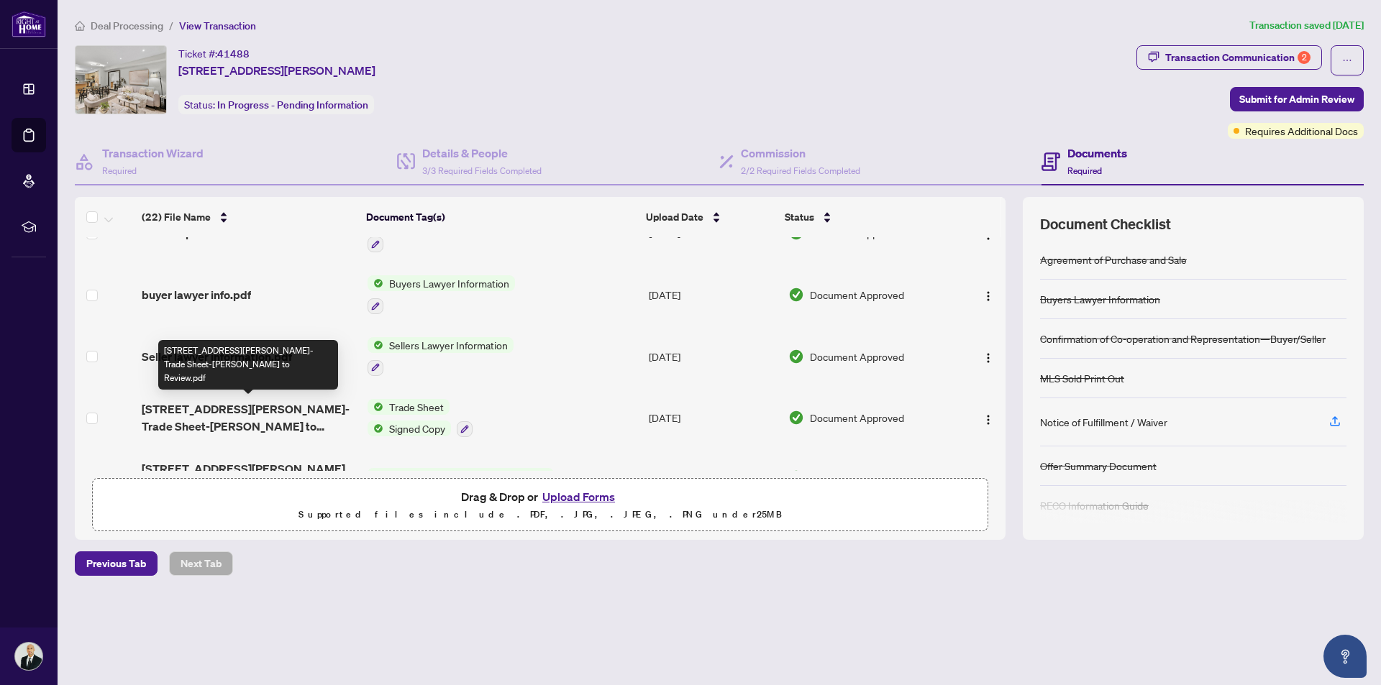
click at [246, 418] on span "[STREET_ADDRESS][PERSON_NAME]-Trade Sheet-[PERSON_NAME] to Review.pdf" at bounding box center [249, 418] width 214 height 35
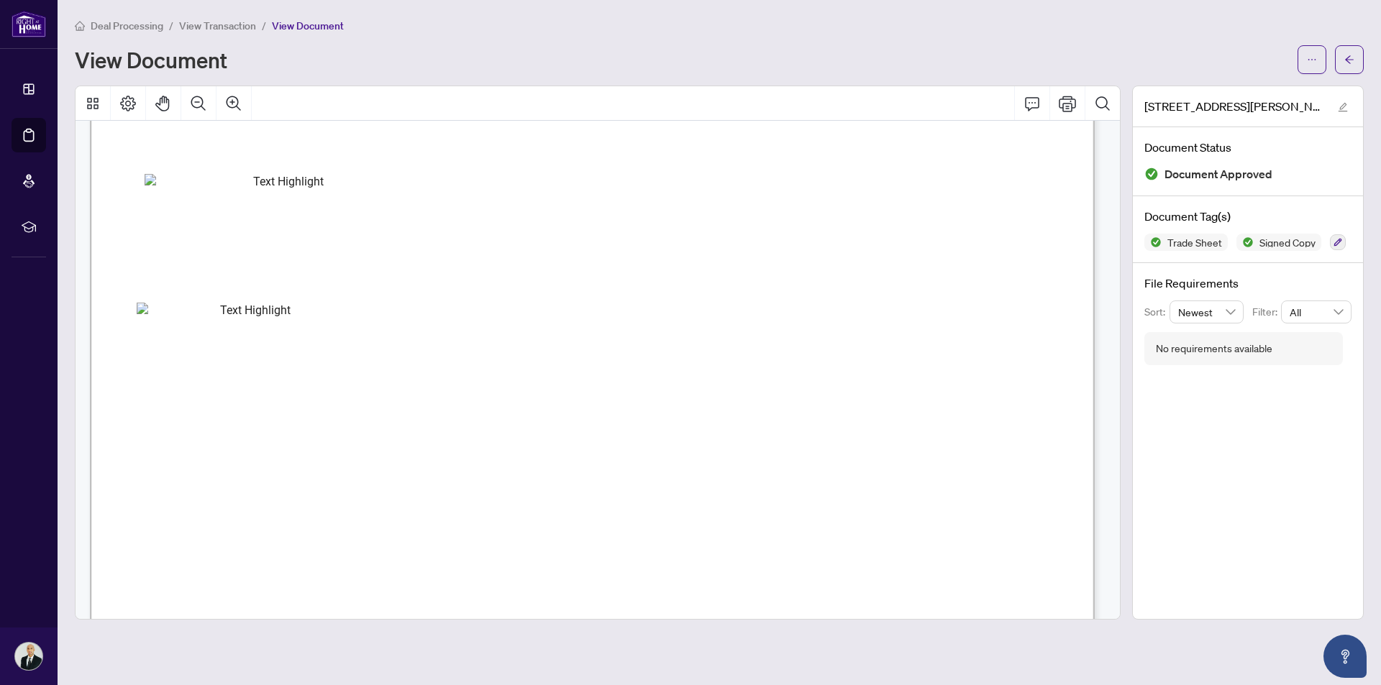
scroll to position [647, 0]
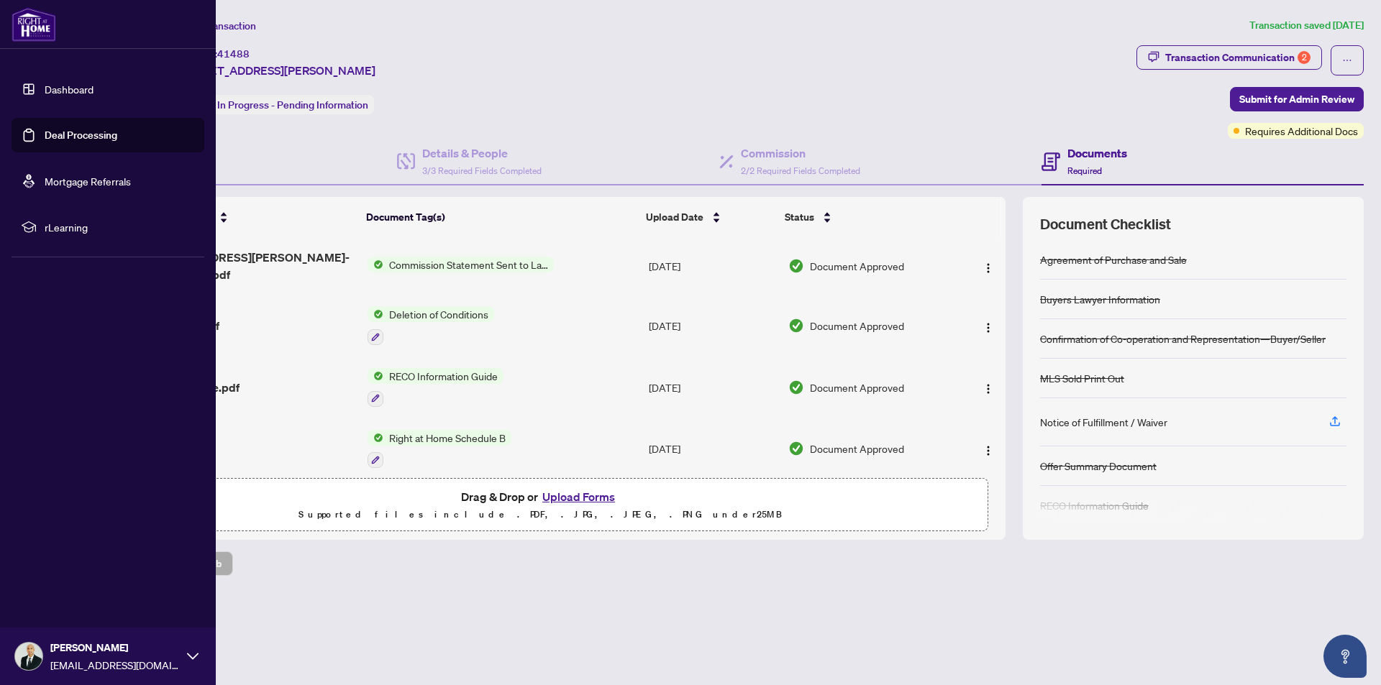
click at [45, 129] on link "Deal Processing" at bounding box center [81, 135] width 73 height 13
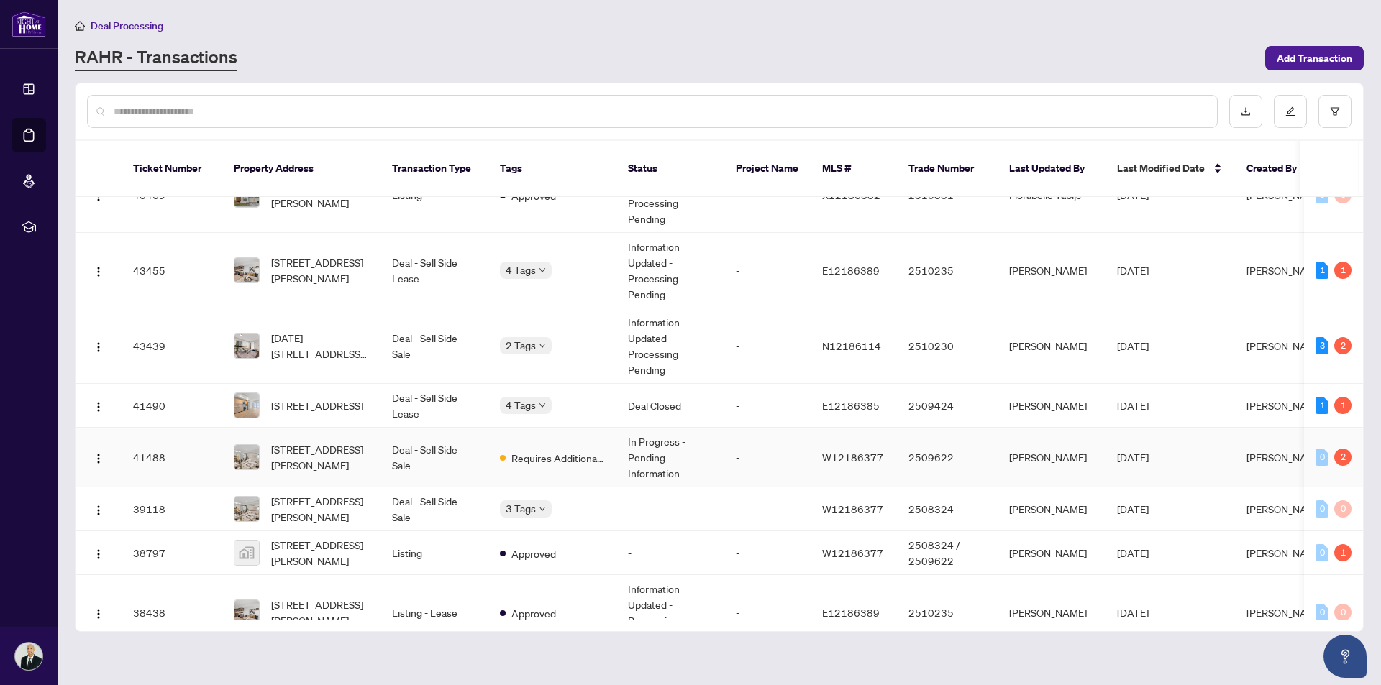
scroll to position [575, 0]
